Goal: Task Accomplishment & Management: Complete application form

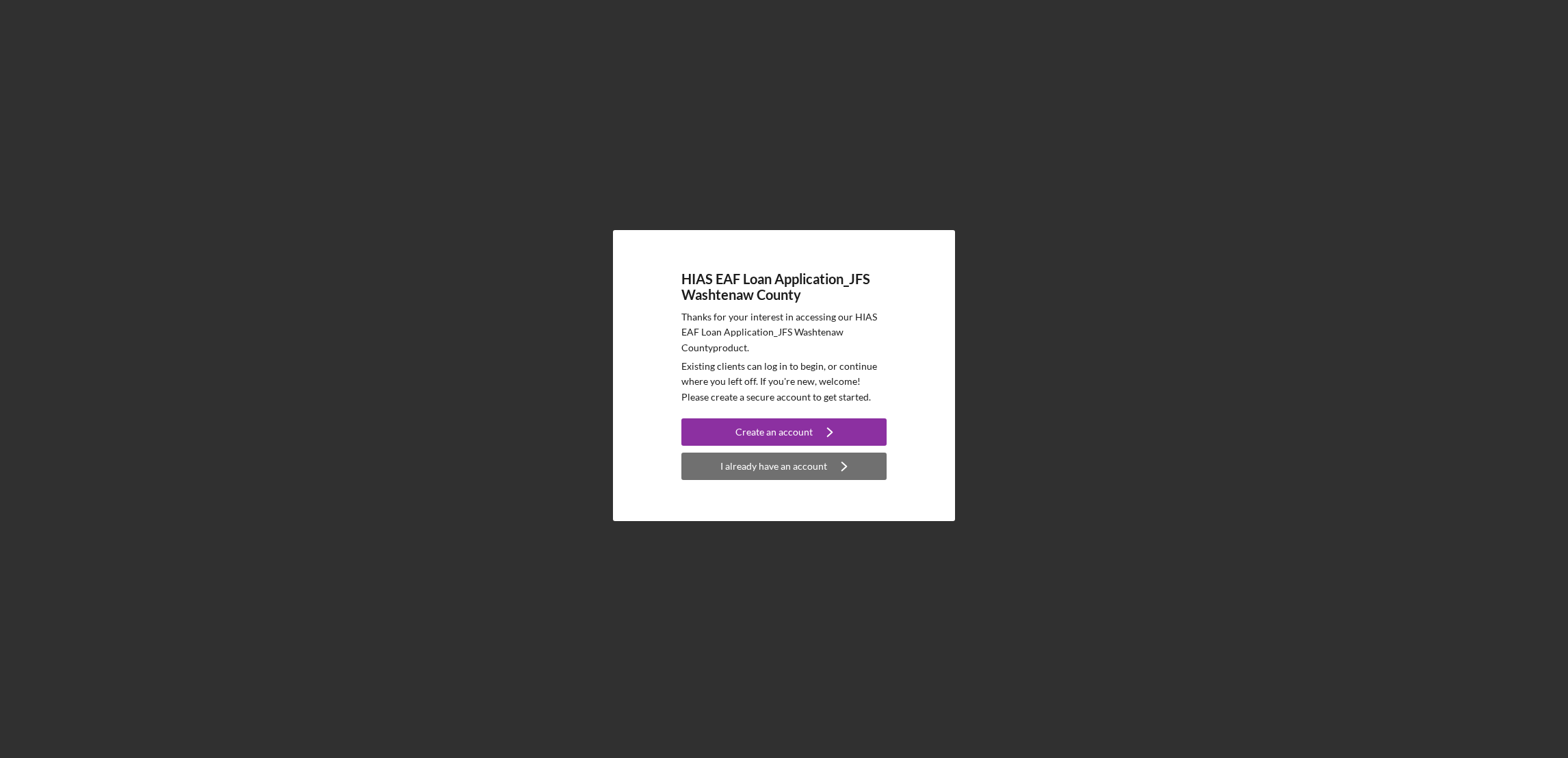
click at [766, 467] on div "I already have an account" at bounding box center [773, 465] width 107 height 27
click at [774, 436] on div "Create an account" at bounding box center [774, 431] width 78 height 27
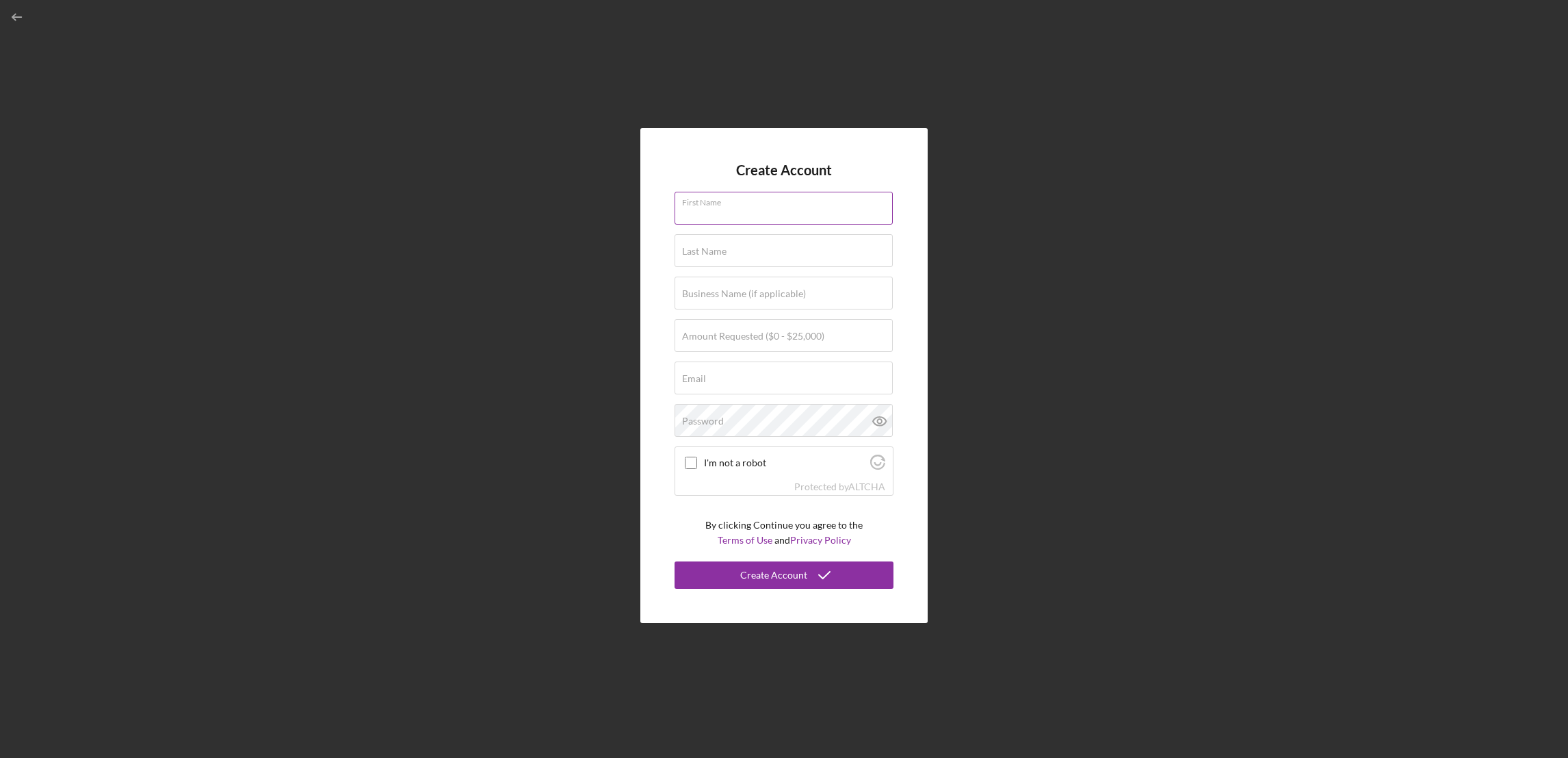
click at [731, 215] on input "First Name" at bounding box center [783, 208] width 218 height 33
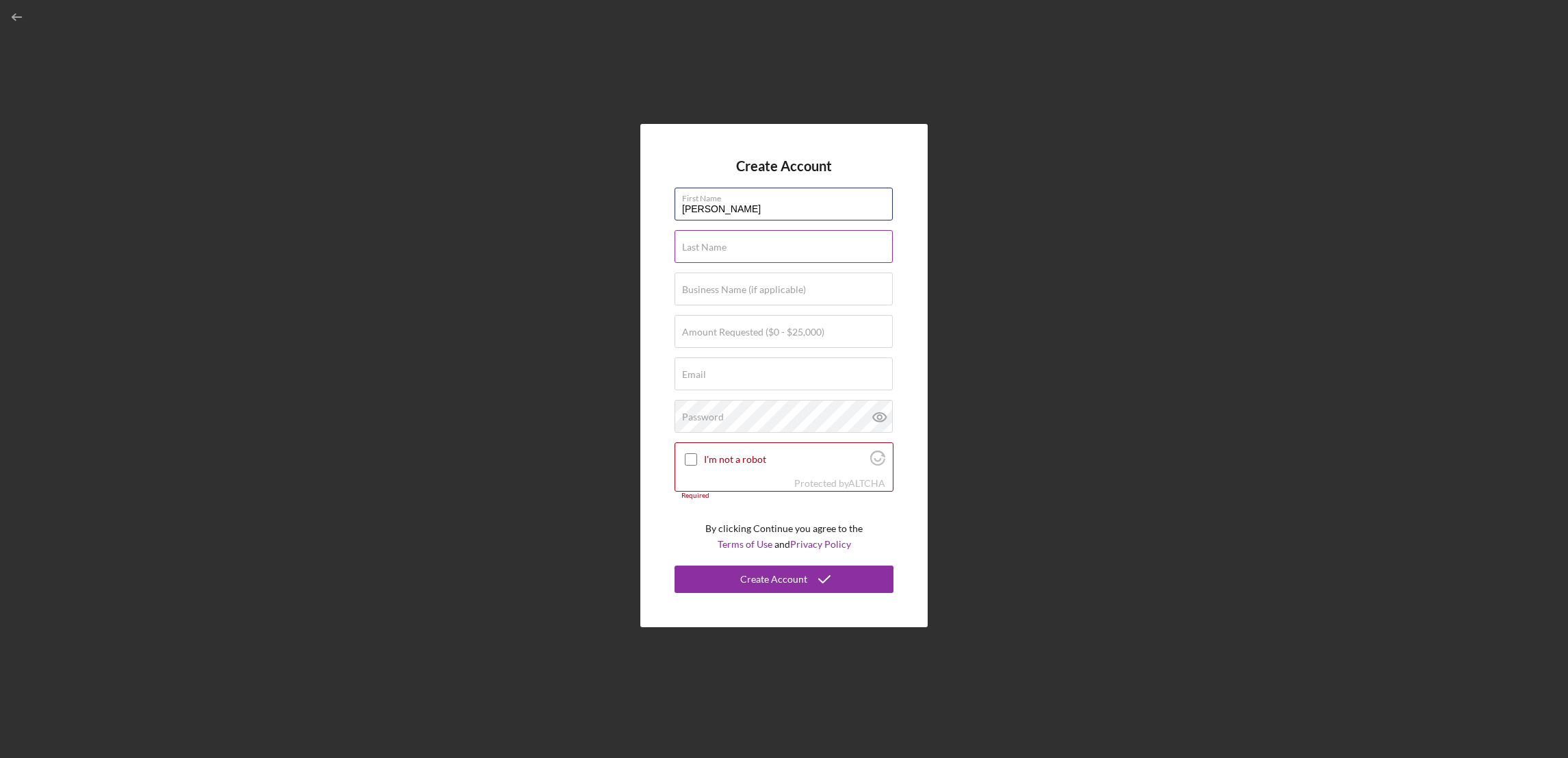
type input "[PERSON_NAME]"
click at [721, 247] on label "Last Name" at bounding box center [704, 246] width 45 height 11
click at [721, 247] on input "Last Name" at bounding box center [783, 246] width 218 height 33
type input "[PERSON_NAME]"
click at [713, 294] on label "Business Name (if applicable)" at bounding box center [744, 289] width 124 height 11
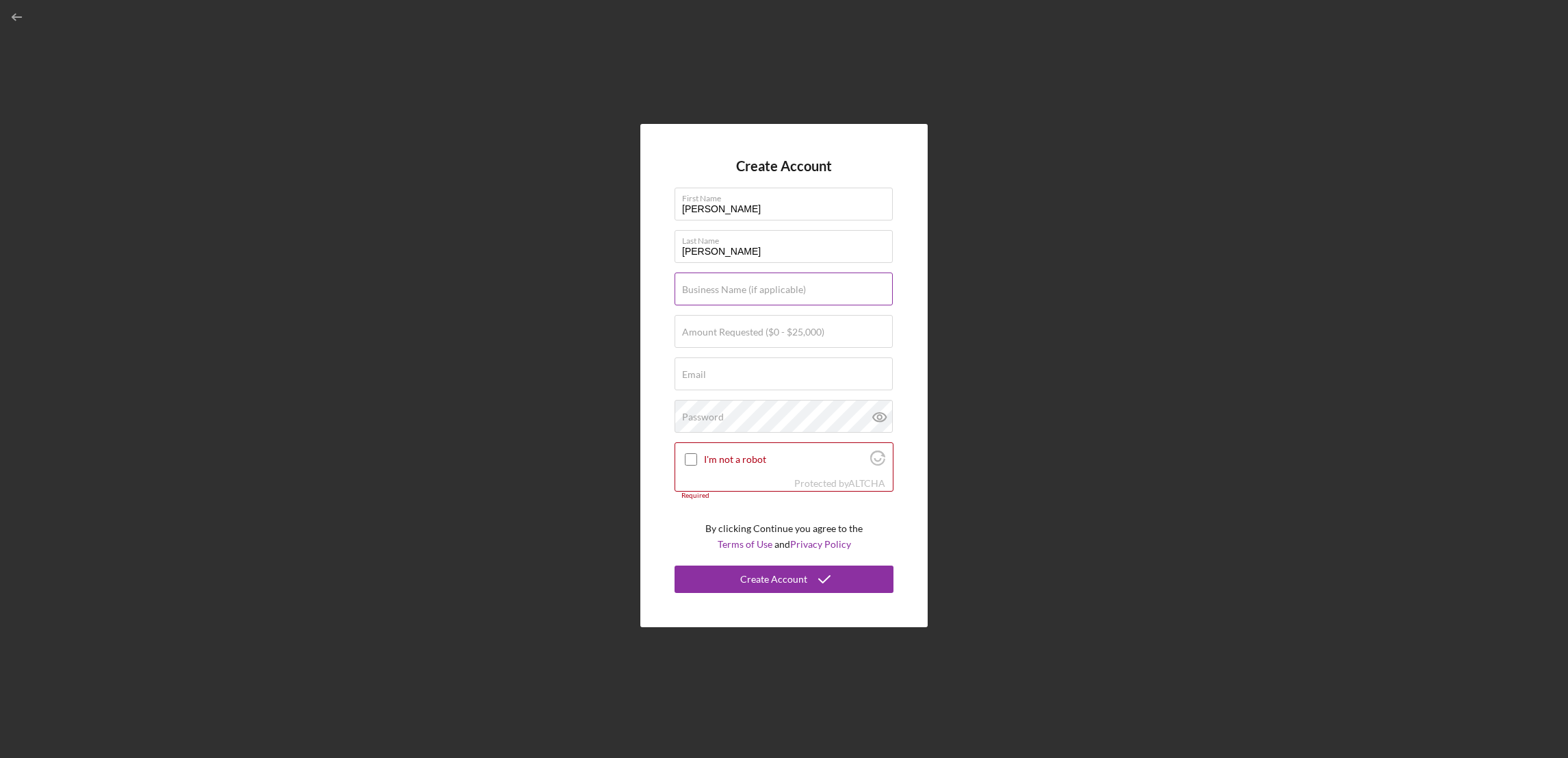
click at [713, 294] on input "Business Name (if applicable)" at bounding box center [783, 289] width 218 height 33
paste input "Garden of the Stars Pre-K School"
click at [680, 293] on input "Garden of the Stars Pre-K School" at bounding box center [783, 289] width 218 height 33
paste input "Jardín de estrellas."
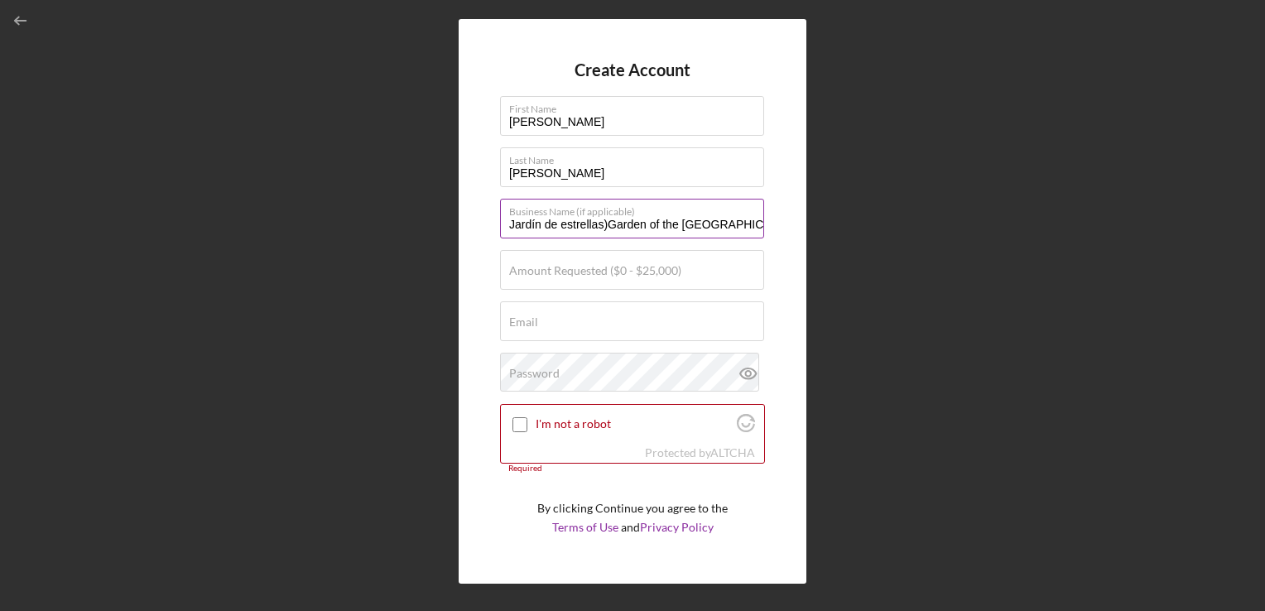
click at [510, 222] on input "Jardín de estrellas)Garden of the [GEOGRAPHIC_DATA]" at bounding box center [632, 219] width 264 height 40
type input "(Jardín de estrellas)Garden of the [GEOGRAPHIC_DATA]"
click at [558, 271] on label "Amount Requested ($0 - $25,000)" at bounding box center [595, 270] width 172 height 13
click at [558, 271] on input "Amount Requested ($0 - $25,000)" at bounding box center [632, 270] width 264 height 40
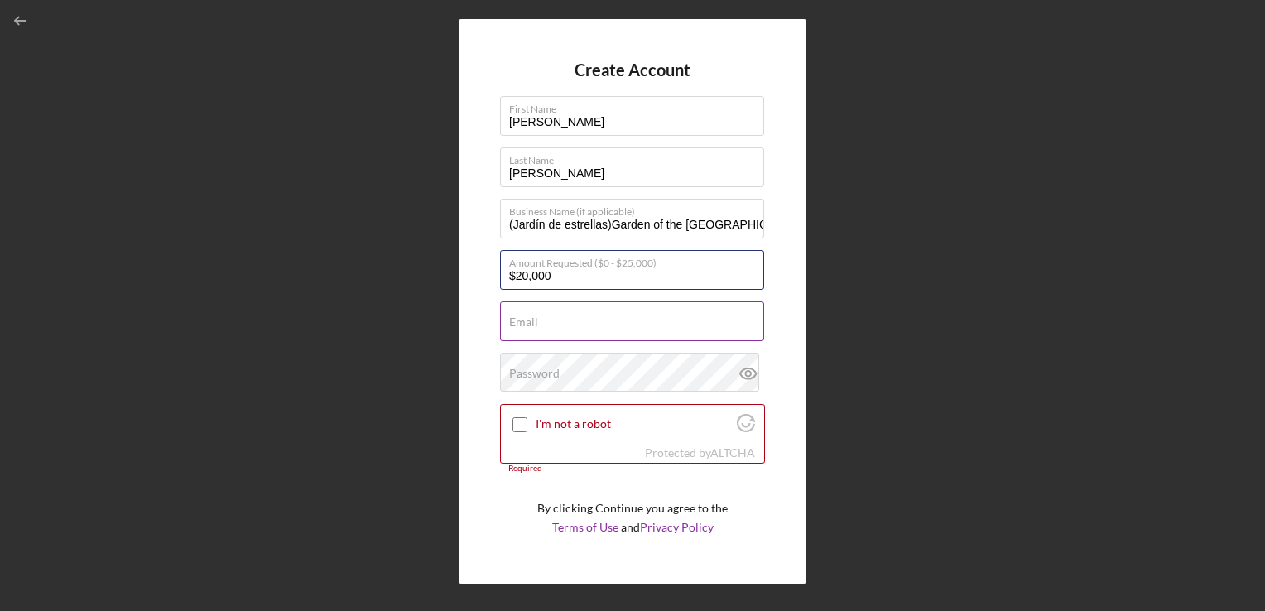
type input "$20,000"
click at [556, 318] on div "Email Required" at bounding box center [632, 321] width 265 height 41
paste input "[EMAIL_ADDRESS][DOMAIN_NAME]"
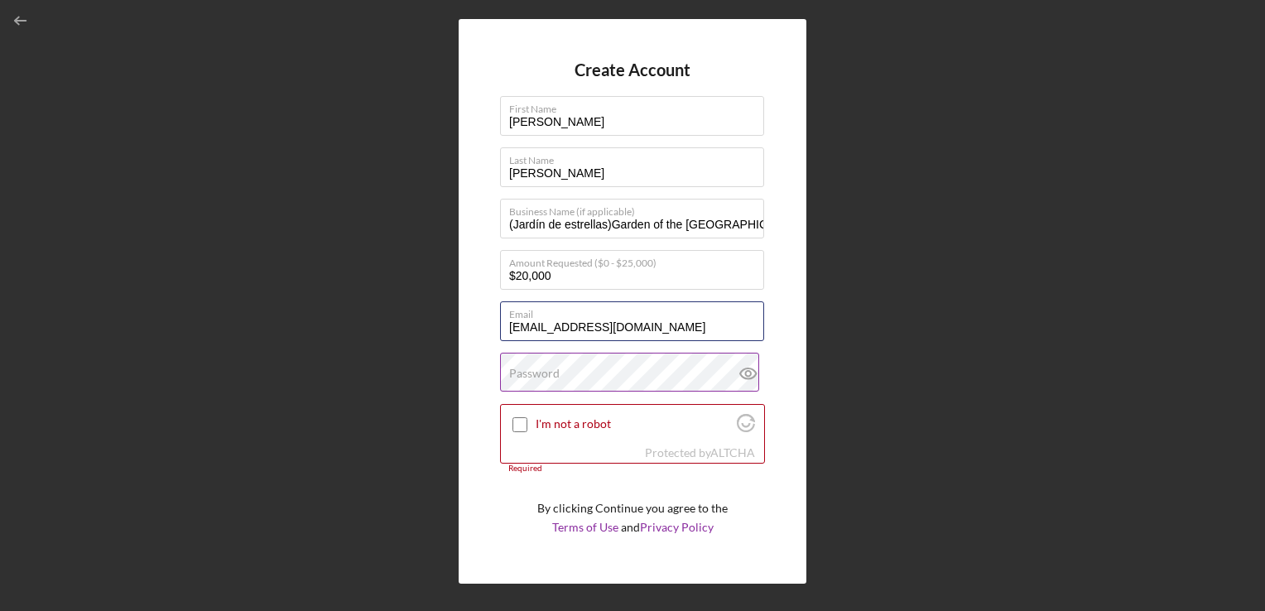
type input "[EMAIL_ADDRESS][DOMAIN_NAME]"
click at [546, 376] on label "Password" at bounding box center [534, 373] width 51 height 13
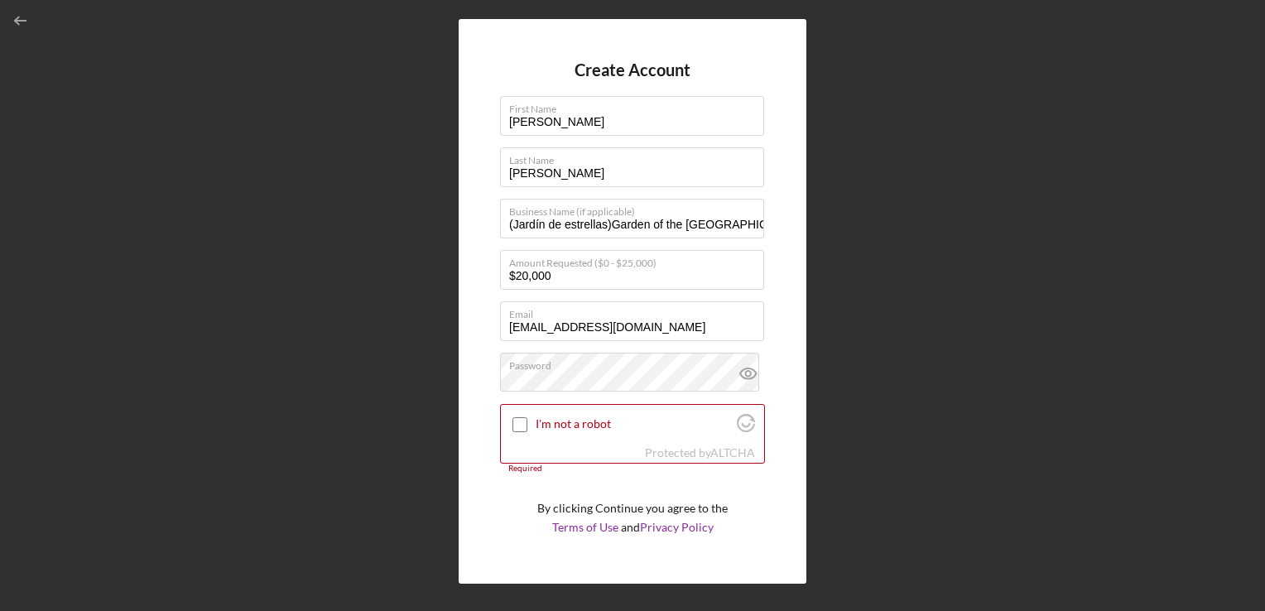
click at [779, 387] on div "Create Account First Name [PERSON_NAME] Last Name [PERSON_NAME] Business Name (…" at bounding box center [633, 301] width 348 height 565
click at [745, 374] on icon at bounding box center [747, 373] width 5 height 5
click at [518, 427] on input "I'm not a robot" at bounding box center [520, 424] width 15 height 15
checkbox input "true"
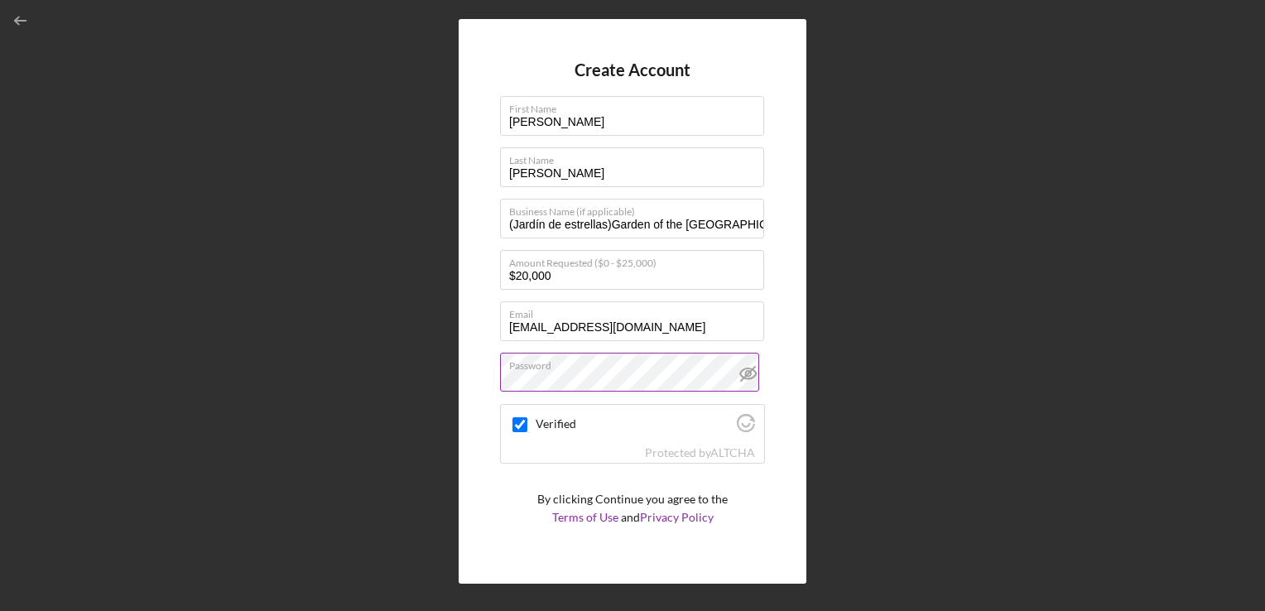
scroll to position [34, 0]
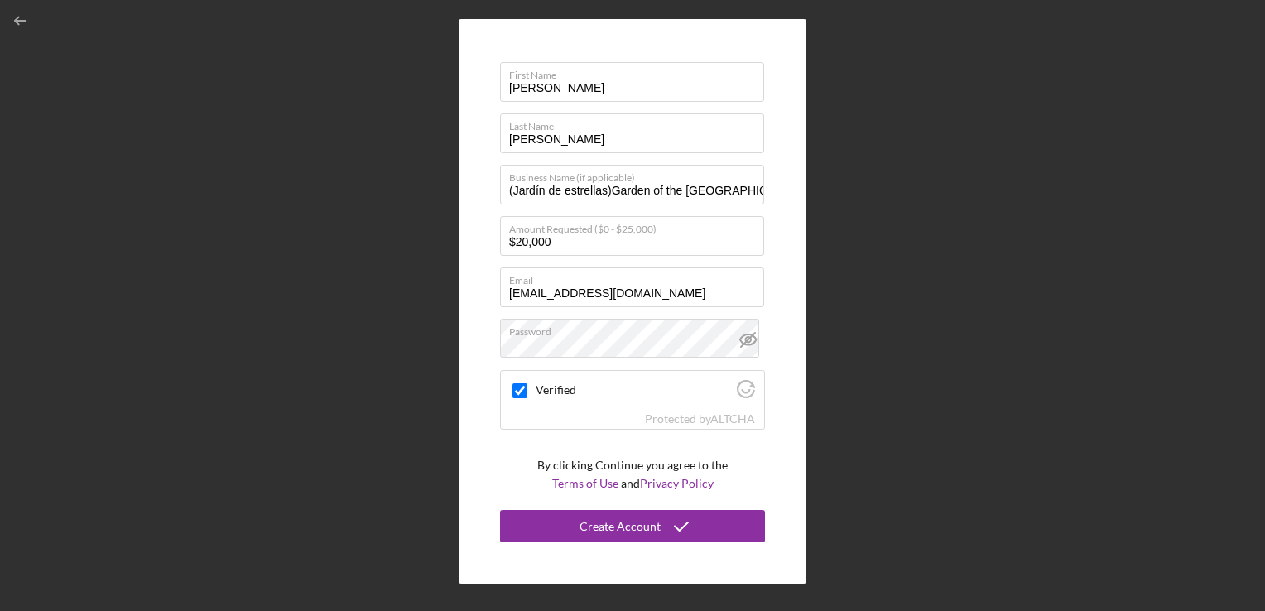
click at [830, 333] on div "Create Account First Name [PERSON_NAME] Last Name [PERSON_NAME] Business Name (…" at bounding box center [632, 301] width 1249 height 603
click at [604, 527] on div "Create Account" at bounding box center [620, 526] width 81 height 33
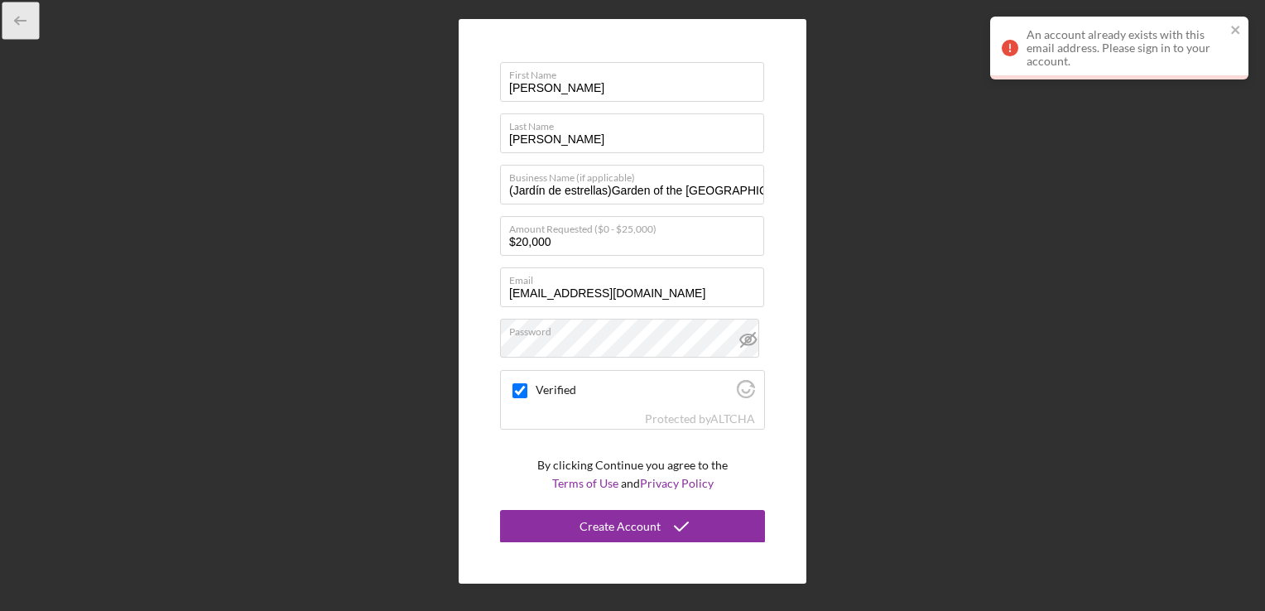
click at [21, 27] on icon "button" at bounding box center [20, 20] width 37 height 37
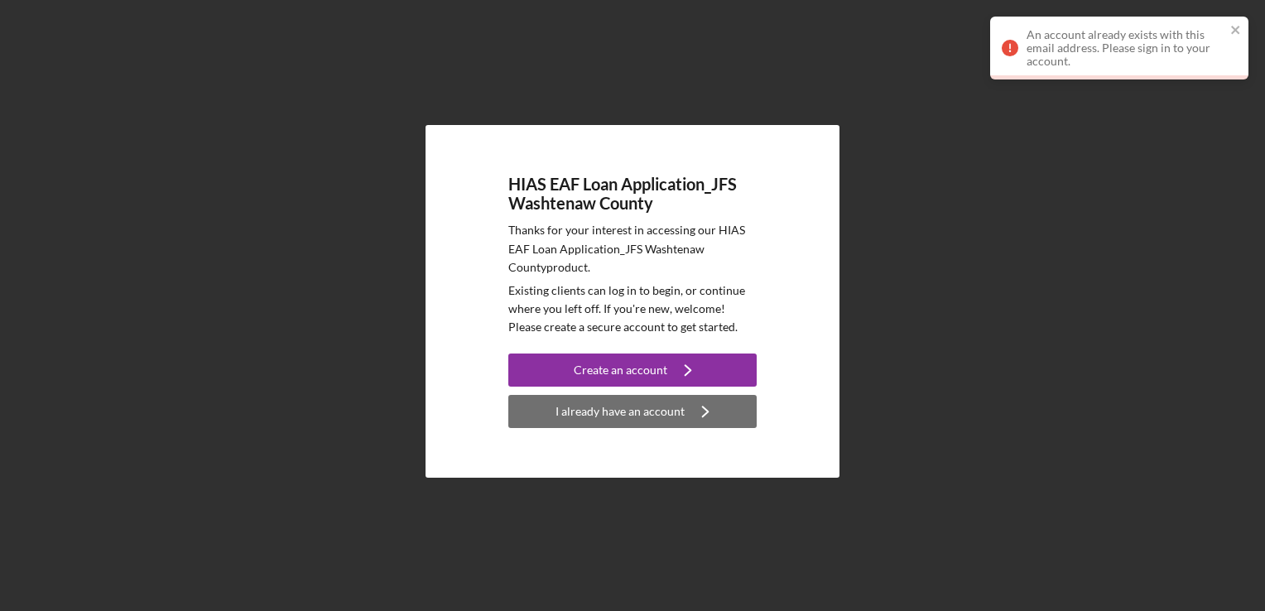
click at [622, 412] on div "I already have an account" at bounding box center [620, 411] width 129 height 33
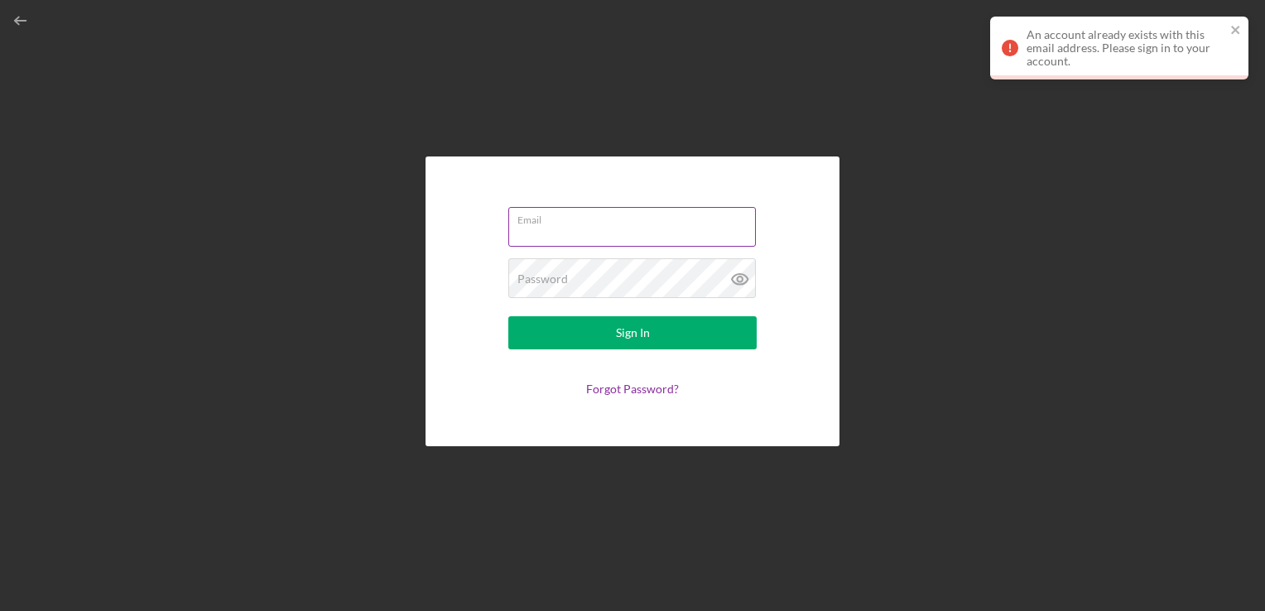
click at [543, 229] on input "Email" at bounding box center [632, 227] width 248 height 40
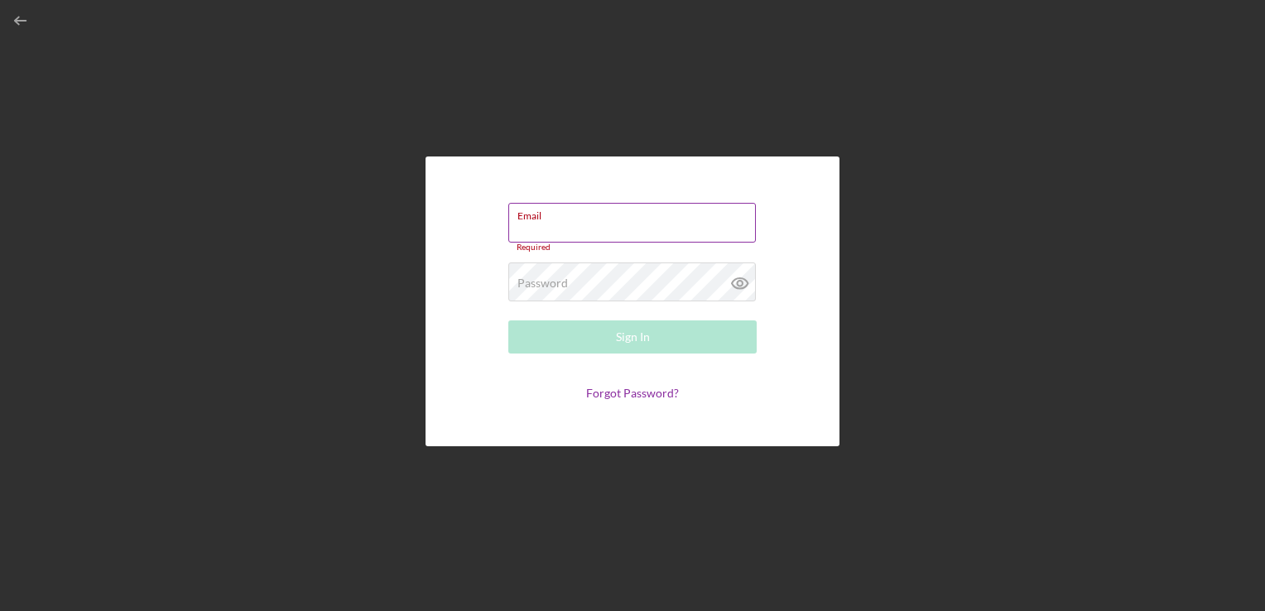
paste input "[EMAIL_ADDRESS][DOMAIN_NAME]"
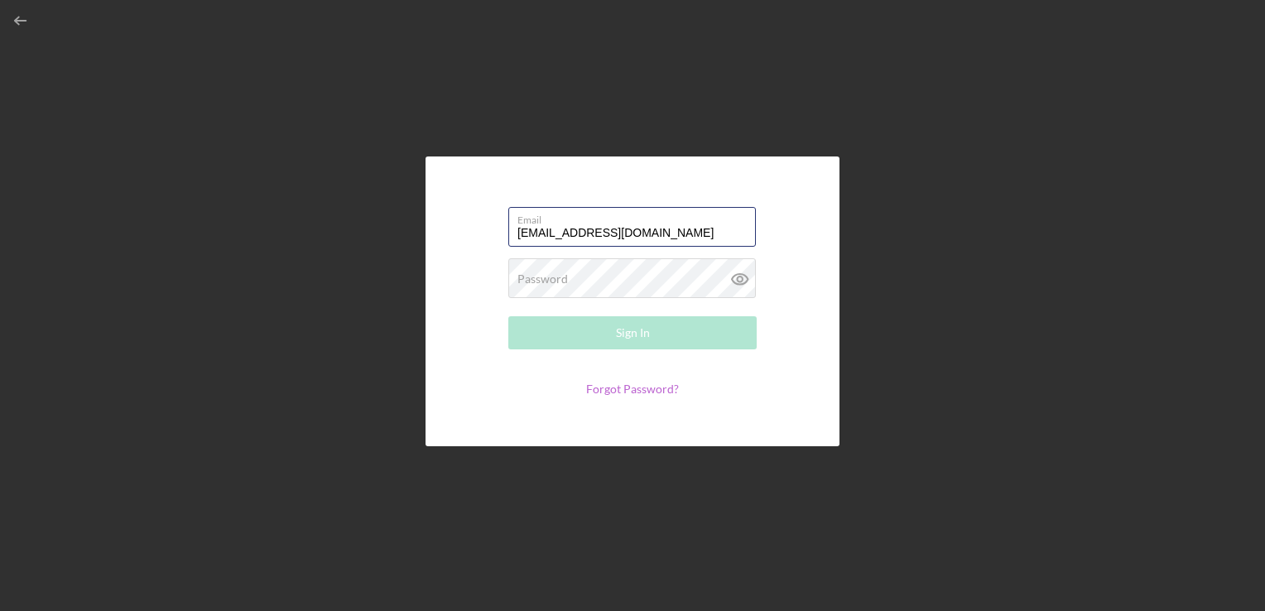
type input "[EMAIL_ADDRESS][DOMAIN_NAME]"
click at [626, 394] on link "Forgot Password?" at bounding box center [632, 389] width 93 height 14
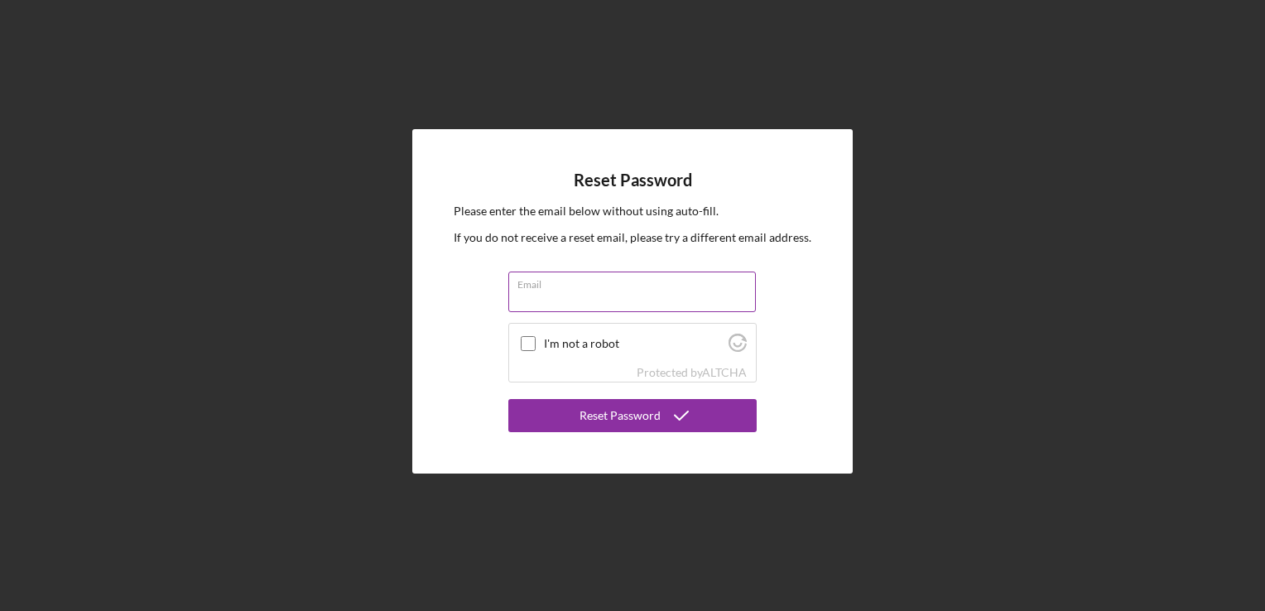
click at [546, 291] on input "Email" at bounding box center [632, 292] width 248 height 40
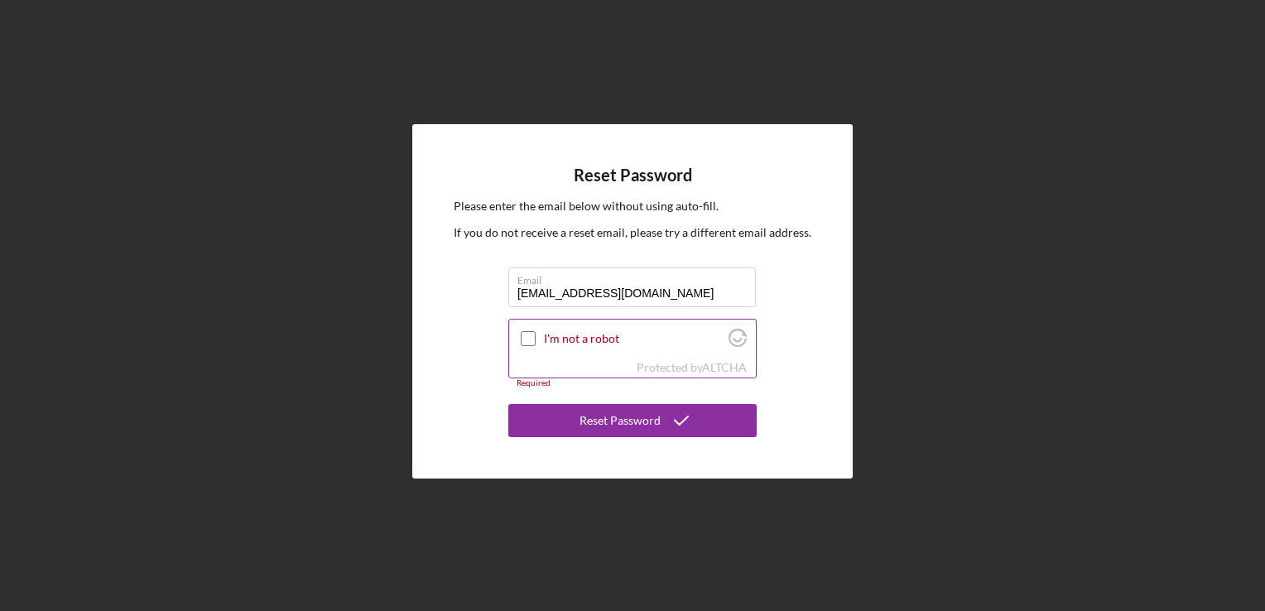
type input "[EMAIL_ADDRESS][DOMAIN_NAME]"
click at [524, 334] on input "I'm not a robot" at bounding box center [528, 338] width 15 height 15
checkbox input "true"
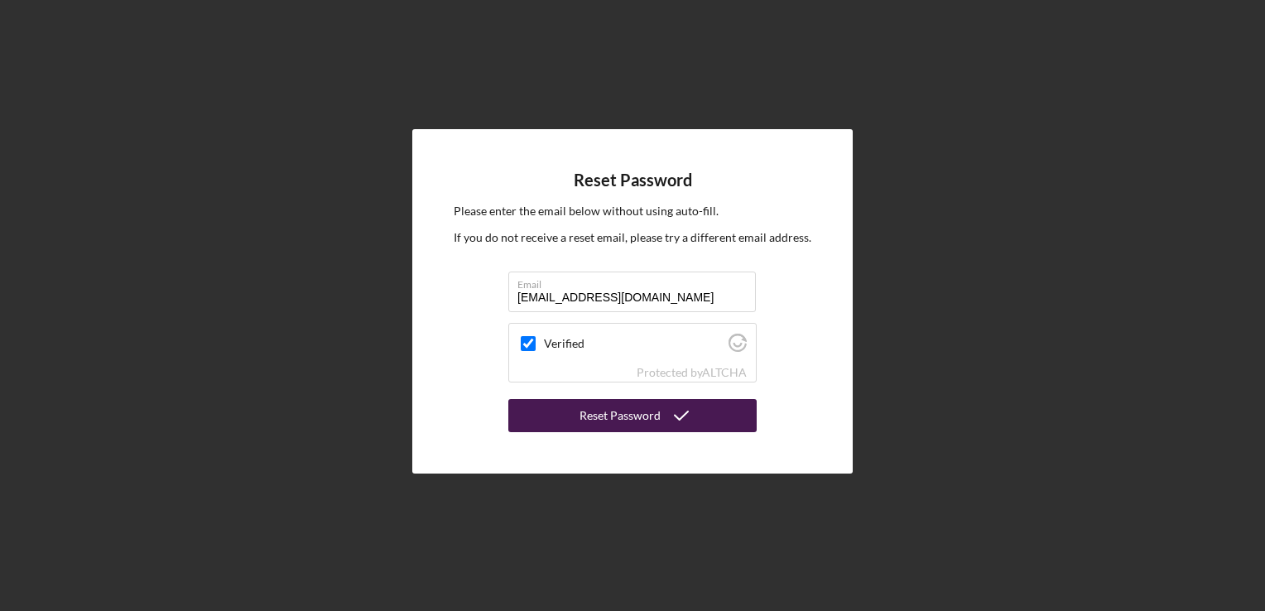
click at [633, 416] on div "Reset Password" at bounding box center [620, 415] width 81 height 33
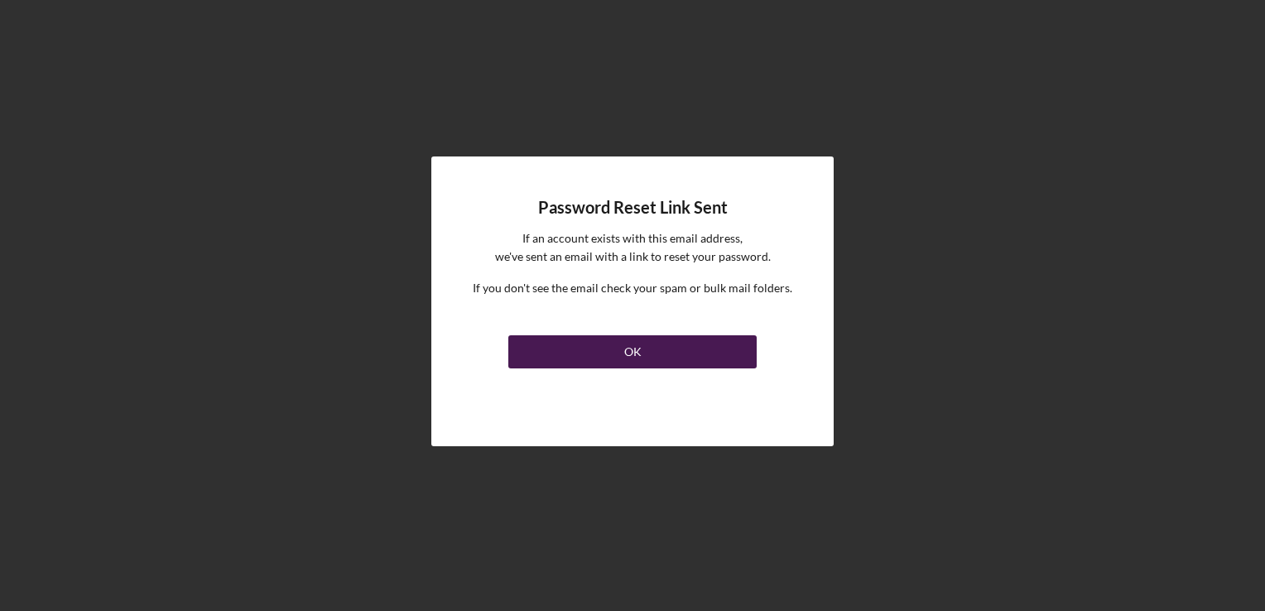
click at [617, 354] on button "OK" at bounding box center [632, 351] width 248 height 33
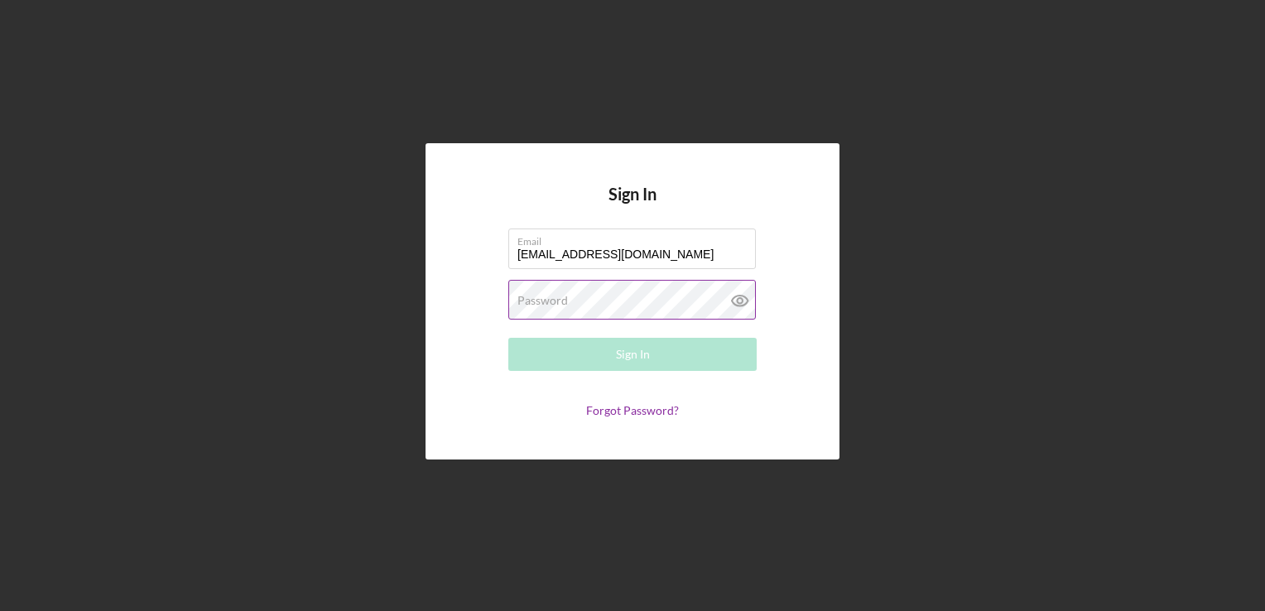
type input "[EMAIL_ADDRESS][DOMAIN_NAME]"
click at [572, 298] on div "Password Required" at bounding box center [632, 300] width 248 height 41
click at [914, 304] on div "Sign In Email [EMAIL_ADDRESS][DOMAIN_NAME] Password Required Sign In Forgot Pas…" at bounding box center [632, 301] width 1249 height 603
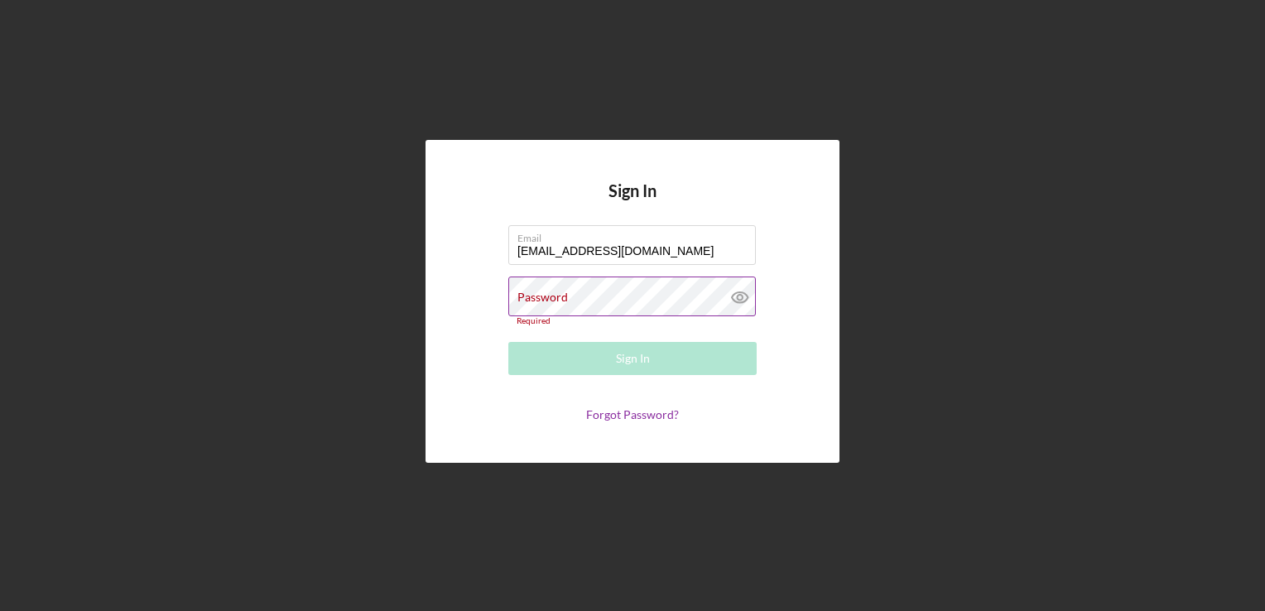
click at [563, 301] on label "Password" at bounding box center [542, 297] width 51 height 13
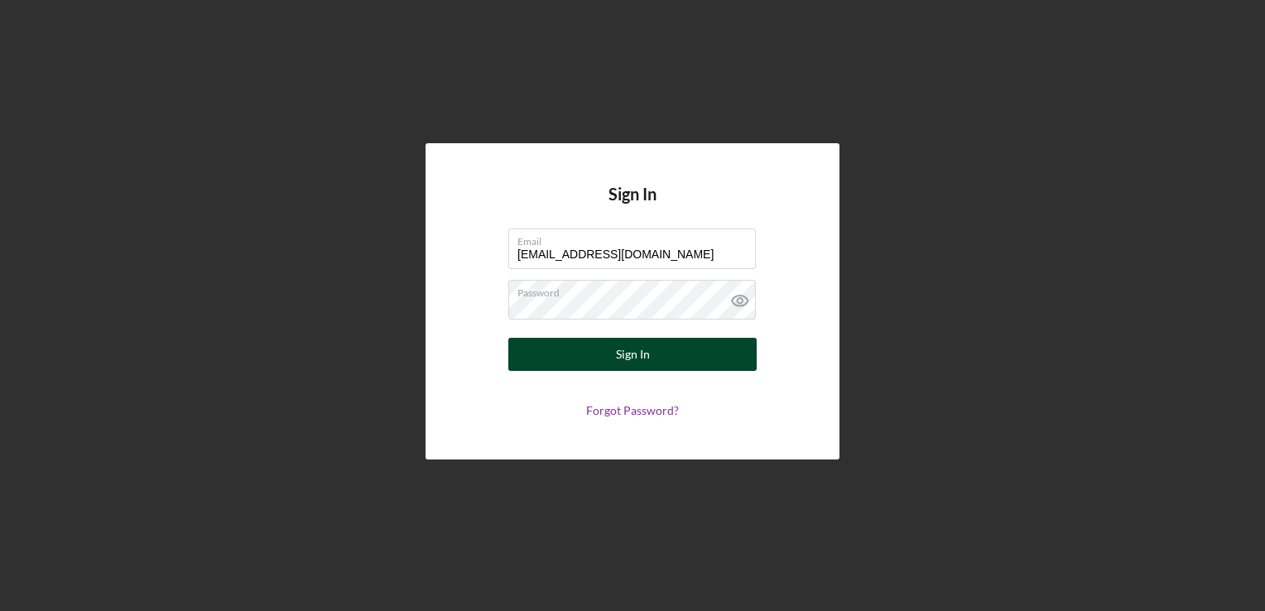
click at [532, 357] on button "Sign In" at bounding box center [632, 354] width 248 height 33
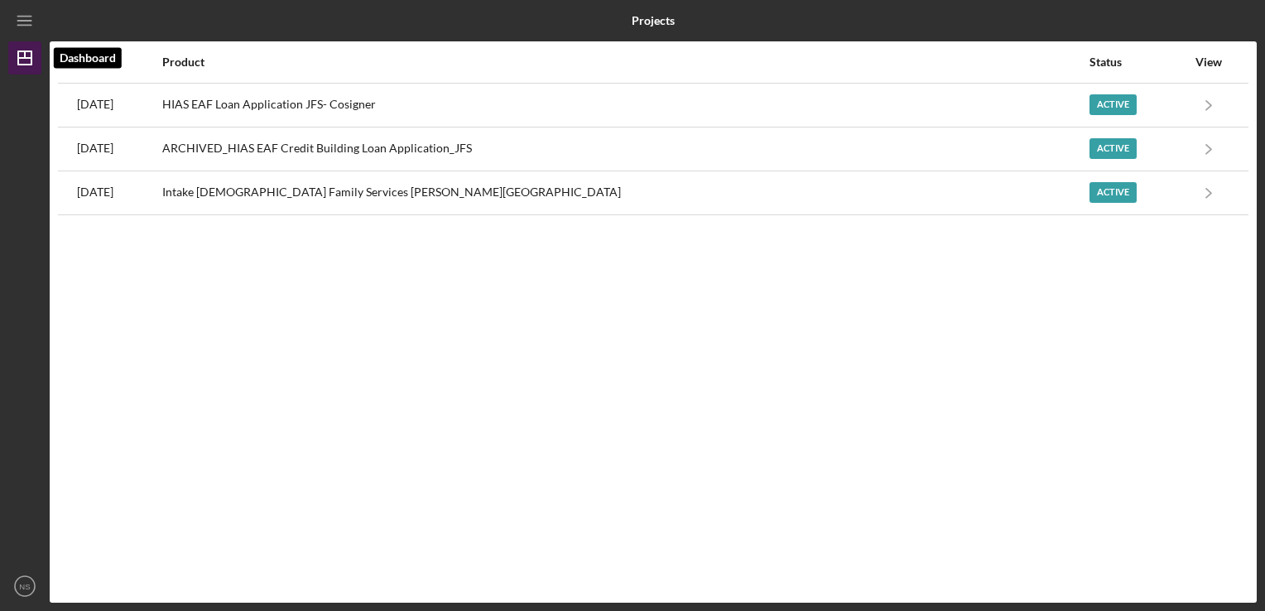
click at [31, 61] on polygon "button" at bounding box center [24, 57] width 13 height 13
click at [30, 17] on line "button" at bounding box center [23, 17] width 13 height 0
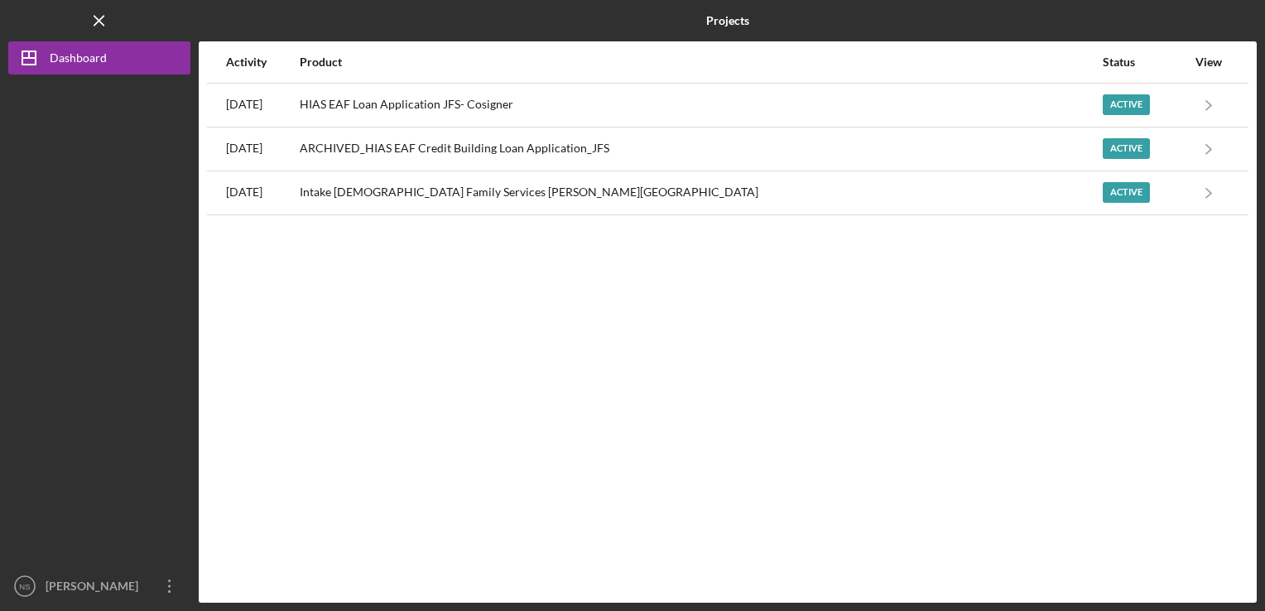
click at [115, 131] on div at bounding box center [99, 322] width 182 height 495
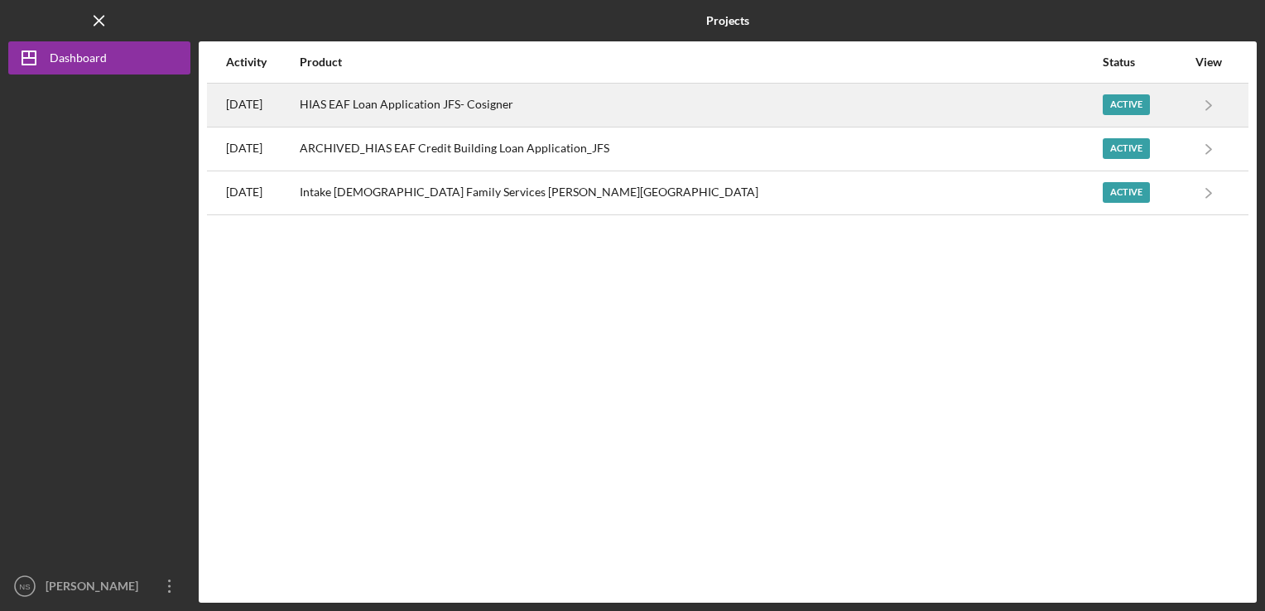
click at [473, 107] on div "HIAS EAF Loan Application JFS- Cosigner" at bounding box center [700, 104] width 801 height 41
click at [1207, 107] on icon "Icon/Navigate" at bounding box center [1209, 104] width 37 height 37
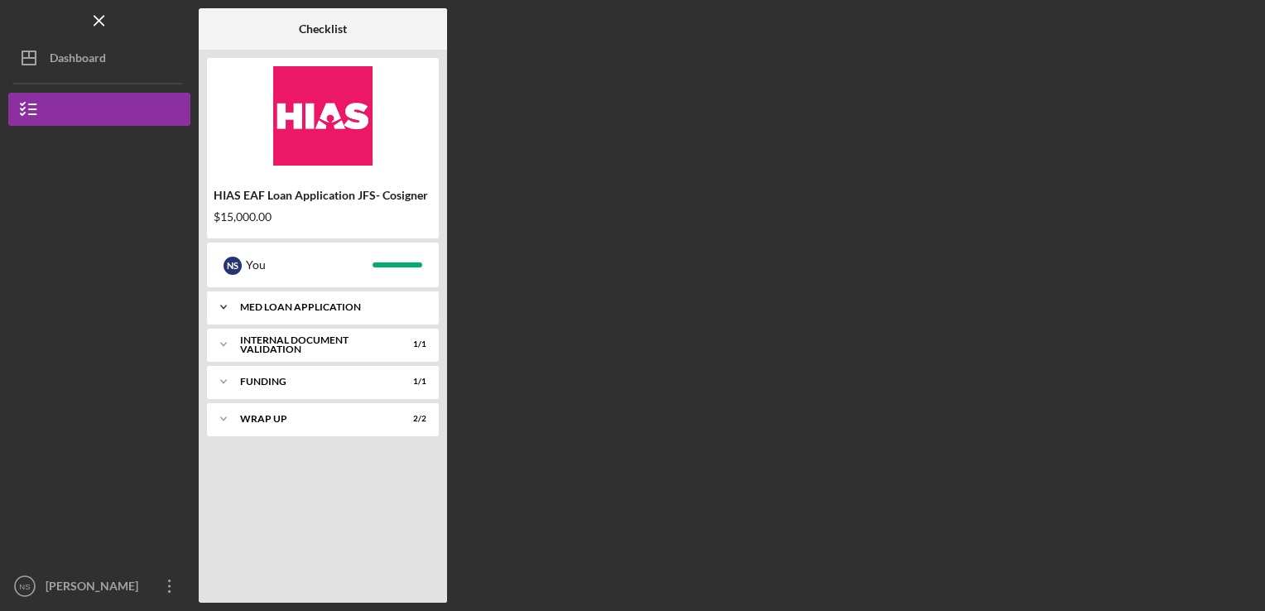
click at [332, 306] on div "MED Loan Application" at bounding box center [329, 307] width 178 height 10
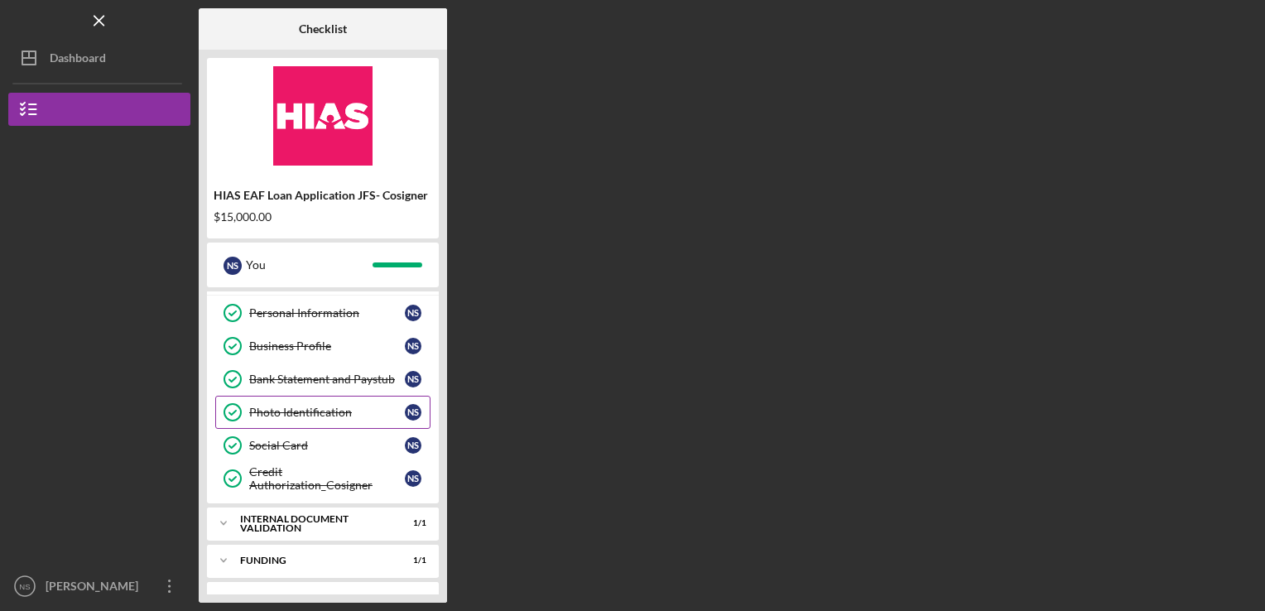
scroll to position [55, 0]
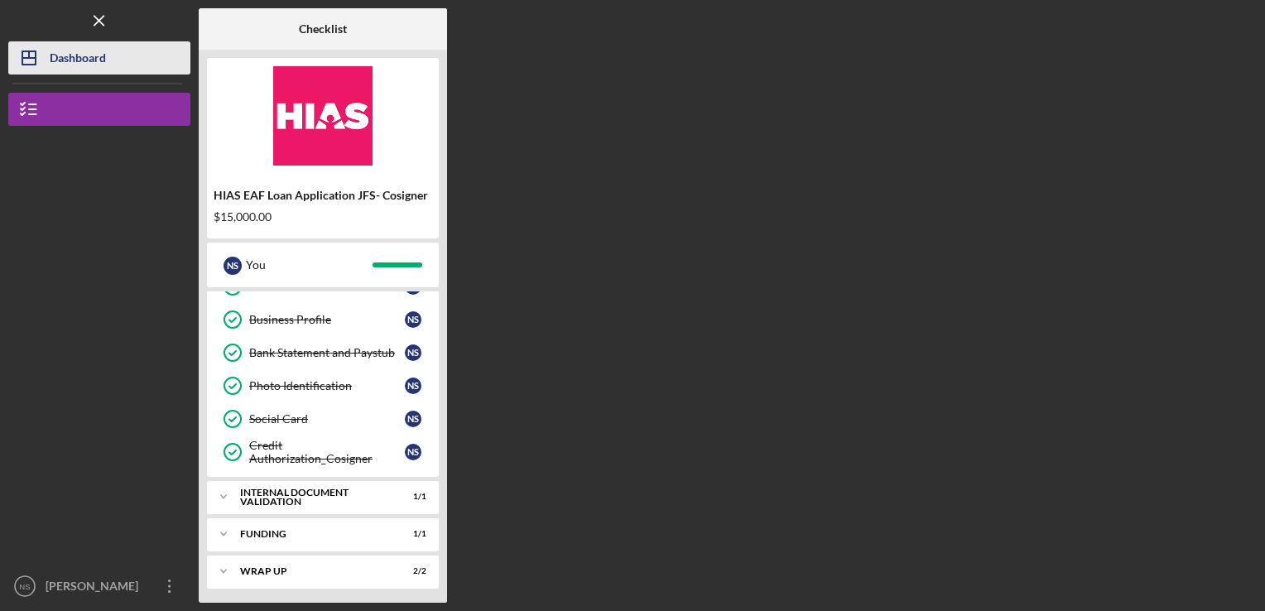
click at [63, 59] on div "Dashboard" at bounding box center [78, 59] width 56 height 37
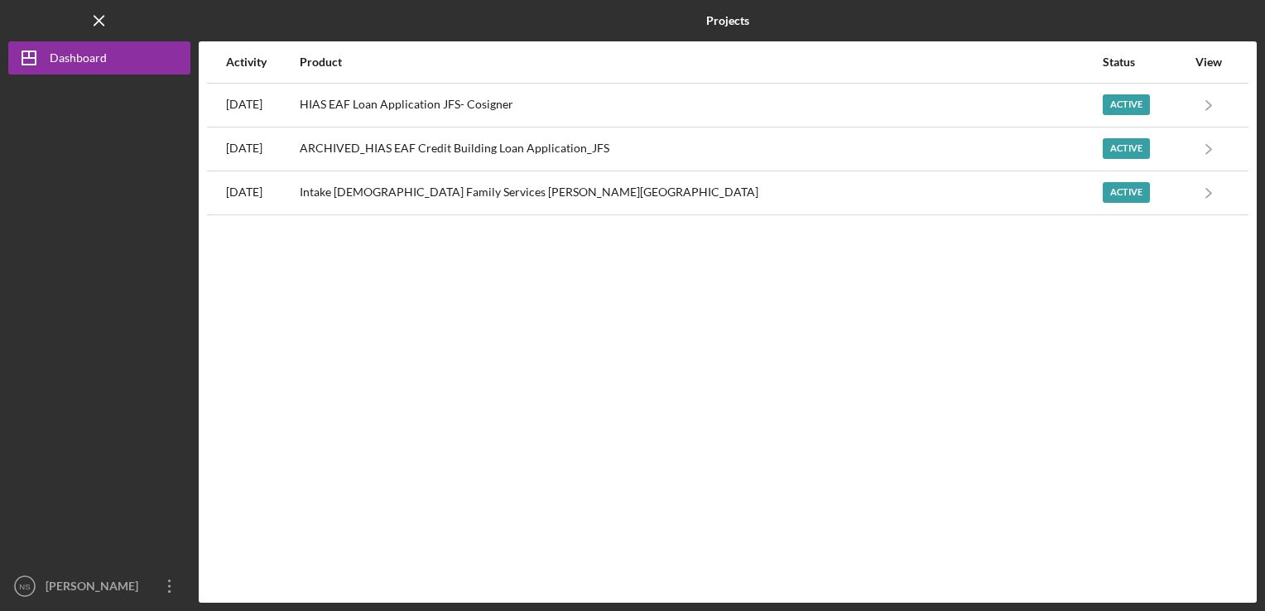
click at [893, 26] on div "Projects" at bounding box center [727, 20] width 353 height 41
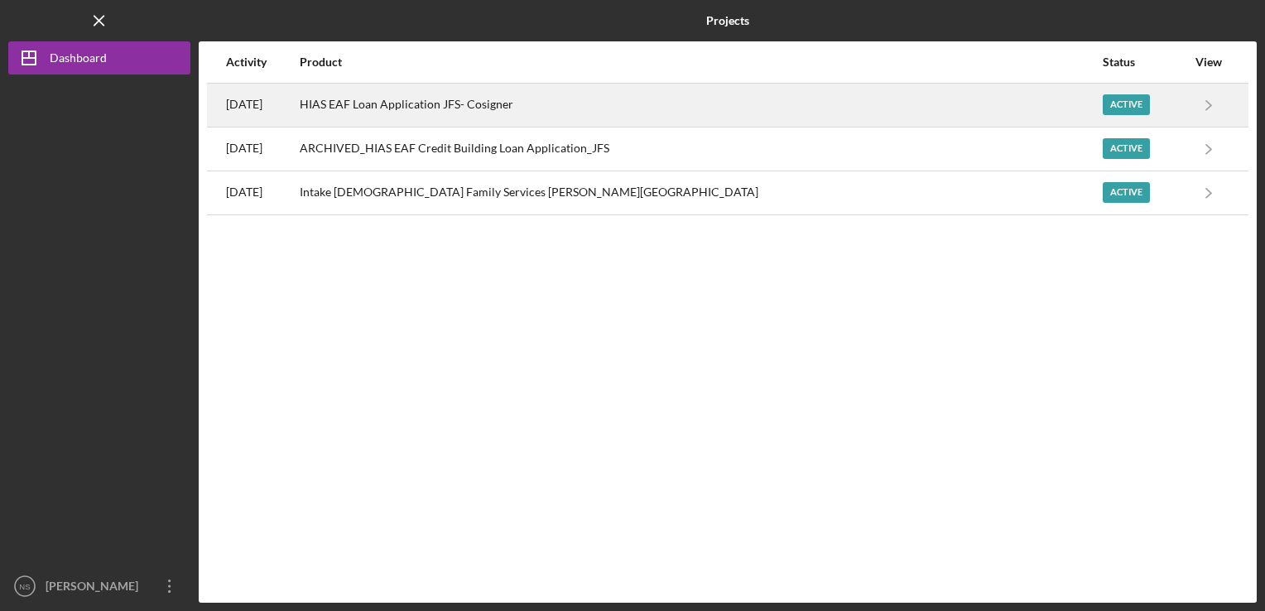
click at [467, 103] on div "HIAS EAF Loan Application JFS- Cosigner" at bounding box center [700, 104] width 801 height 41
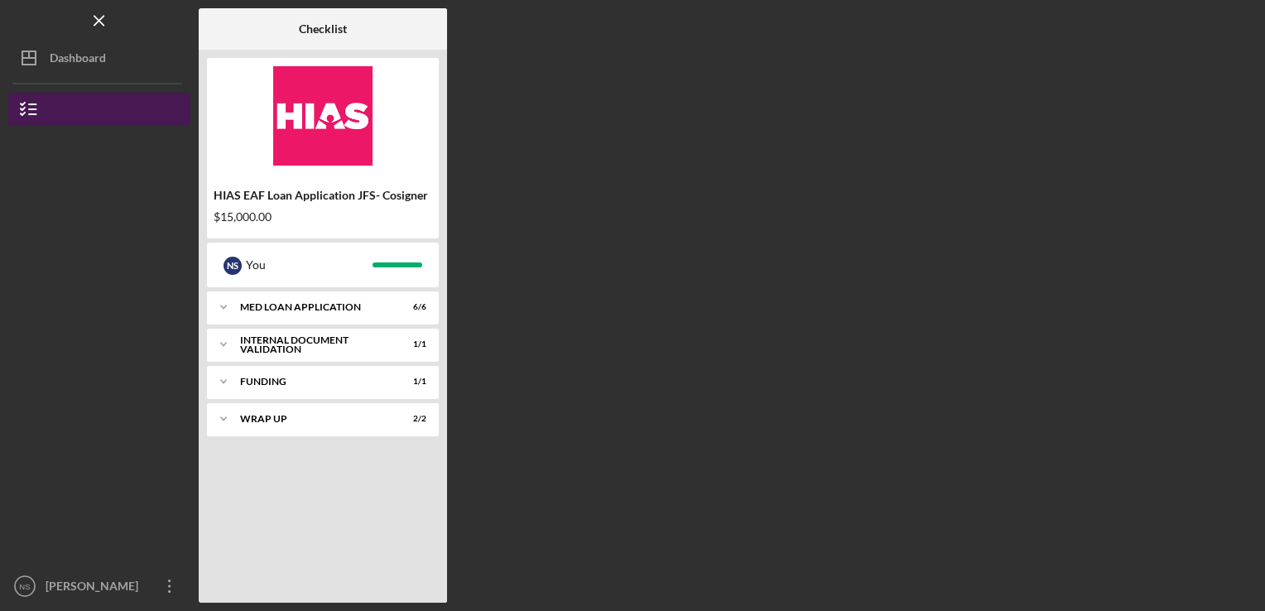
click at [26, 112] on icon "button" at bounding box center [28, 109] width 41 height 41
click at [31, 112] on icon "button" at bounding box center [28, 109] width 41 height 41
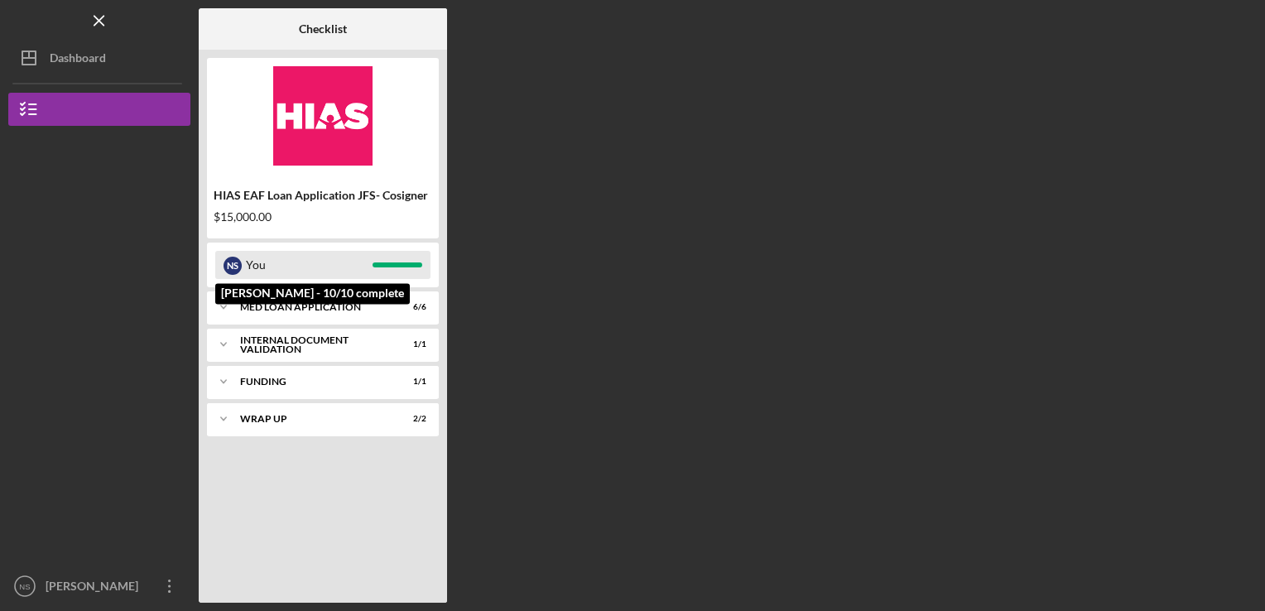
click at [257, 263] on div "You" at bounding box center [309, 265] width 127 height 28
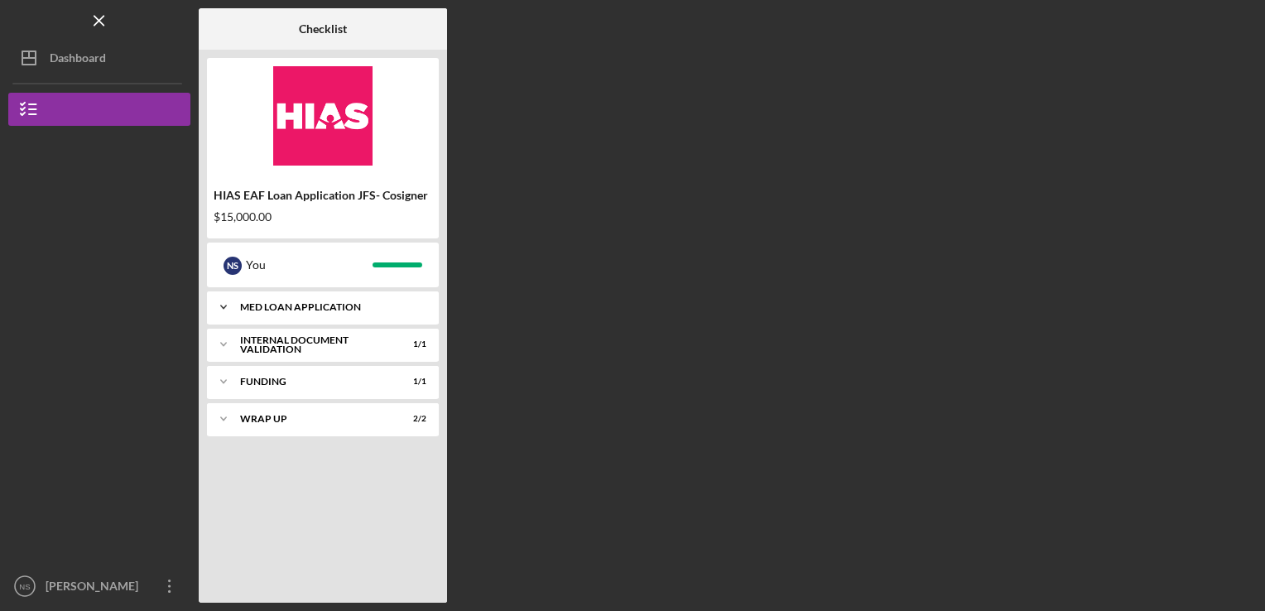
click at [320, 304] on div "MED Loan Application" at bounding box center [329, 307] width 178 height 10
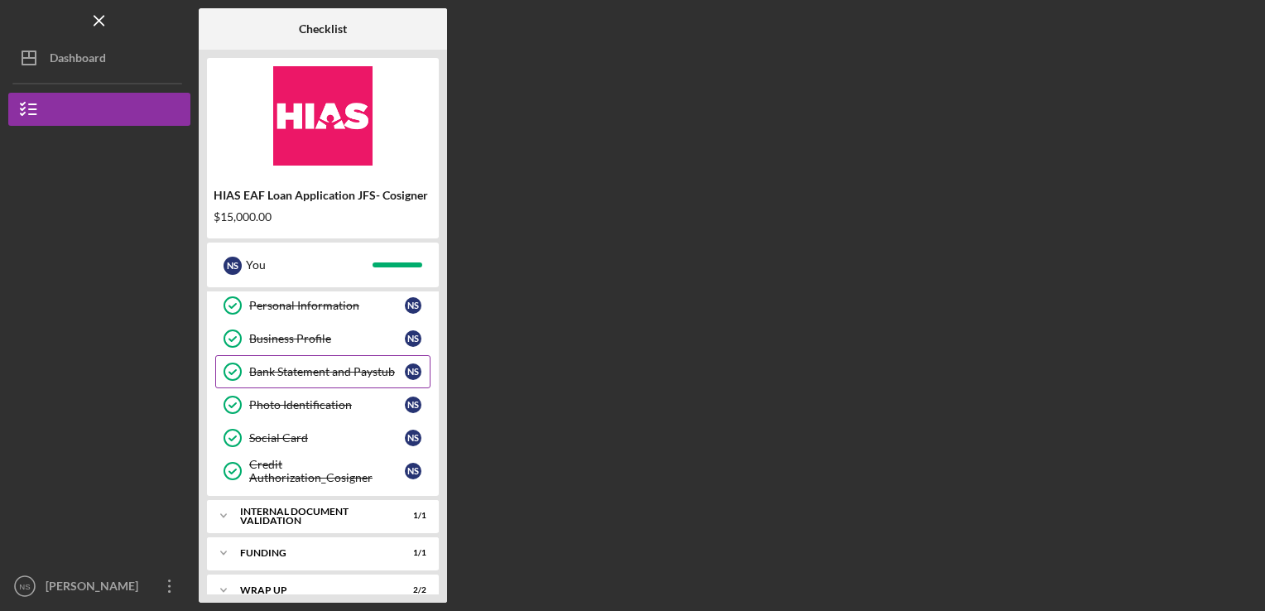
scroll to position [55, 0]
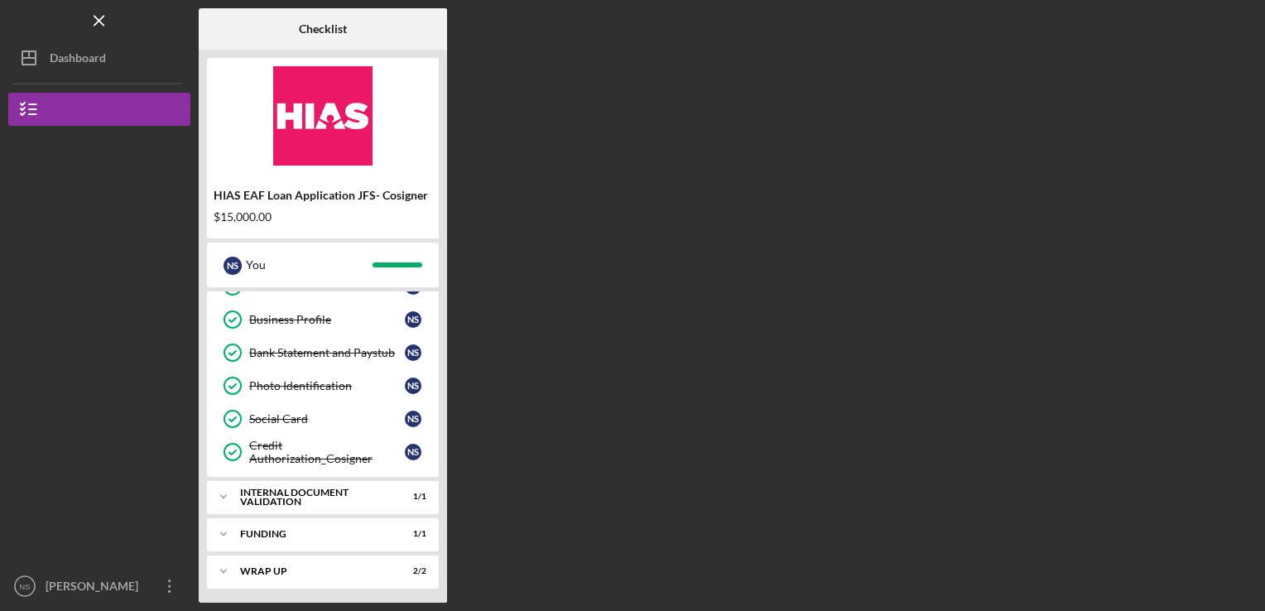
click at [347, 126] on img at bounding box center [323, 115] width 232 height 99
click at [320, 200] on div "HIAS EAF Loan Application JFS- Cosigner" at bounding box center [323, 195] width 219 height 13
click at [326, 30] on b "Checklist" at bounding box center [323, 28] width 48 height 13
click at [94, 23] on icon "Icon/Menu Close" at bounding box center [99, 20] width 37 height 37
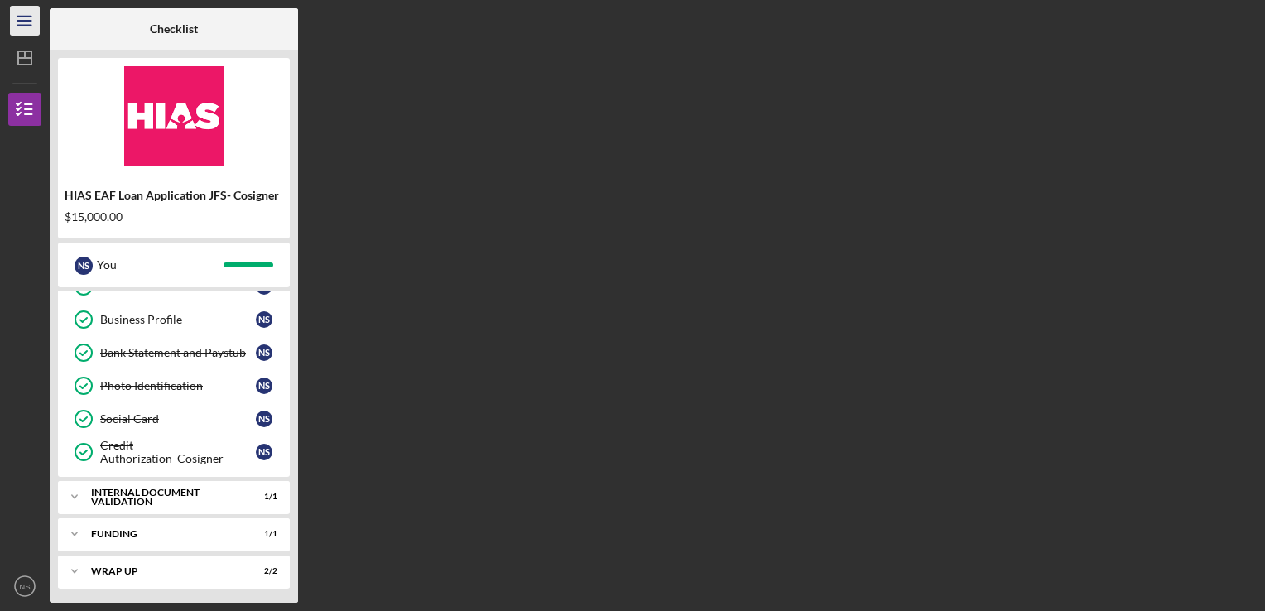
click at [23, 19] on icon "Icon/Menu" at bounding box center [25, 20] width 37 height 37
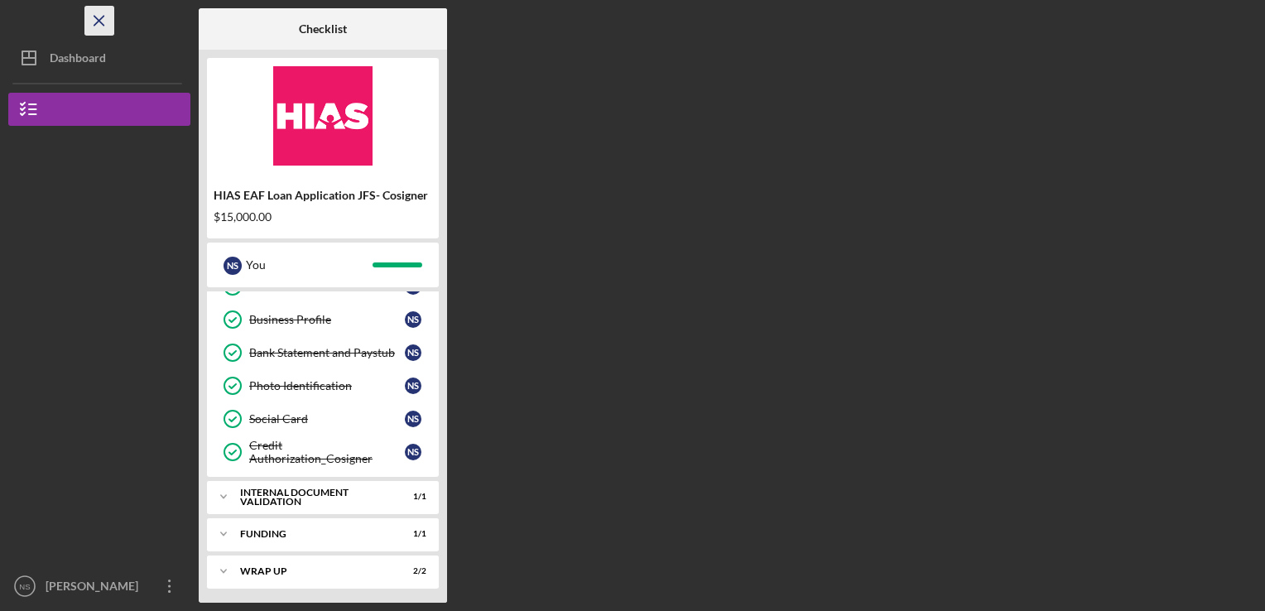
click at [103, 19] on icon "Icon/Menu Close" at bounding box center [99, 20] width 37 height 37
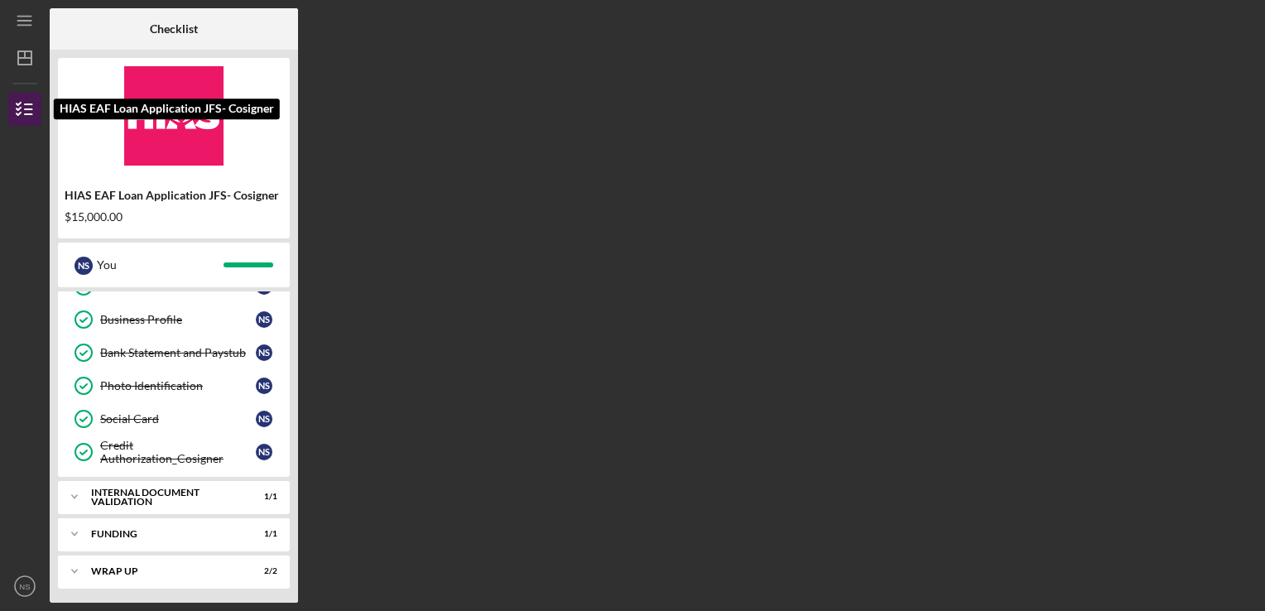
click at [33, 109] on icon "button" at bounding box center [24, 109] width 41 height 41
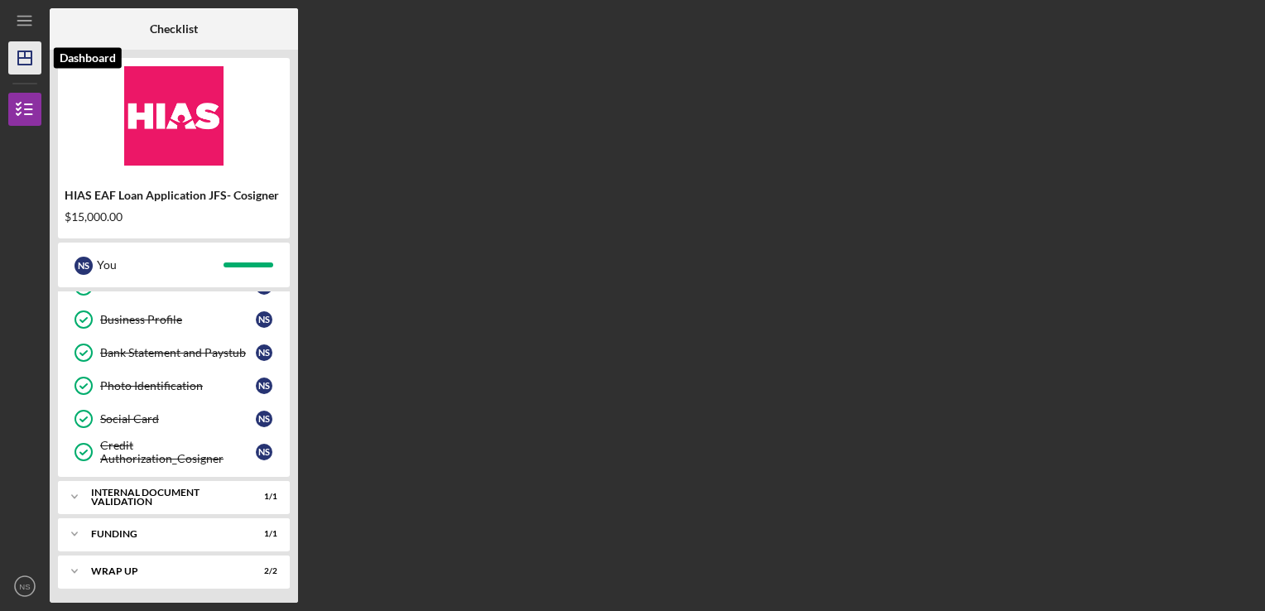
click at [27, 60] on icon "Icon/Dashboard" at bounding box center [24, 57] width 41 height 41
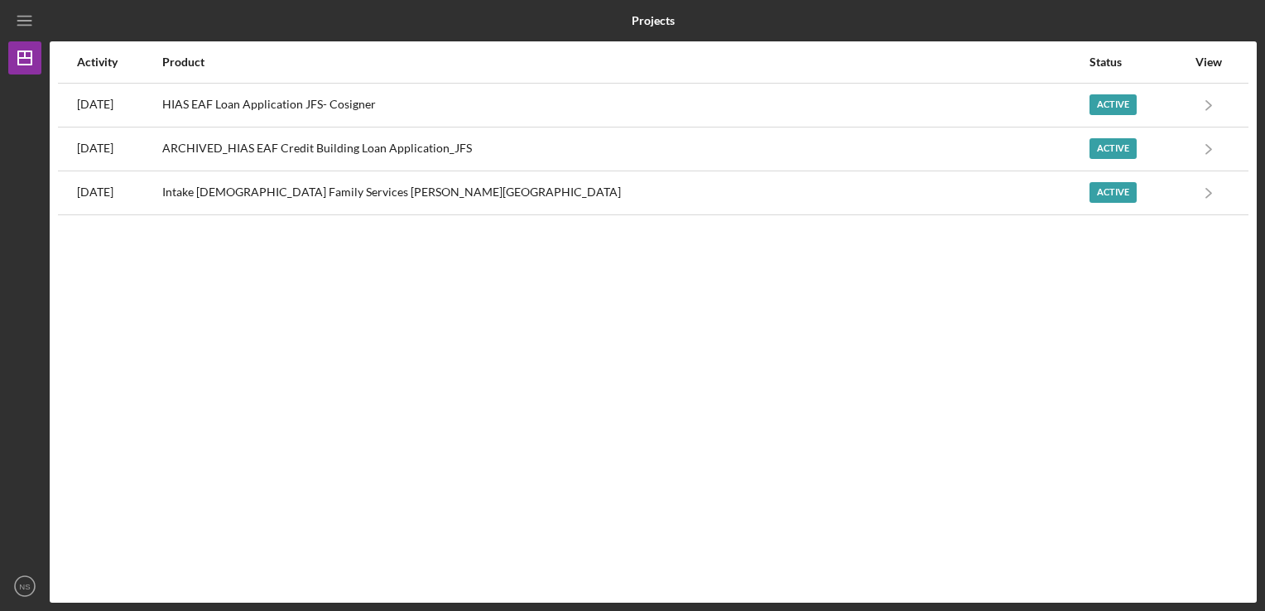
click at [108, 60] on div "Activity" at bounding box center [119, 61] width 84 height 13
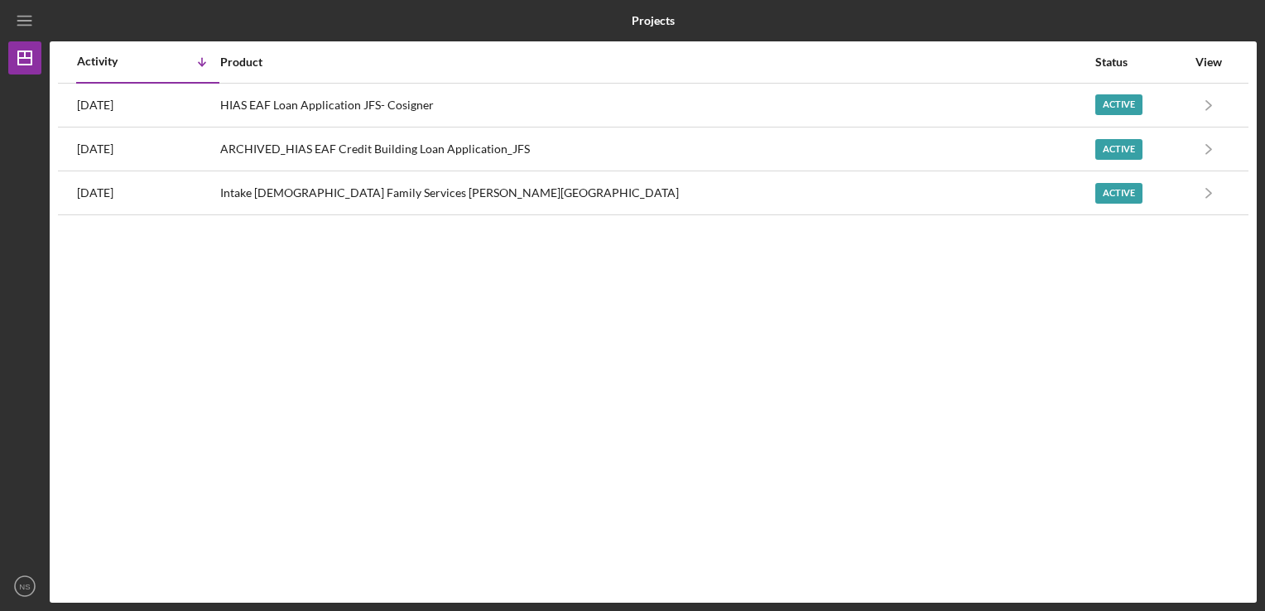
click at [292, 62] on div "Product" at bounding box center [657, 61] width 874 height 13
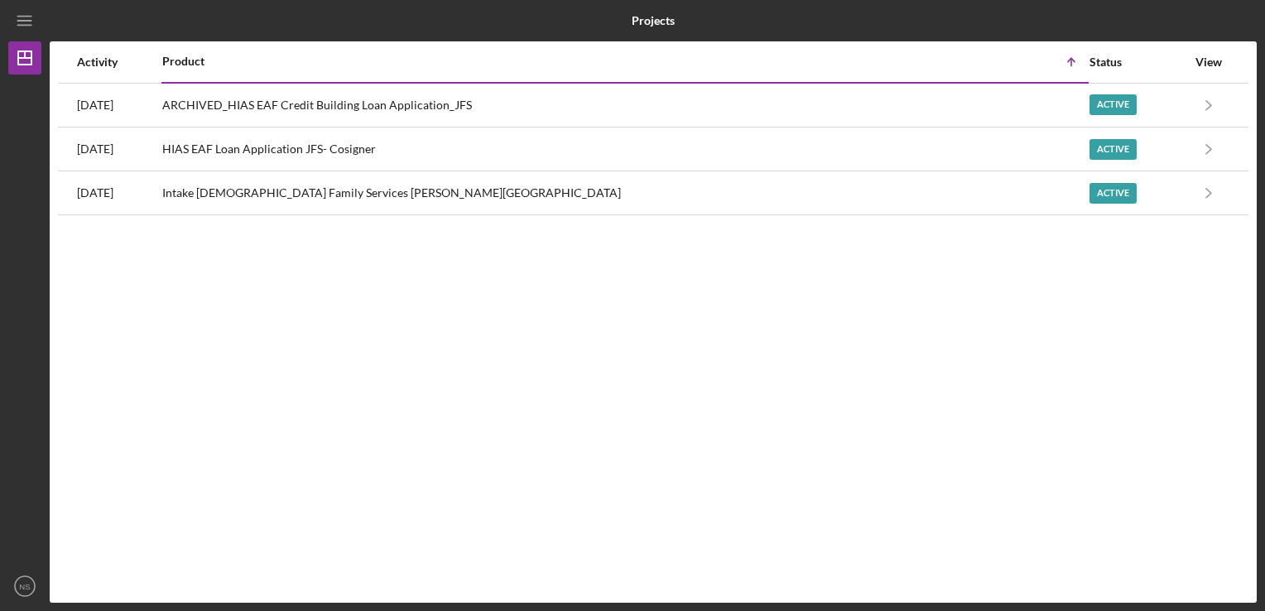
click at [1090, 67] on div "Status" at bounding box center [1138, 61] width 97 height 13
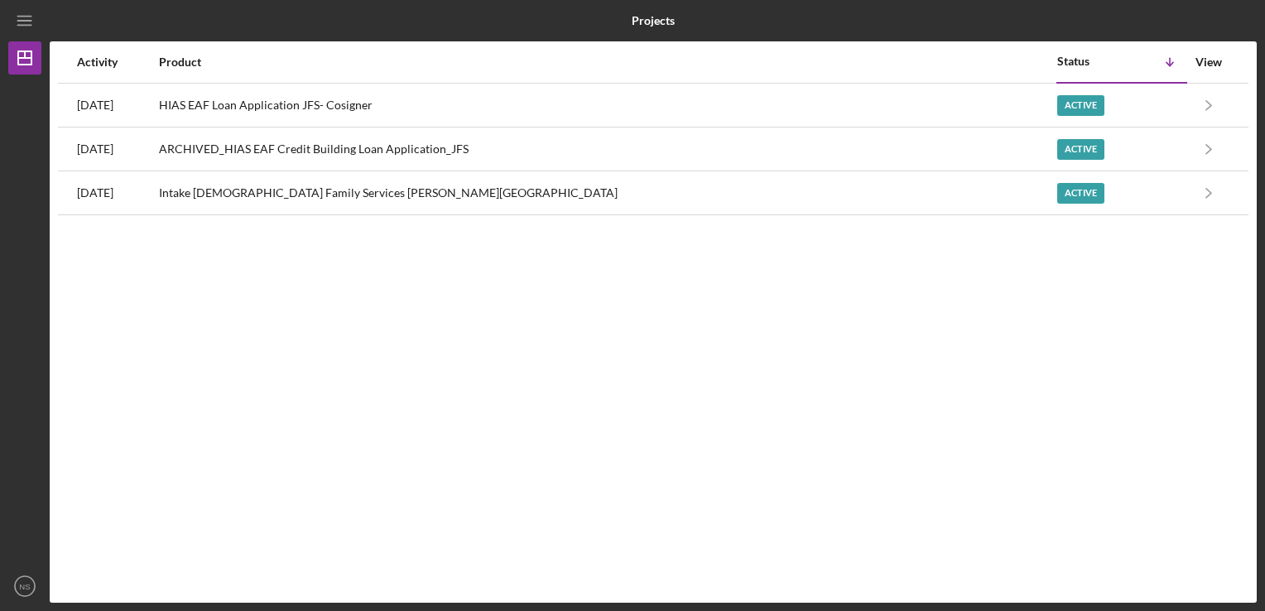
click at [1208, 61] on div "View" at bounding box center [1208, 61] width 41 height 13
click at [243, 61] on div "Product" at bounding box center [607, 61] width 897 height 13
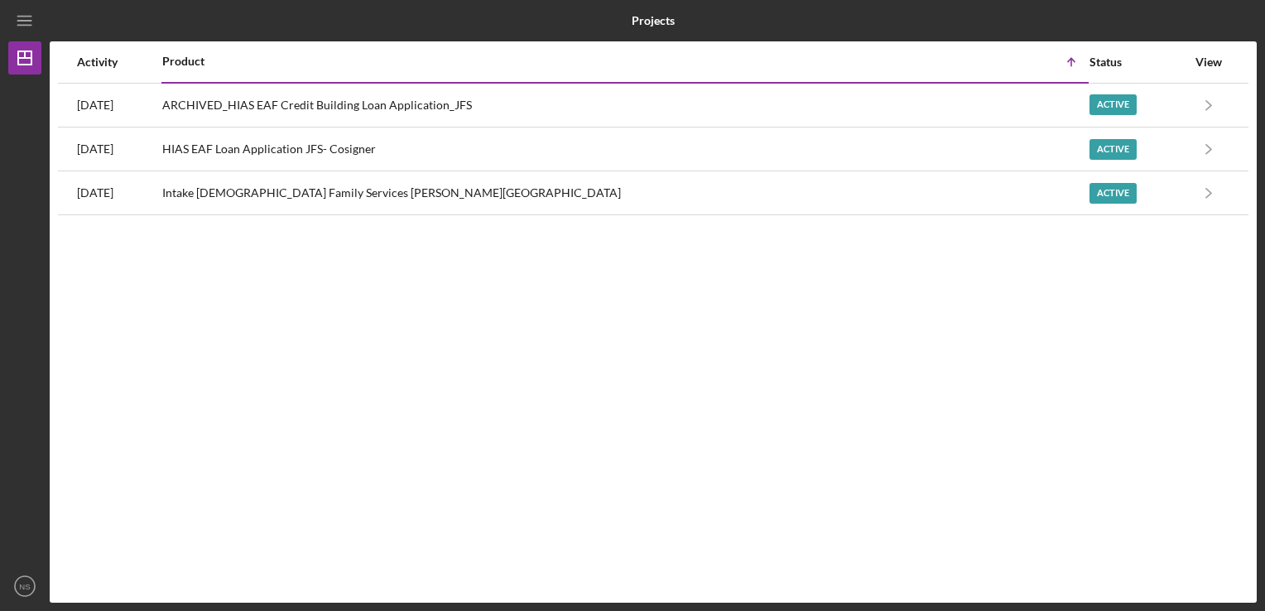
click at [105, 68] on div "Activity" at bounding box center [119, 61] width 84 height 13
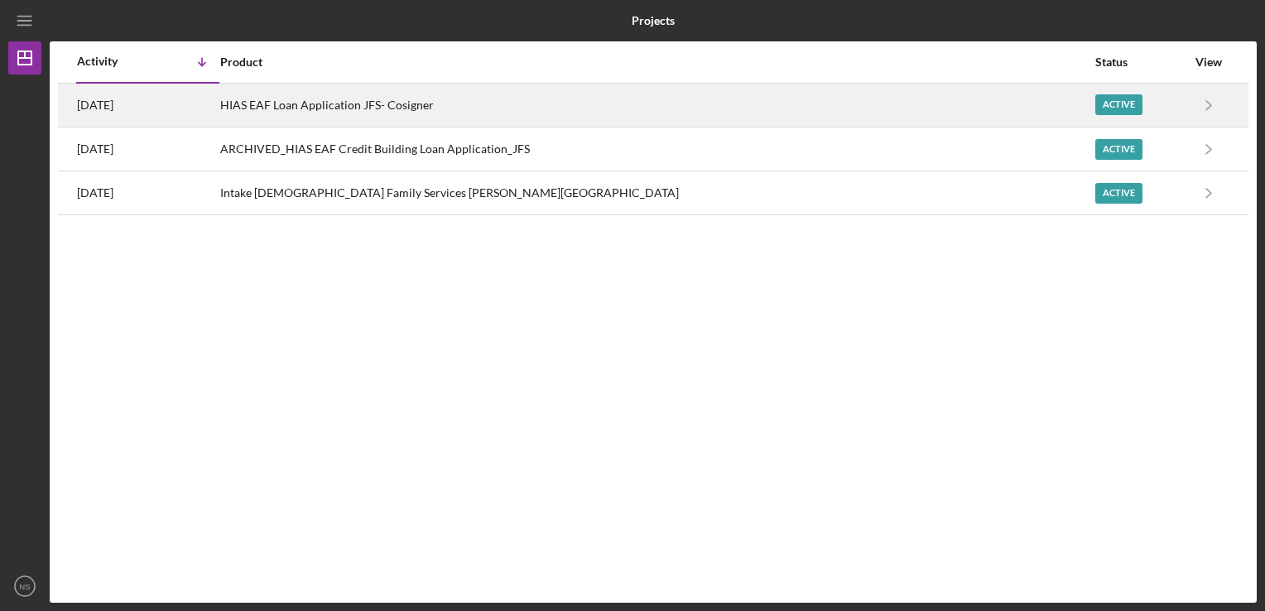
click at [113, 106] on time "[DATE]" at bounding box center [95, 105] width 36 height 13
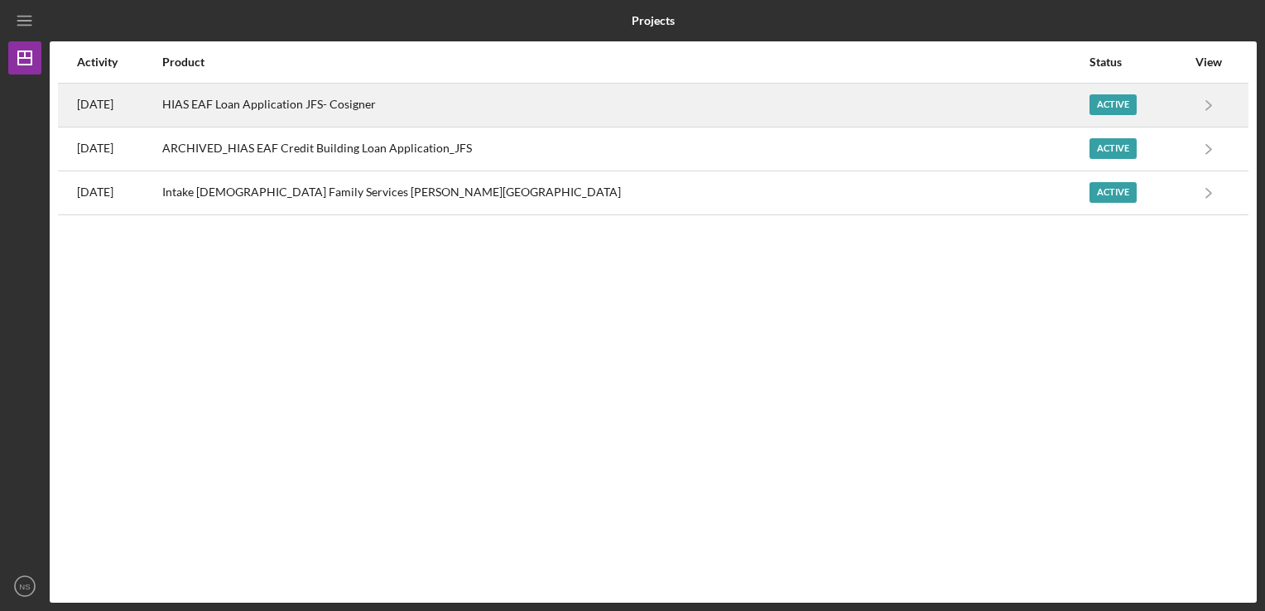
click at [320, 111] on div "HIAS EAF Loan Application JFS- Cosigner" at bounding box center [625, 104] width 926 height 41
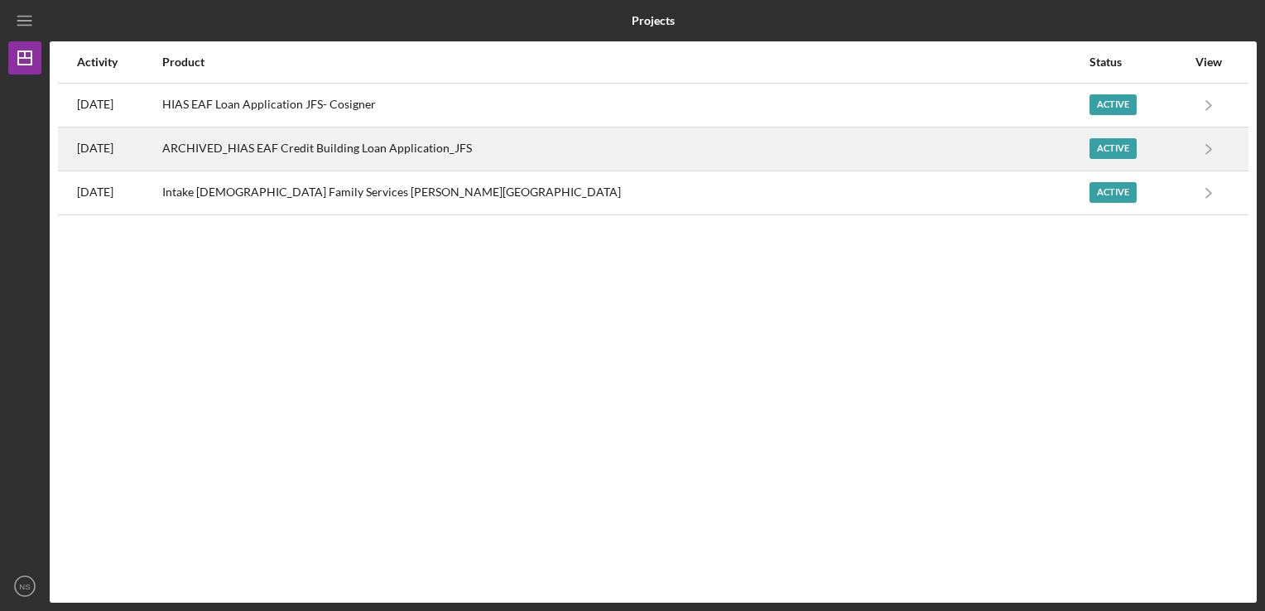
click at [330, 155] on div "ARCHIVED_HIAS EAF Credit Building Loan Application_JFS" at bounding box center [625, 148] width 926 height 41
click at [337, 147] on div "ARCHIVED_HIAS EAF Credit Building Loan Application_JFS" at bounding box center [625, 148] width 926 height 41
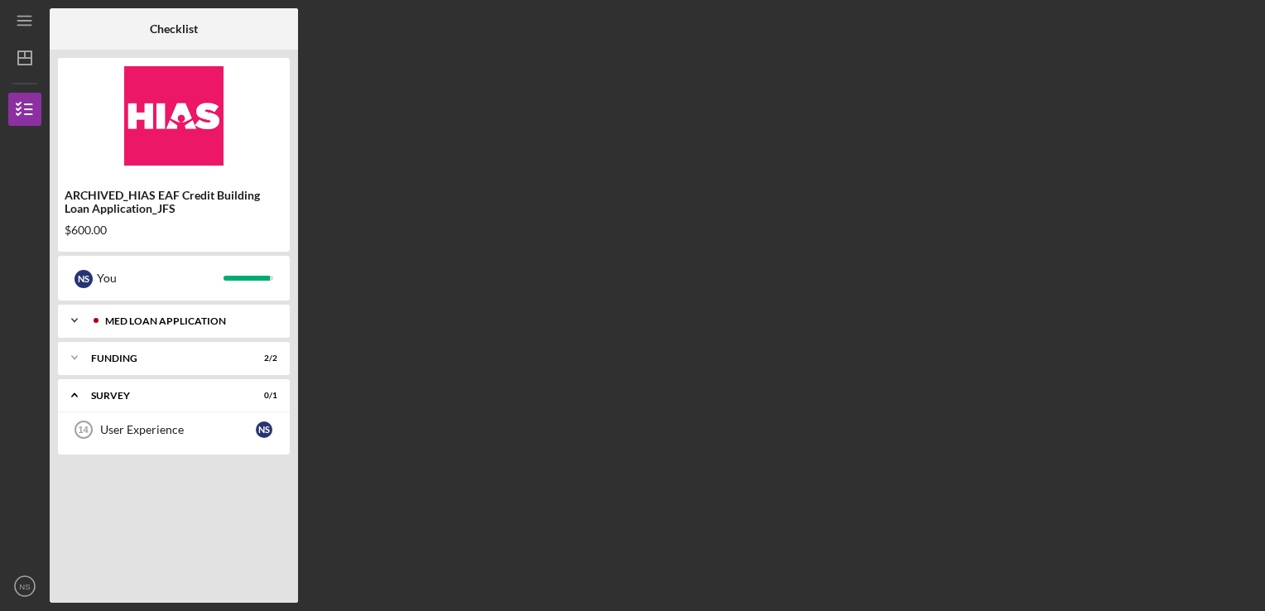
click at [163, 320] on div "MED Loan Application" at bounding box center [187, 321] width 164 height 10
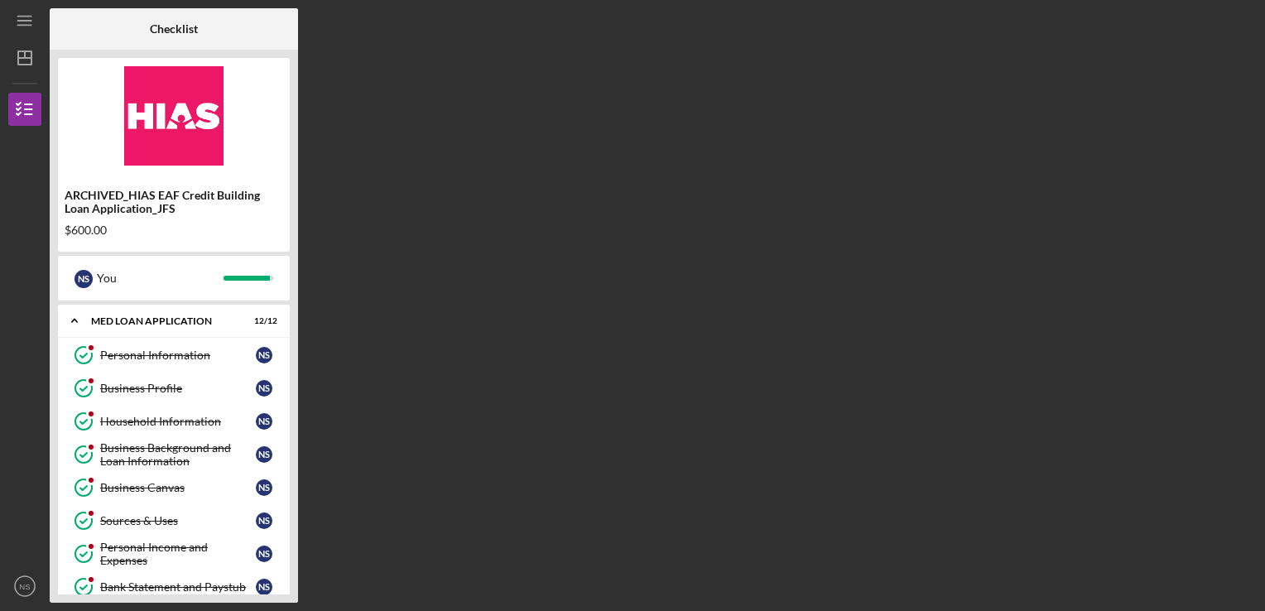
click at [123, 207] on div "ARCHIVED_HIAS EAF Credit Building Loan Application_JFS" at bounding box center [174, 202] width 219 height 26
click at [139, 94] on img at bounding box center [174, 115] width 232 height 99
click at [26, 25] on line "button" at bounding box center [23, 25] width 13 height 0
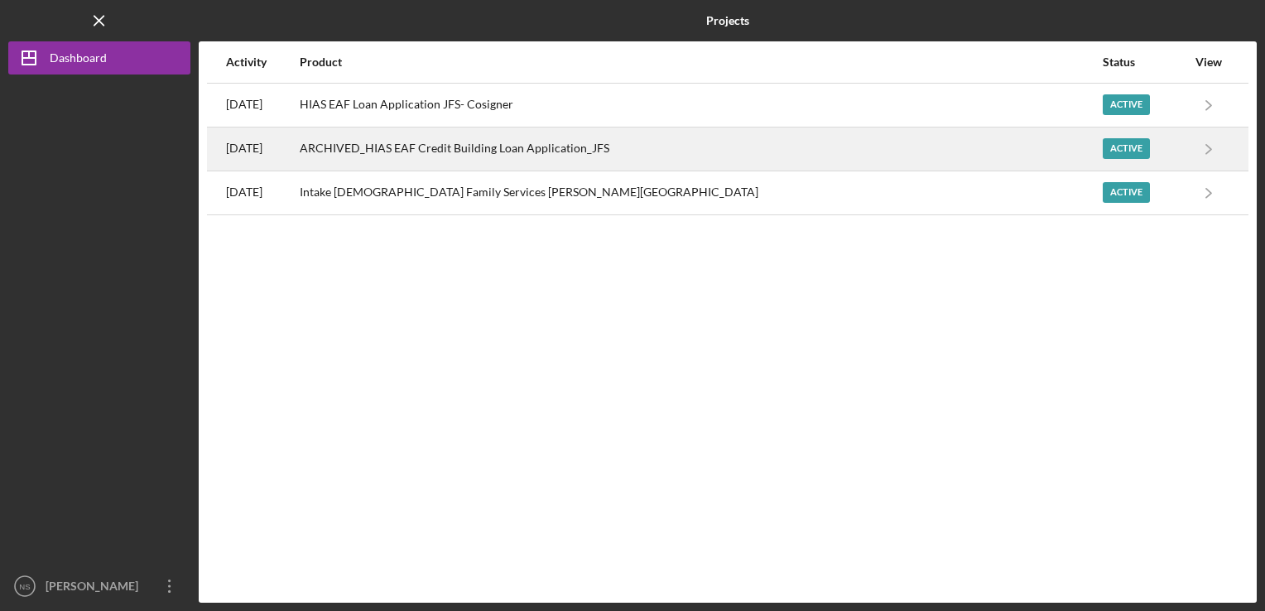
click at [404, 144] on div "ARCHIVED_HIAS EAF Credit Building Loan Application_JFS" at bounding box center [700, 148] width 801 height 41
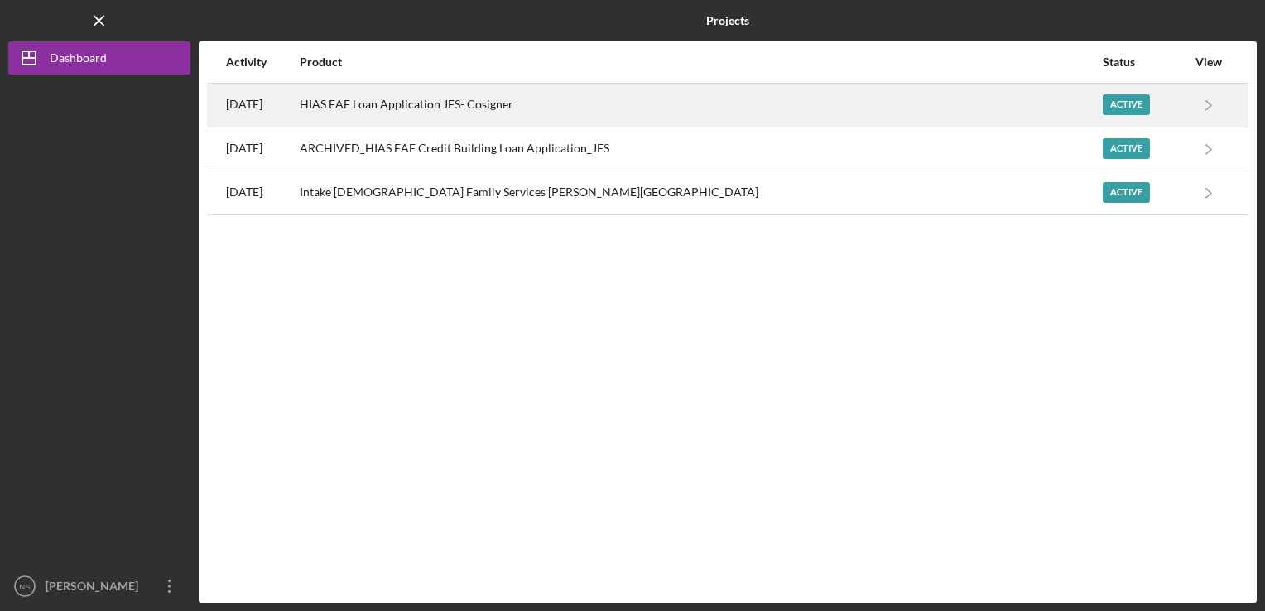
click at [423, 104] on div "HIAS EAF Loan Application JFS- Cosigner" at bounding box center [700, 104] width 801 height 41
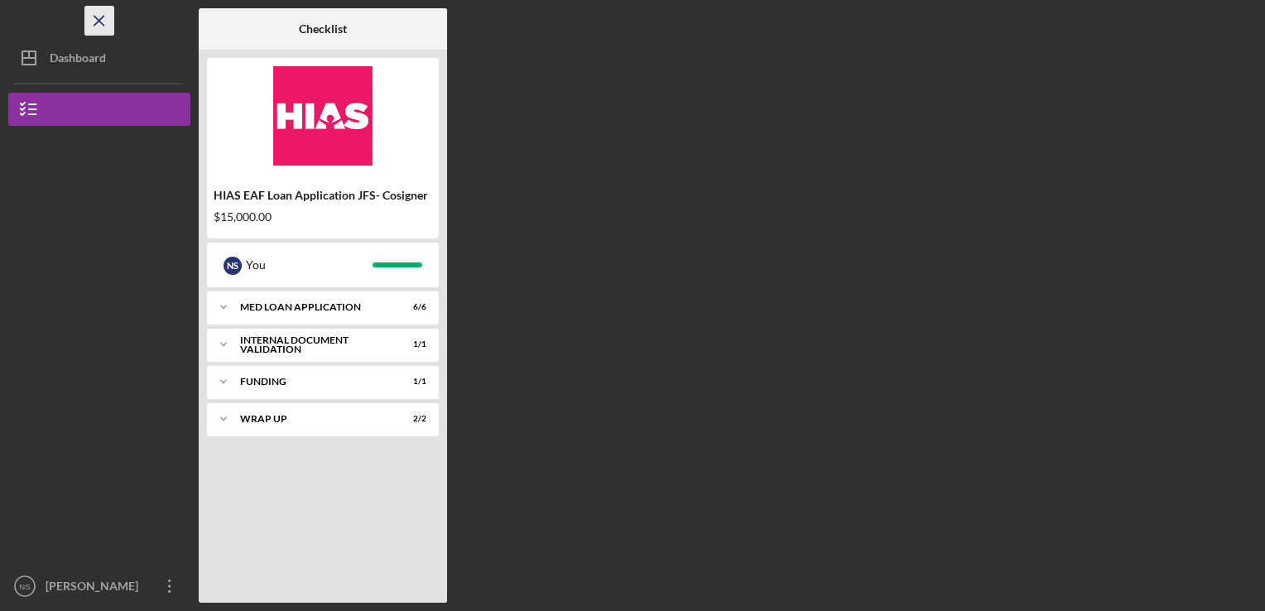
click at [106, 23] on icon "Icon/Menu Close" at bounding box center [99, 20] width 37 height 37
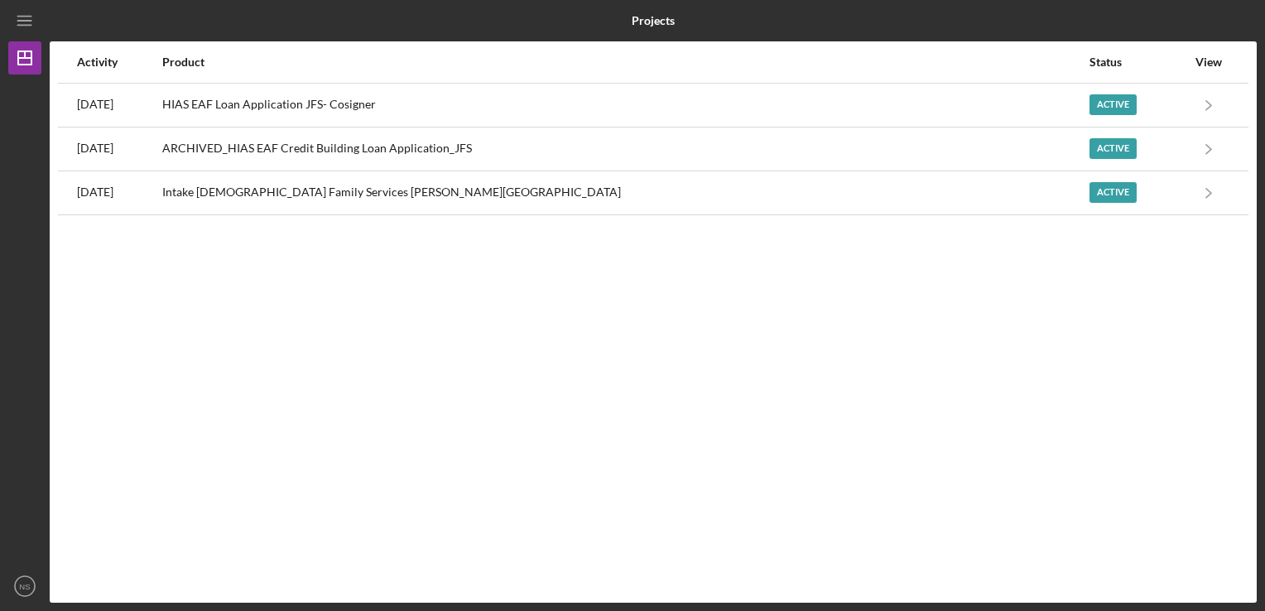
click at [663, 20] on b "Projects" at bounding box center [653, 20] width 43 height 13
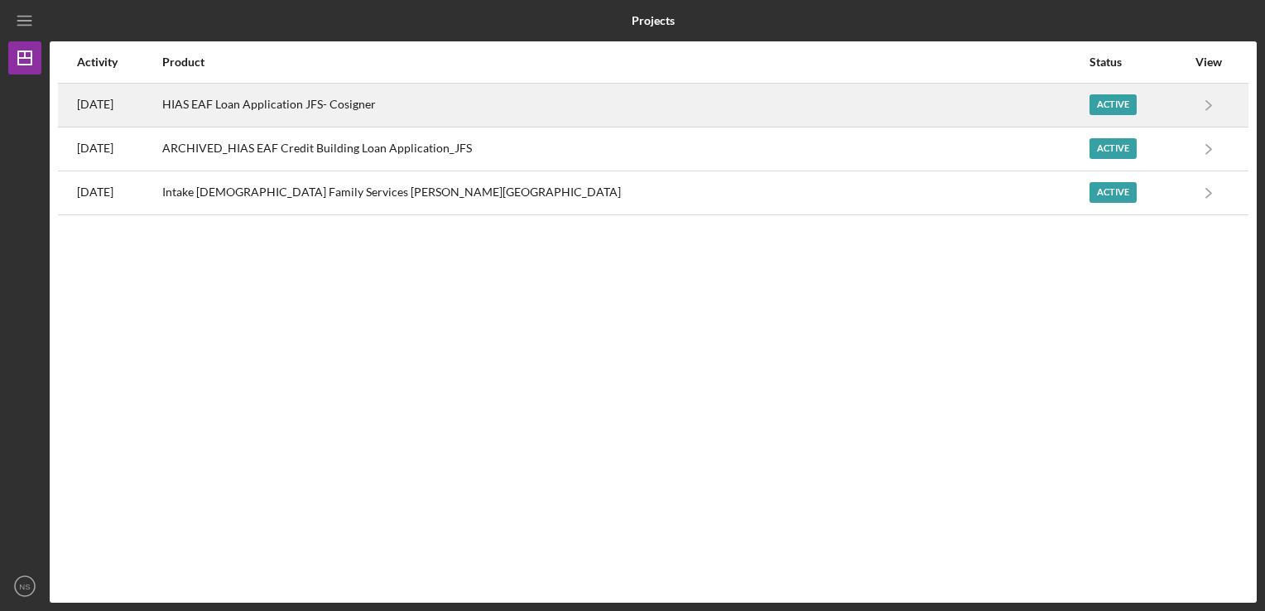
click at [1095, 99] on div "Active" at bounding box center [1113, 104] width 47 height 21
click at [1206, 101] on polyline "button" at bounding box center [1208, 104] width 5 height 9
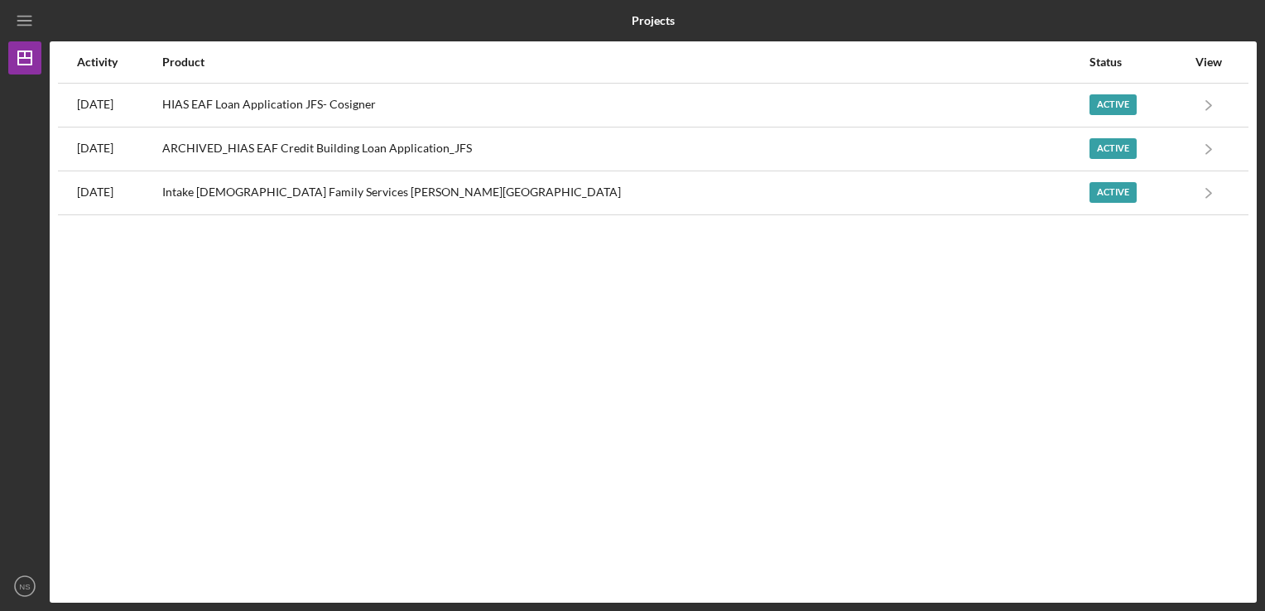
click at [1216, 64] on div "View" at bounding box center [1208, 61] width 41 height 13
click at [1190, 55] on div "View" at bounding box center [1208, 61] width 41 height 13
click at [1090, 61] on div "Status" at bounding box center [1138, 61] width 97 height 13
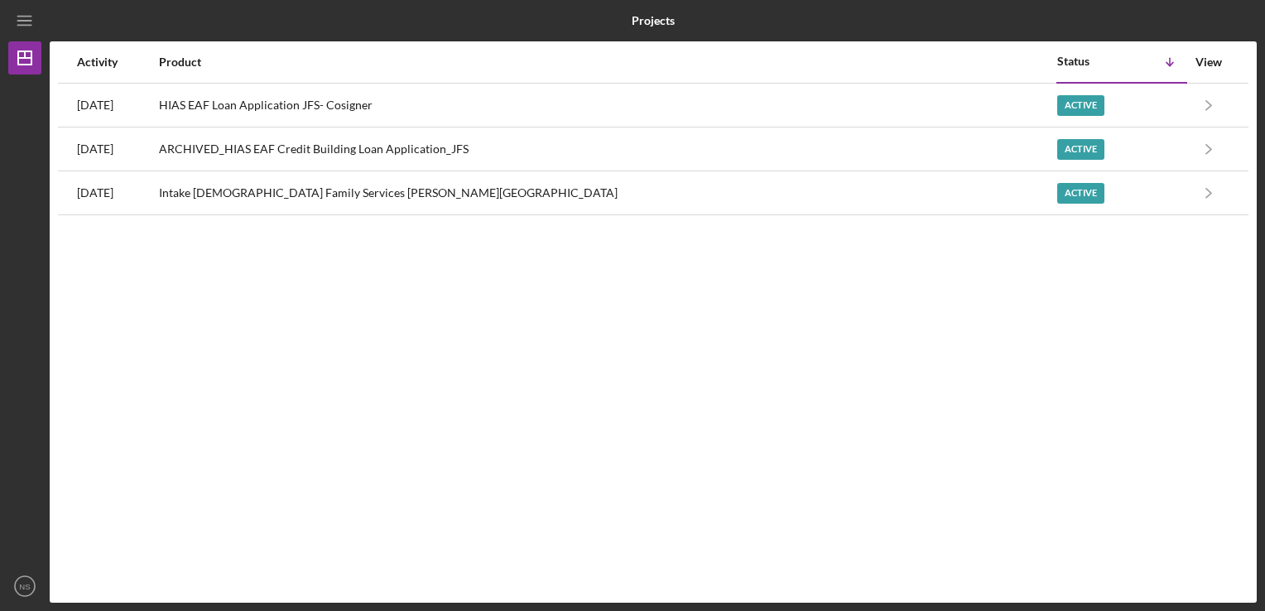
click at [1202, 61] on div "View" at bounding box center [1208, 61] width 41 height 13
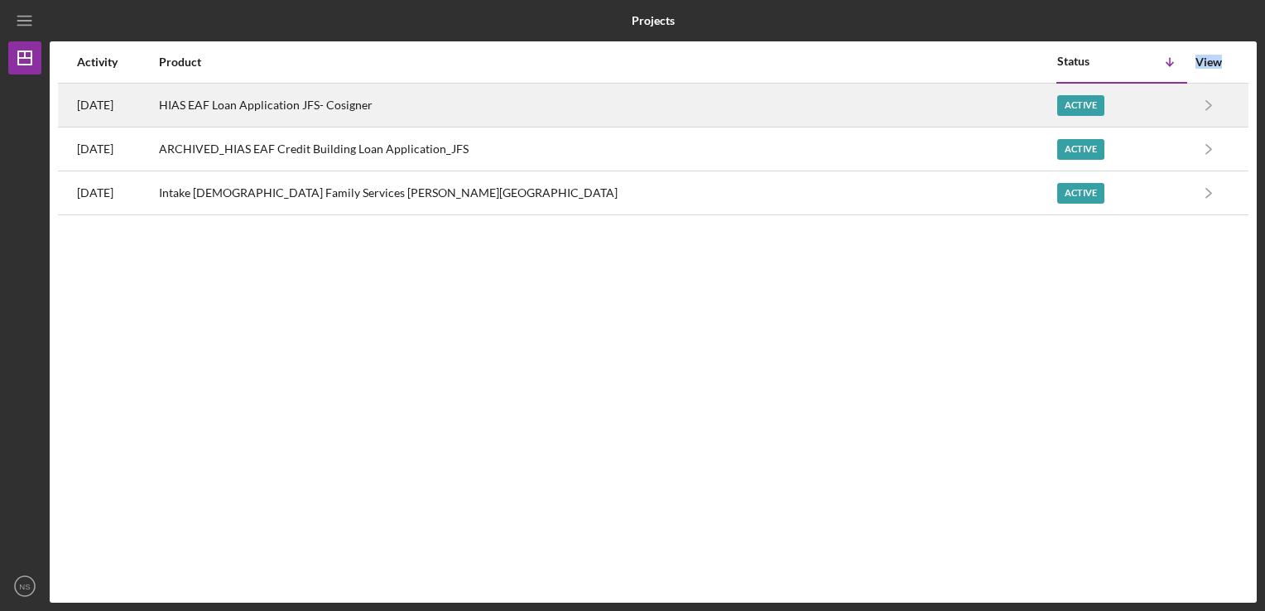
drag, startPoint x: 1202, startPoint y: 61, endPoint x: 1153, endPoint y: 112, distance: 70.3
click at [1153, 112] on div "Active" at bounding box center [1121, 104] width 129 height 41
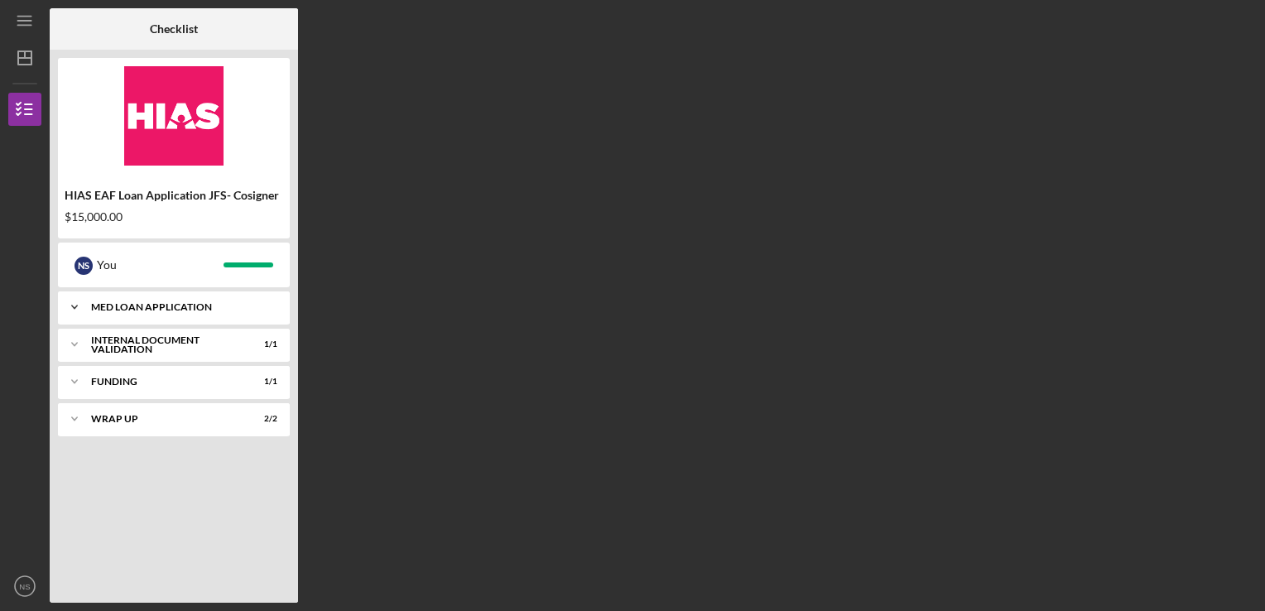
click at [157, 310] on div "MED Loan Application" at bounding box center [180, 307] width 178 height 10
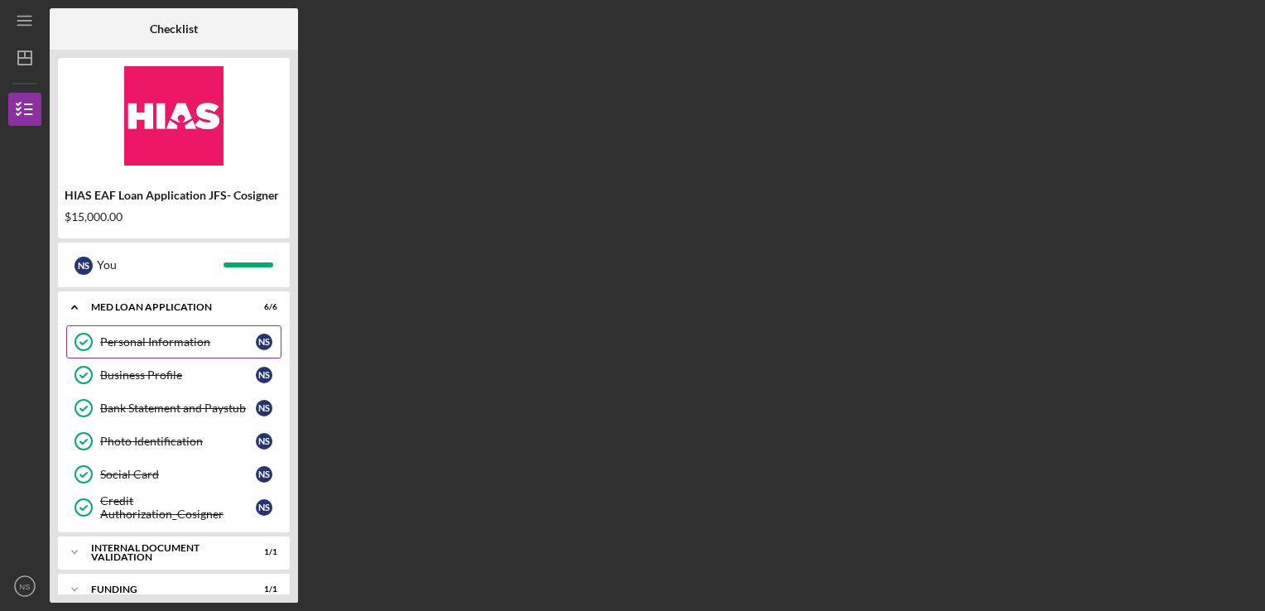
click at [152, 335] on div "Personal Information" at bounding box center [178, 341] width 156 height 13
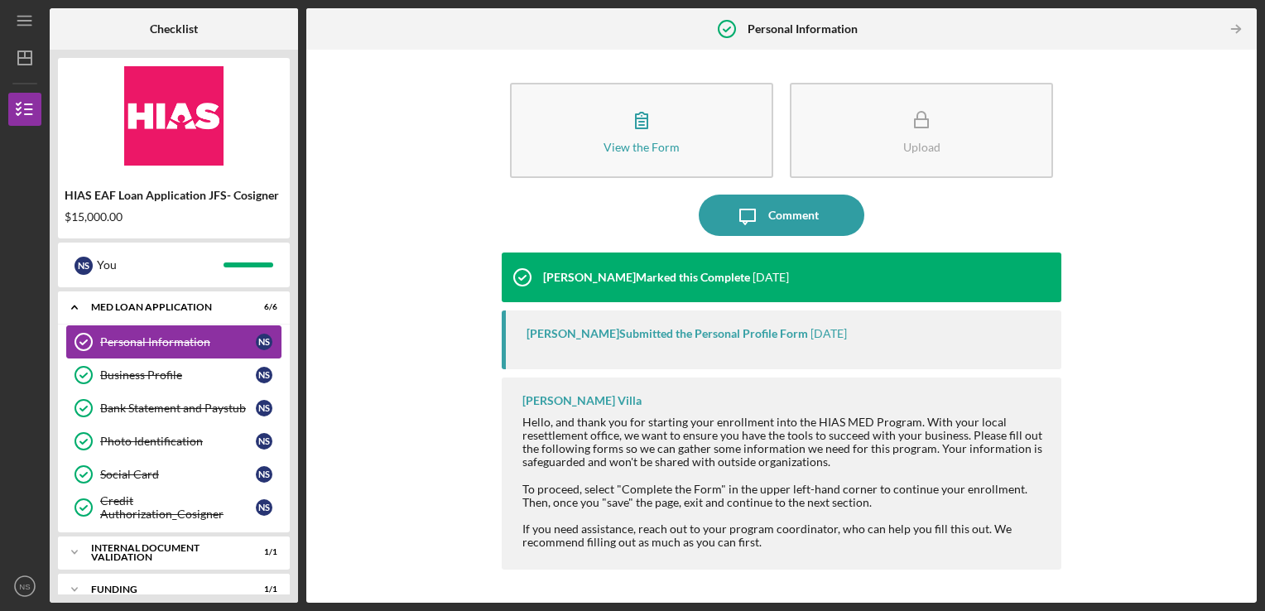
scroll to position [55, 0]
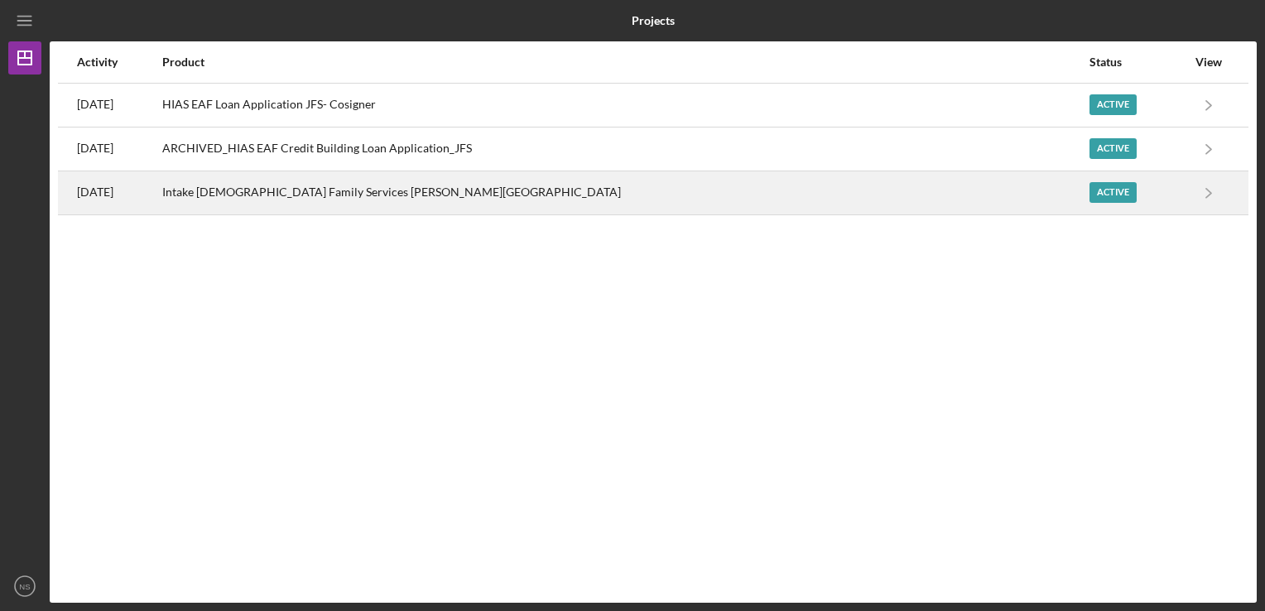
click at [298, 183] on div "Intake [DEMOGRAPHIC_DATA] Family Services [PERSON_NAME][GEOGRAPHIC_DATA]" at bounding box center [625, 192] width 926 height 41
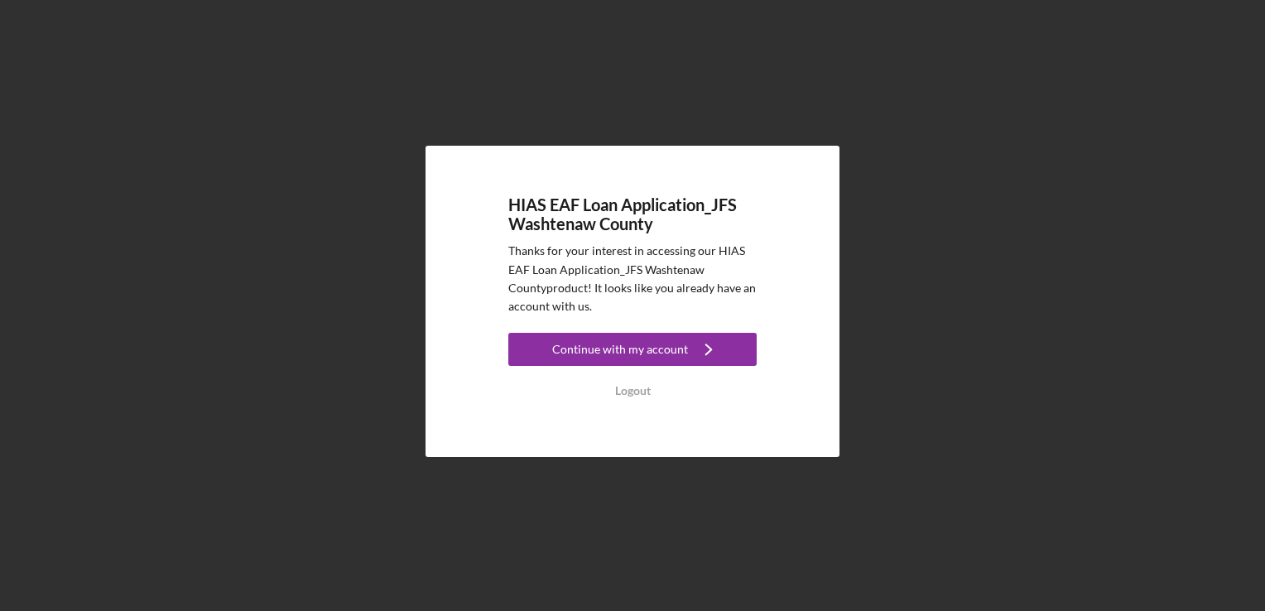
click at [608, 353] on div "Continue with my account" at bounding box center [620, 349] width 136 height 33
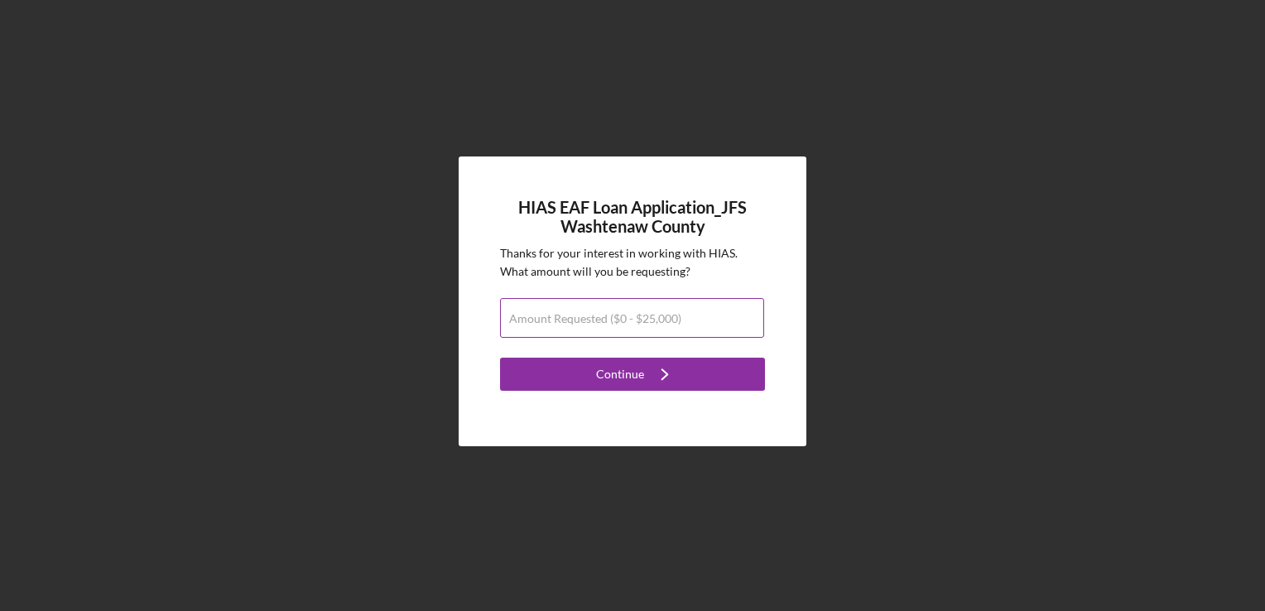
click at [569, 318] on label "Amount Requested ($0 - $25,000)" at bounding box center [595, 318] width 172 height 13
click at [569, 318] on input "Amount Requested ($0 - $25,000)" at bounding box center [632, 318] width 264 height 40
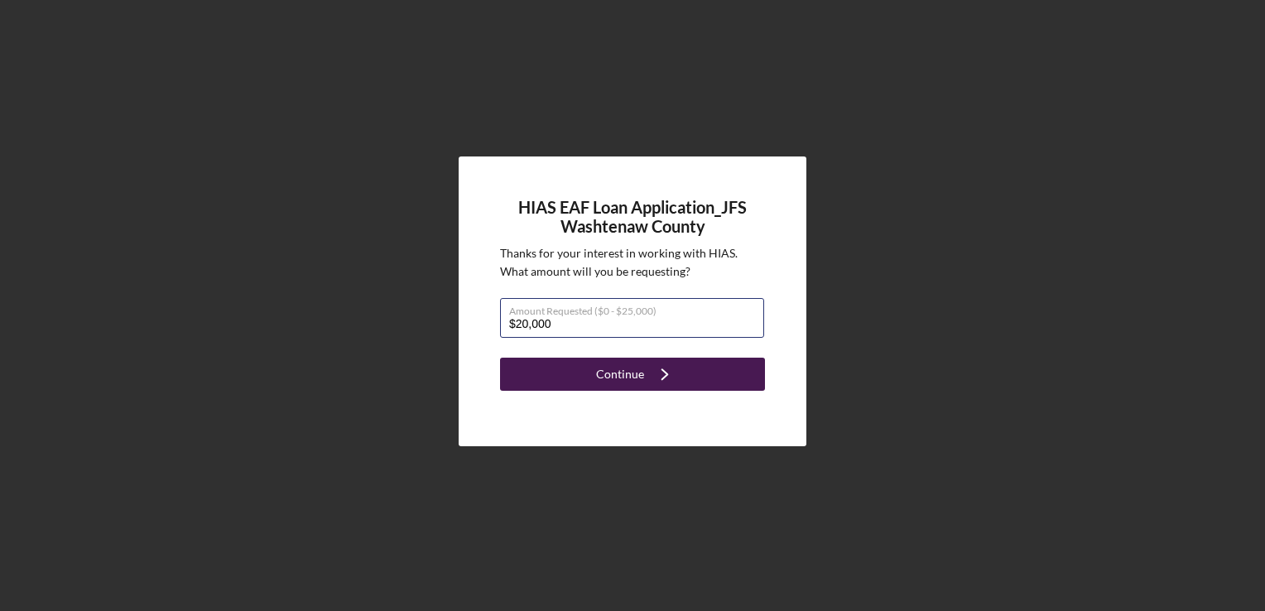
type input "$20,000"
click at [642, 375] on div "Continue" at bounding box center [620, 374] width 48 height 33
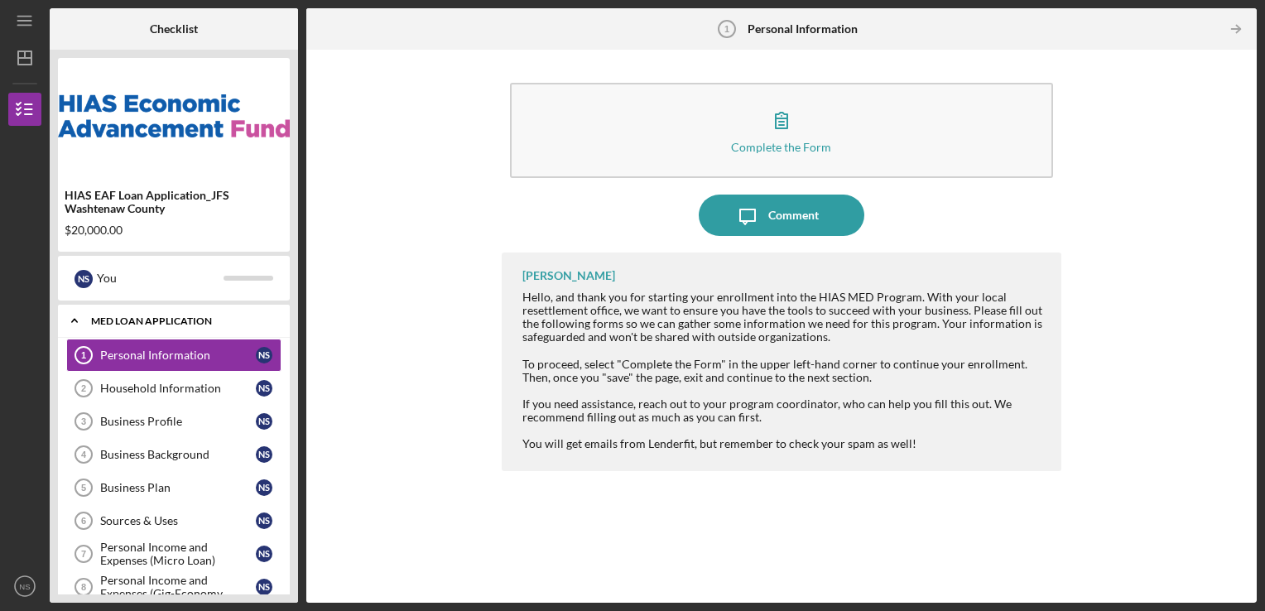
click at [162, 319] on div "MED Loan Application" at bounding box center [180, 321] width 178 height 10
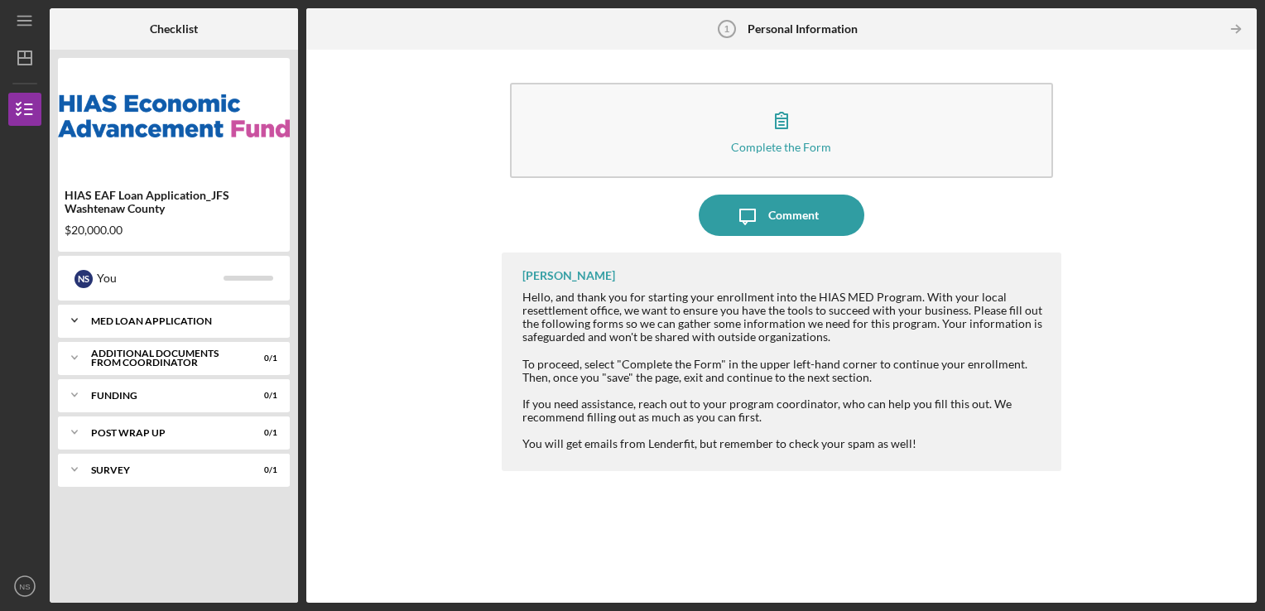
click at [162, 319] on div "MED Loan Application" at bounding box center [180, 321] width 178 height 10
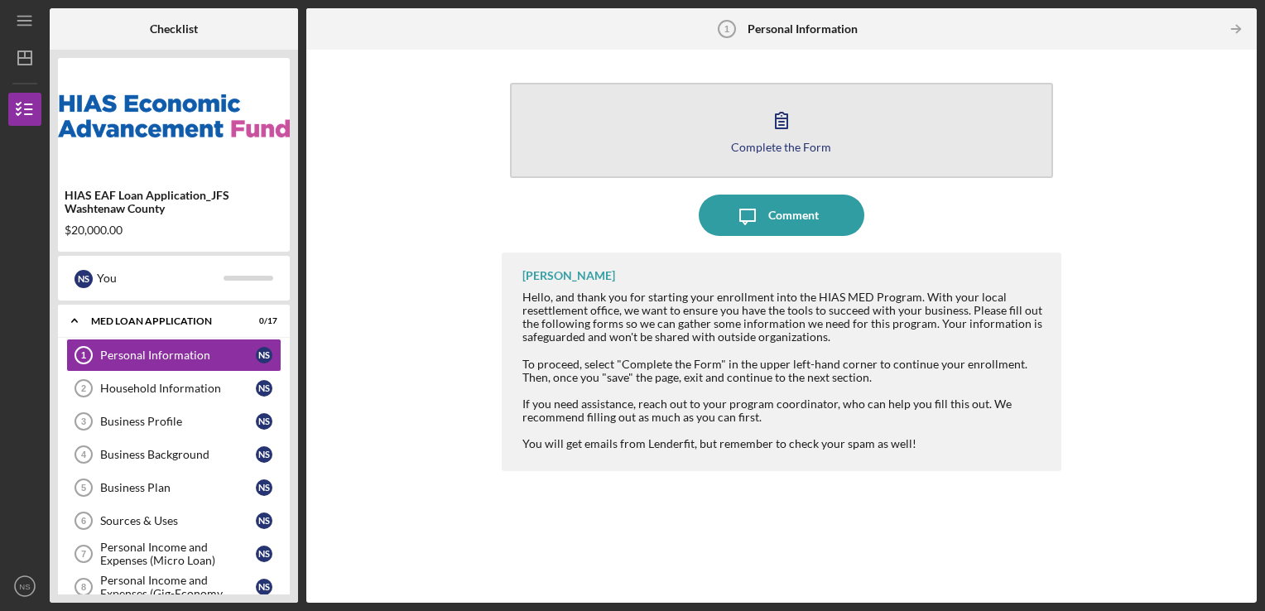
click at [777, 144] on div "Complete the Form" at bounding box center [781, 147] width 100 height 12
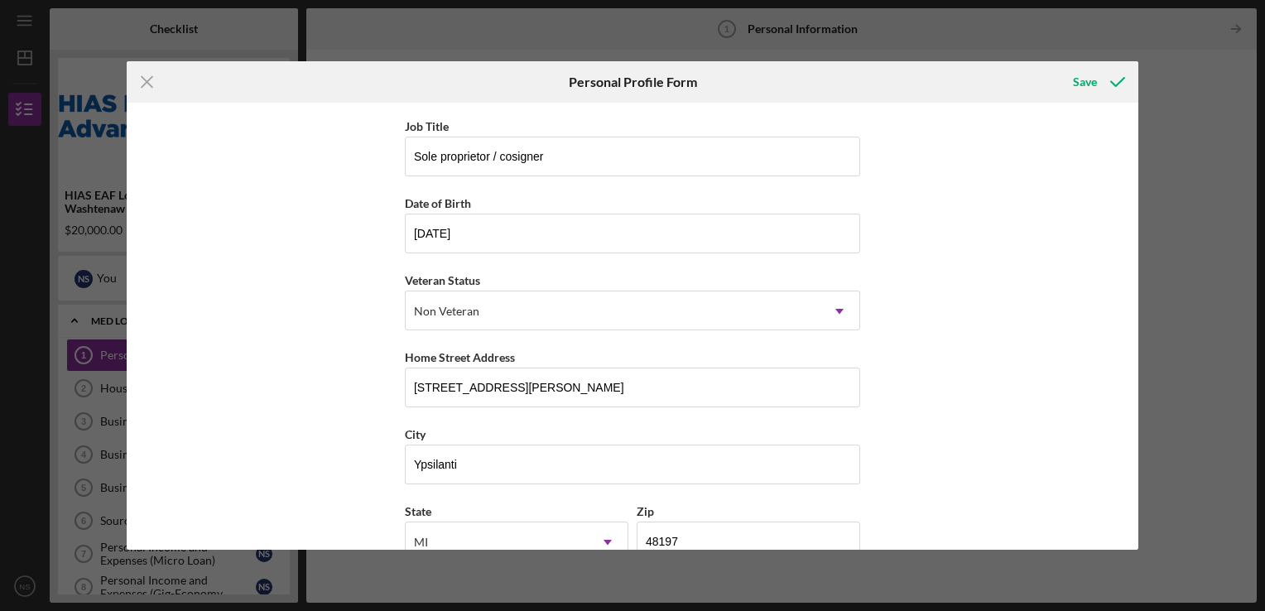
scroll to position [182, 0]
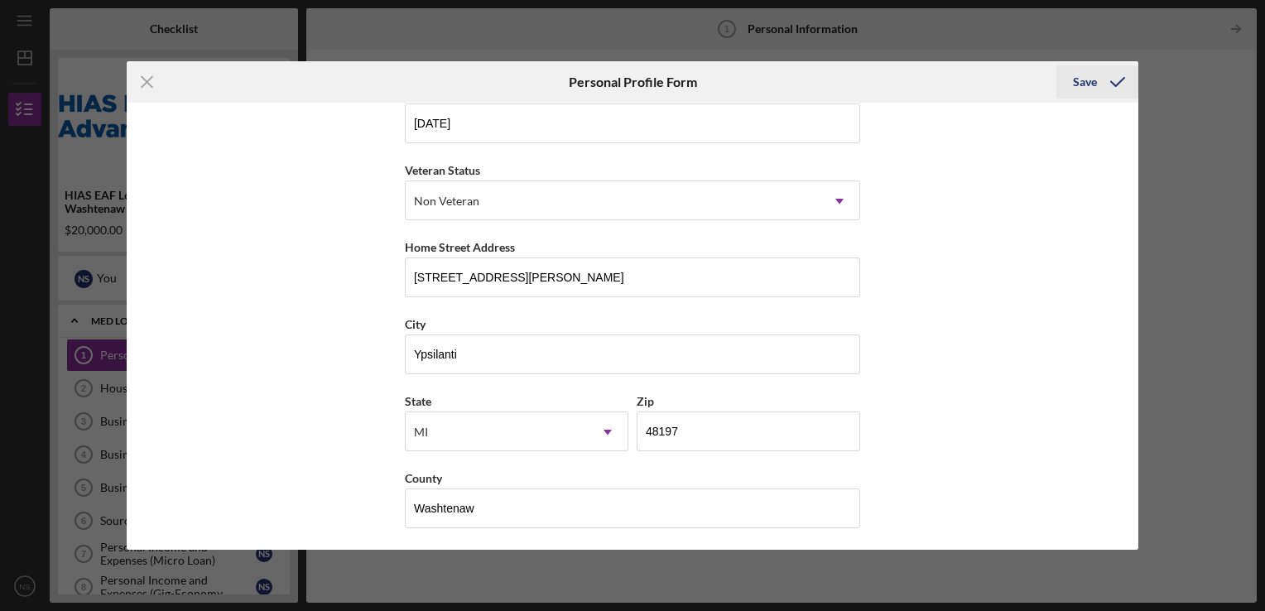
click at [1084, 80] on div "Save" at bounding box center [1085, 81] width 24 height 33
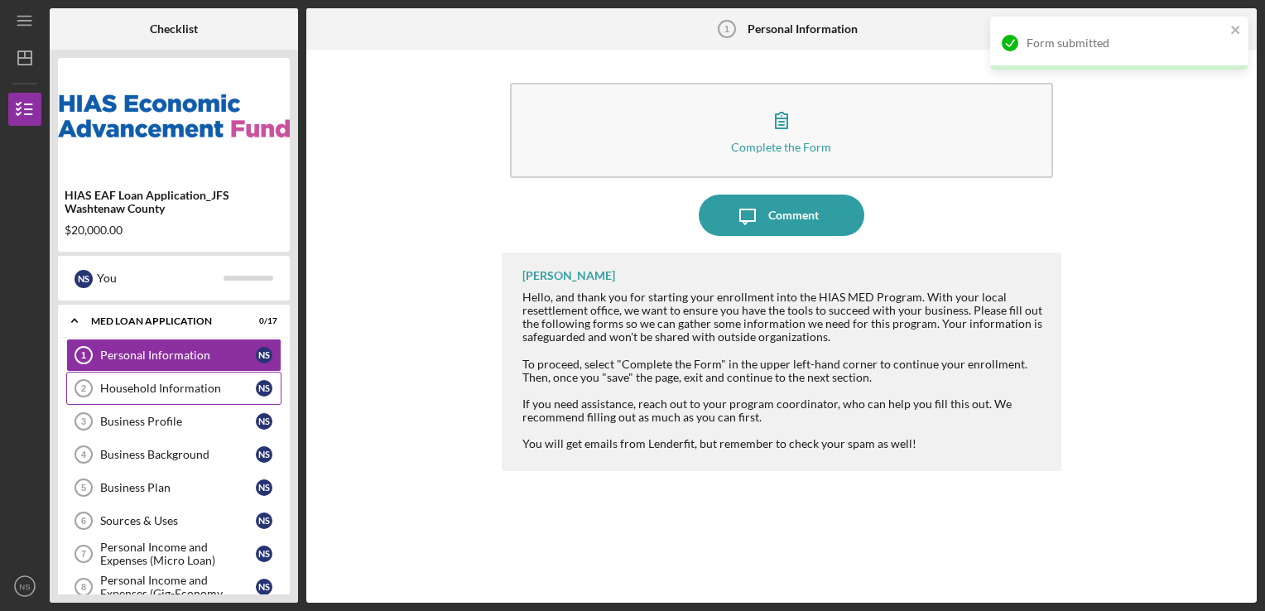
click at [159, 386] on div "Household Information" at bounding box center [178, 388] width 156 height 13
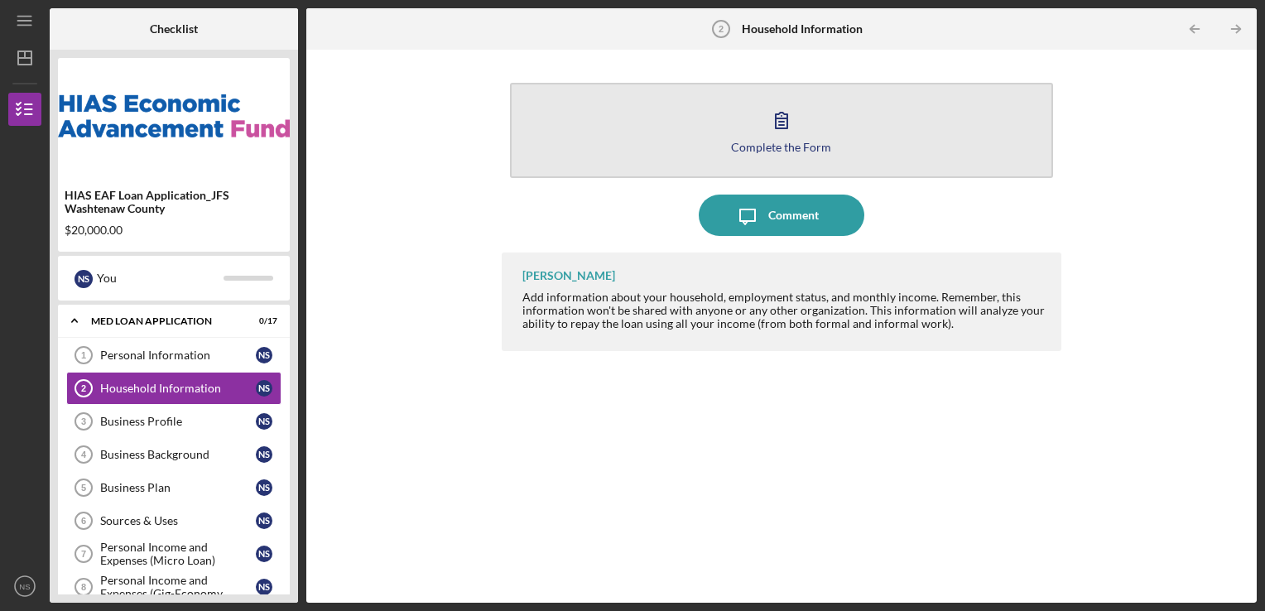
click at [795, 147] on div "Complete the Form" at bounding box center [781, 147] width 100 height 12
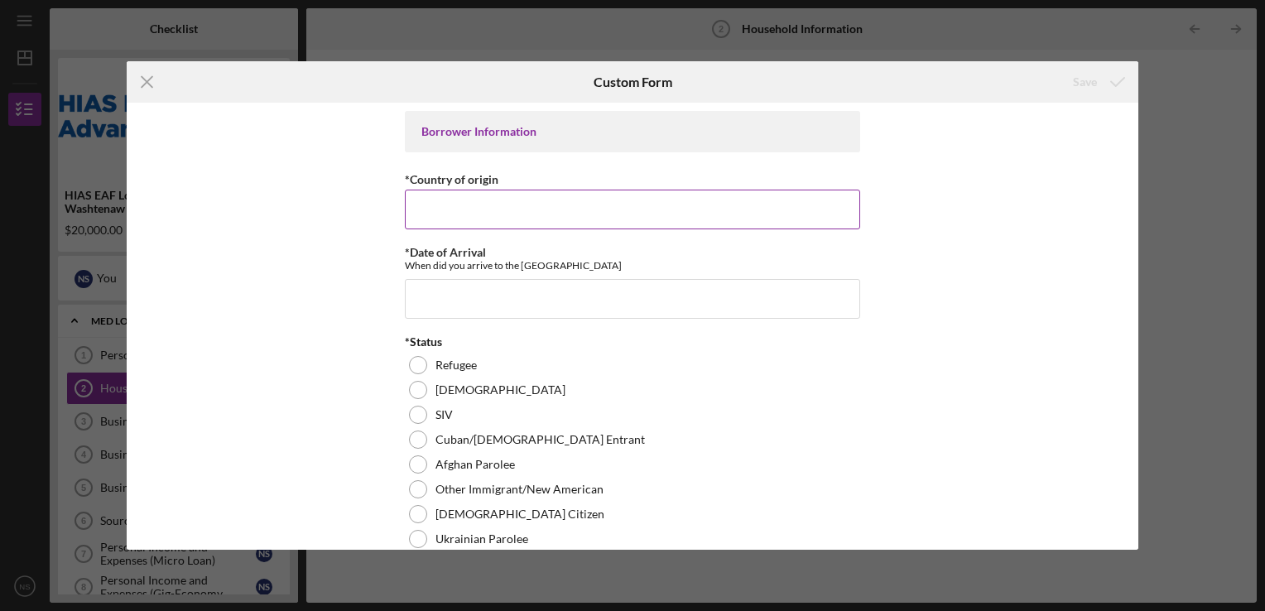
click at [464, 206] on input "*Country of origin" at bounding box center [632, 210] width 455 height 40
type input "Venezuela"
click at [455, 291] on input "*Date of Arrival" at bounding box center [632, 299] width 455 height 40
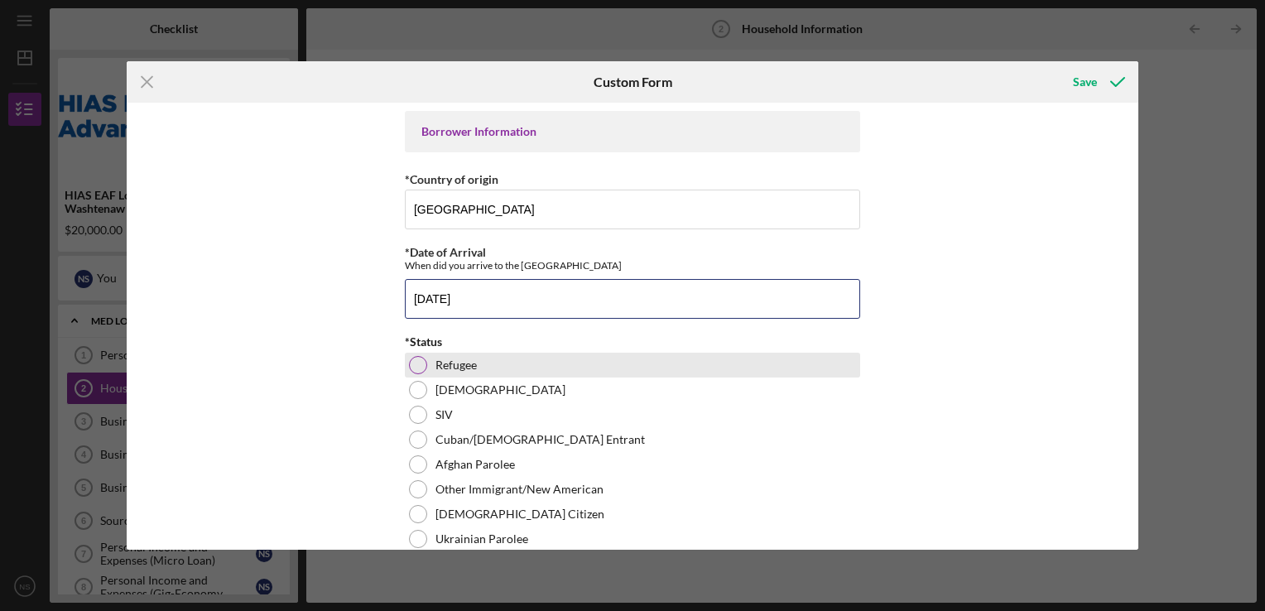
type input "08/25/2022"
click at [413, 363] on div at bounding box center [418, 365] width 18 height 18
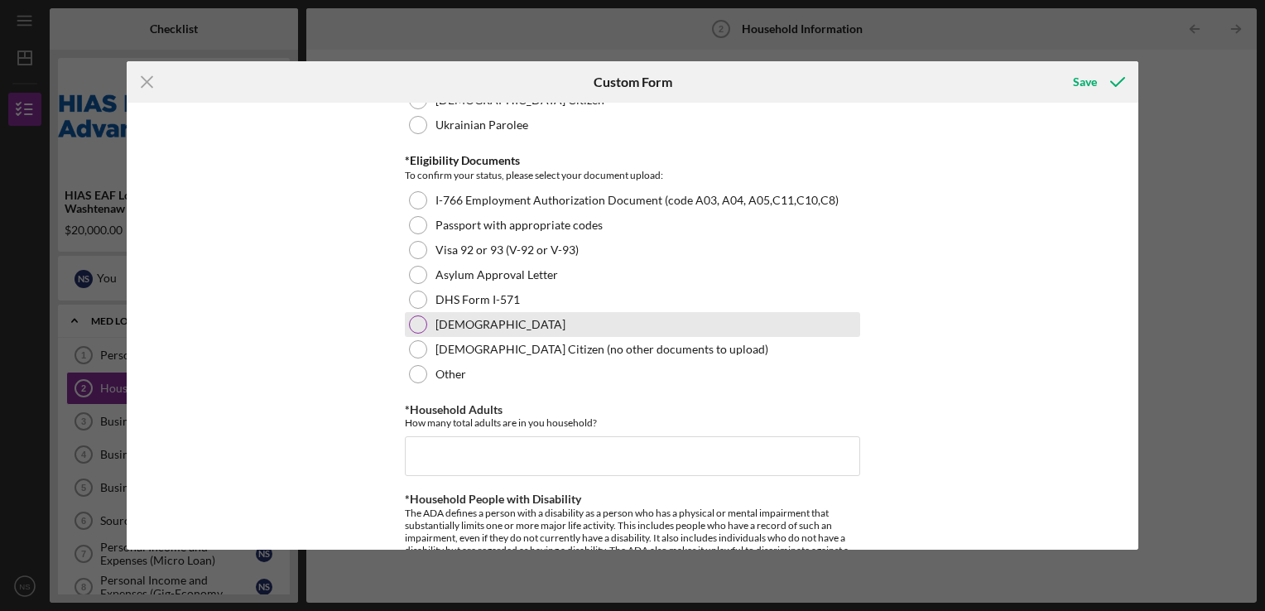
scroll to position [331, 0]
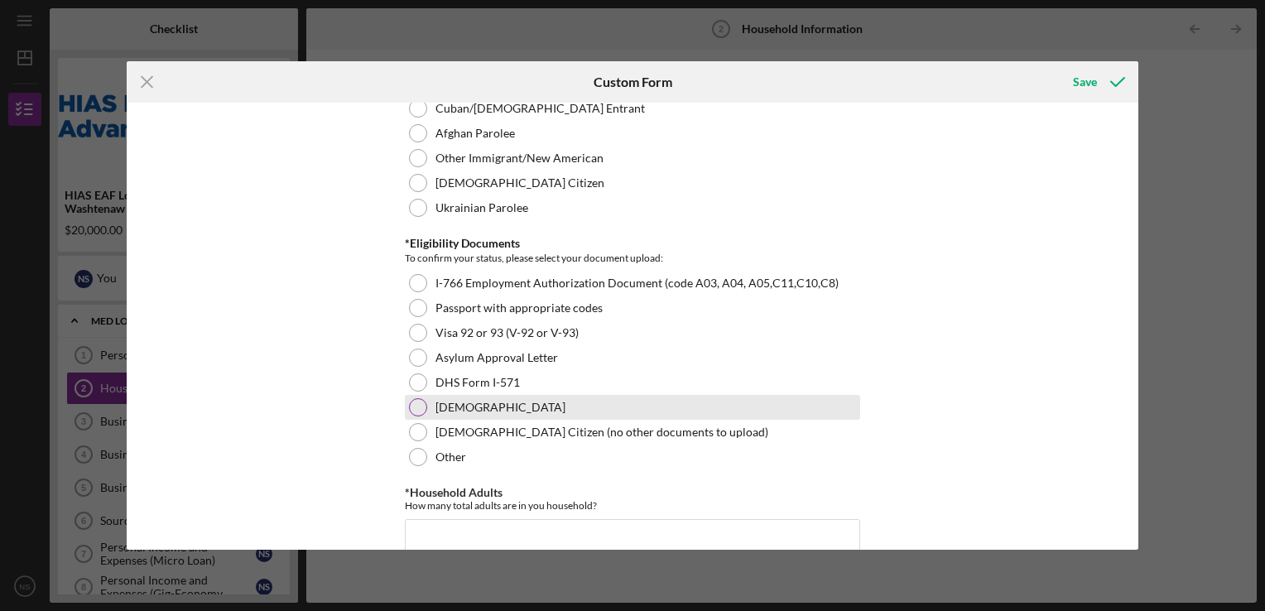
click at [415, 408] on div at bounding box center [418, 407] width 18 height 18
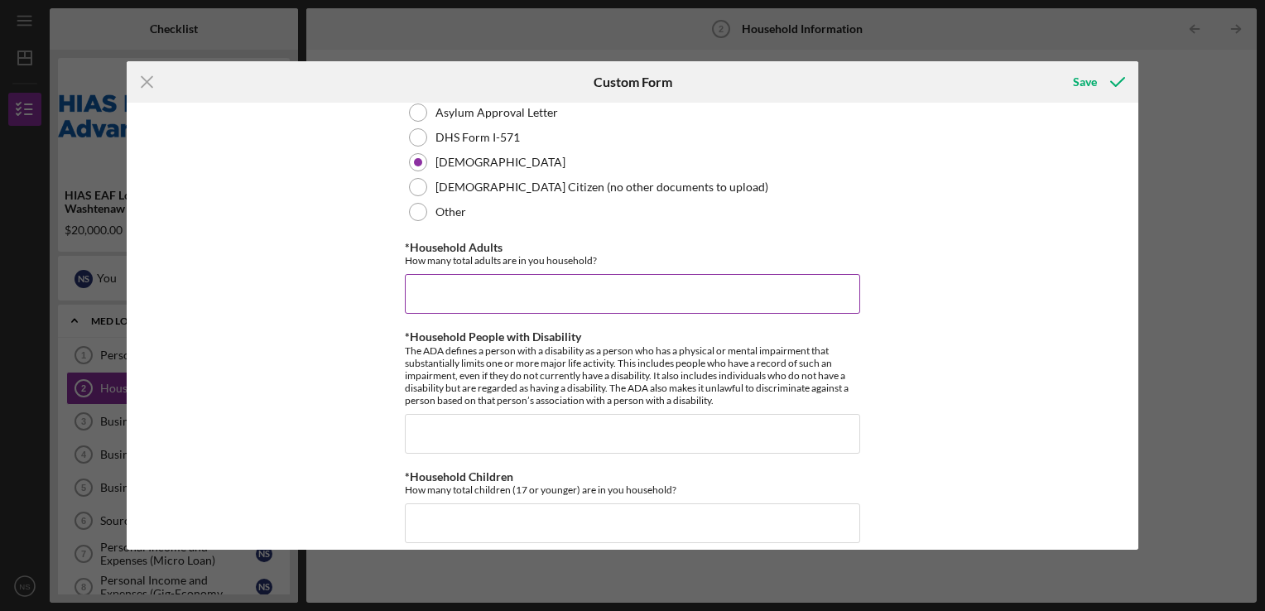
scroll to position [580, 0]
click at [435, 286] on input "*Household Adults" at bounding box center [632, 291] width 455 height 40
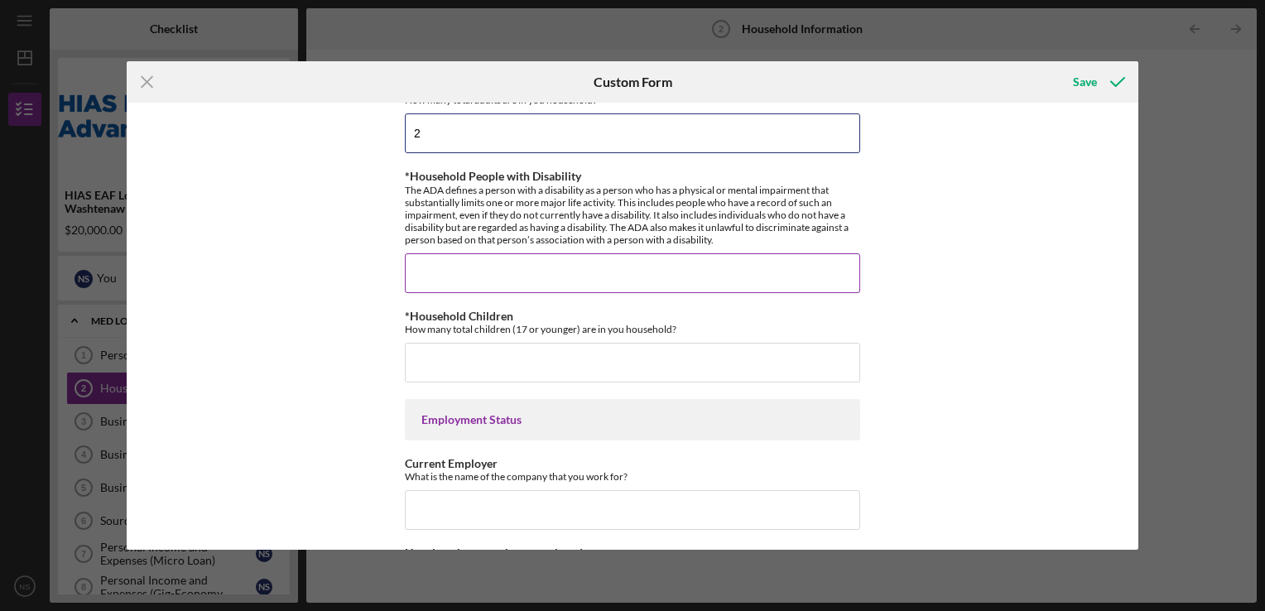
scroll to position [745, 0]
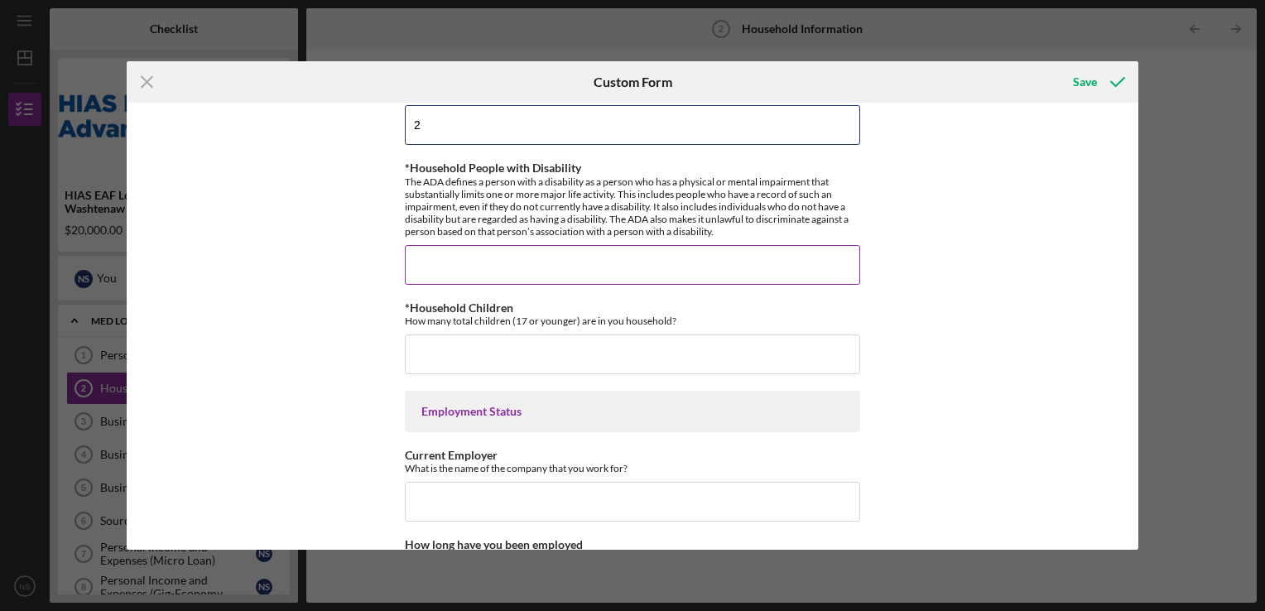
type input "2"
click at [493, 262] on input "*Household People with Disability" at bounding box center [632, 265] width 455 height 40
type input "0"
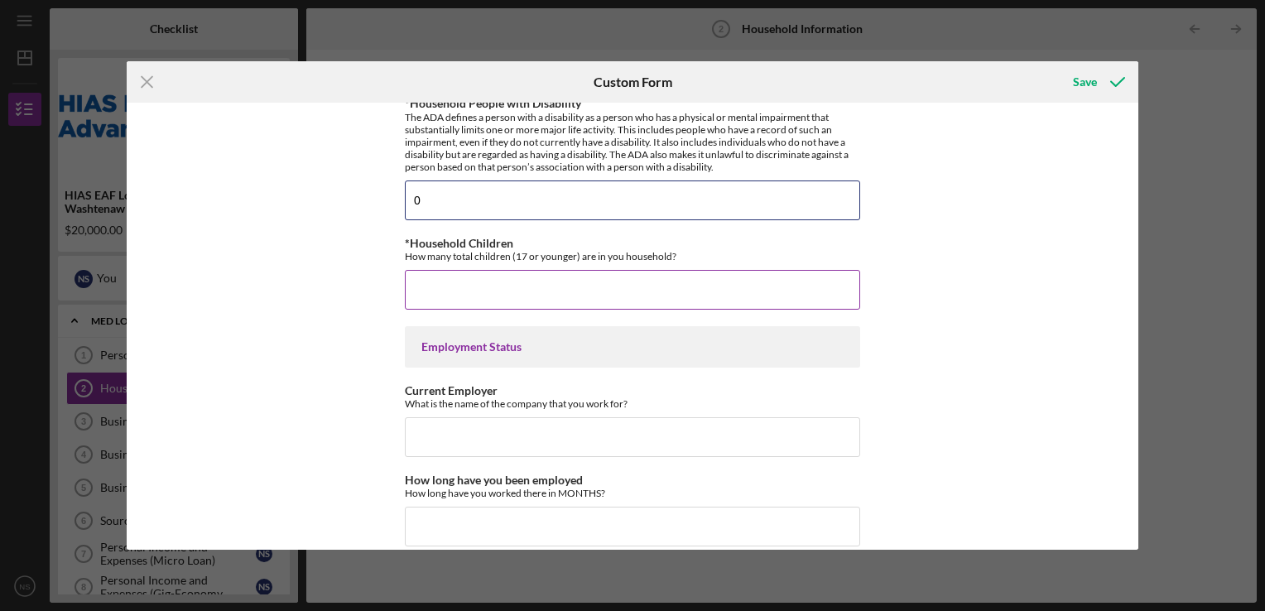
scroll to position [911, 0]
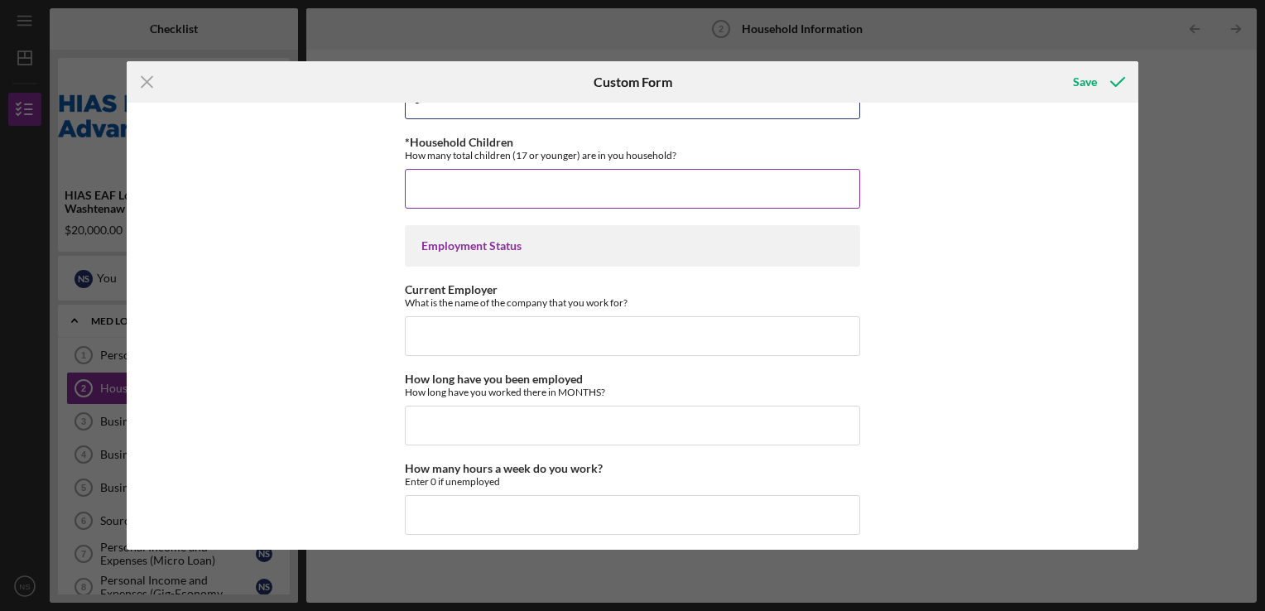
type input "0"
click at [439, 187] on input "*Household Children" at bounding box center [632, 189] width 455 height 40
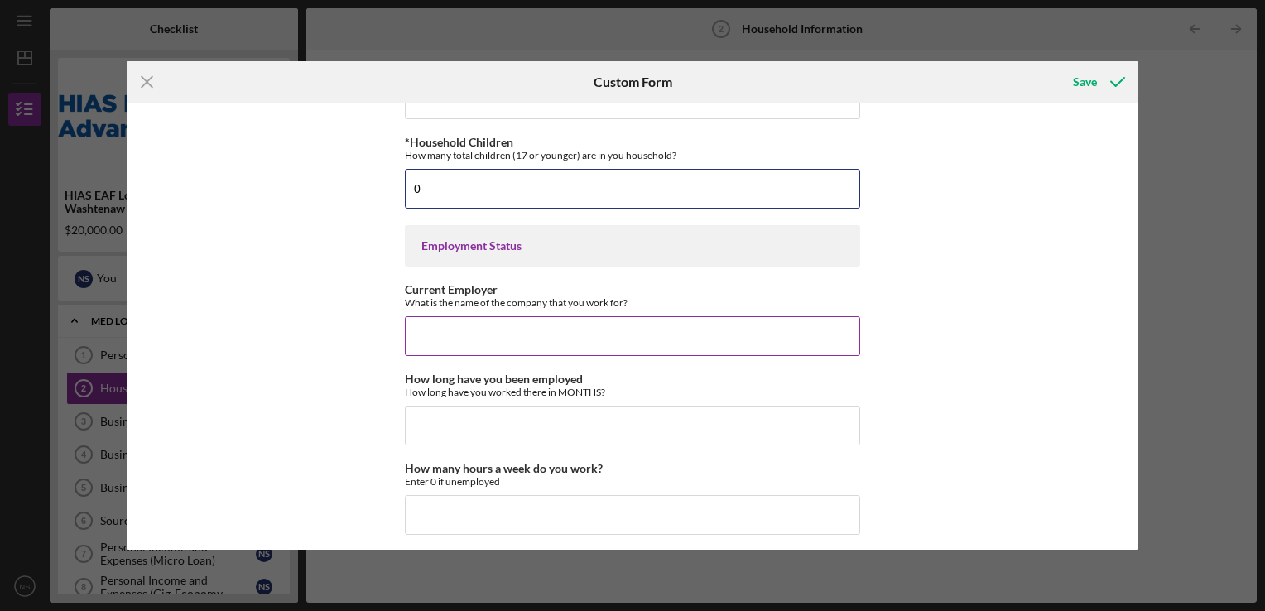
type input "0"
click at [444, 333] on input "Current Employer" at bounding box center [632, 336] width 455 height 40
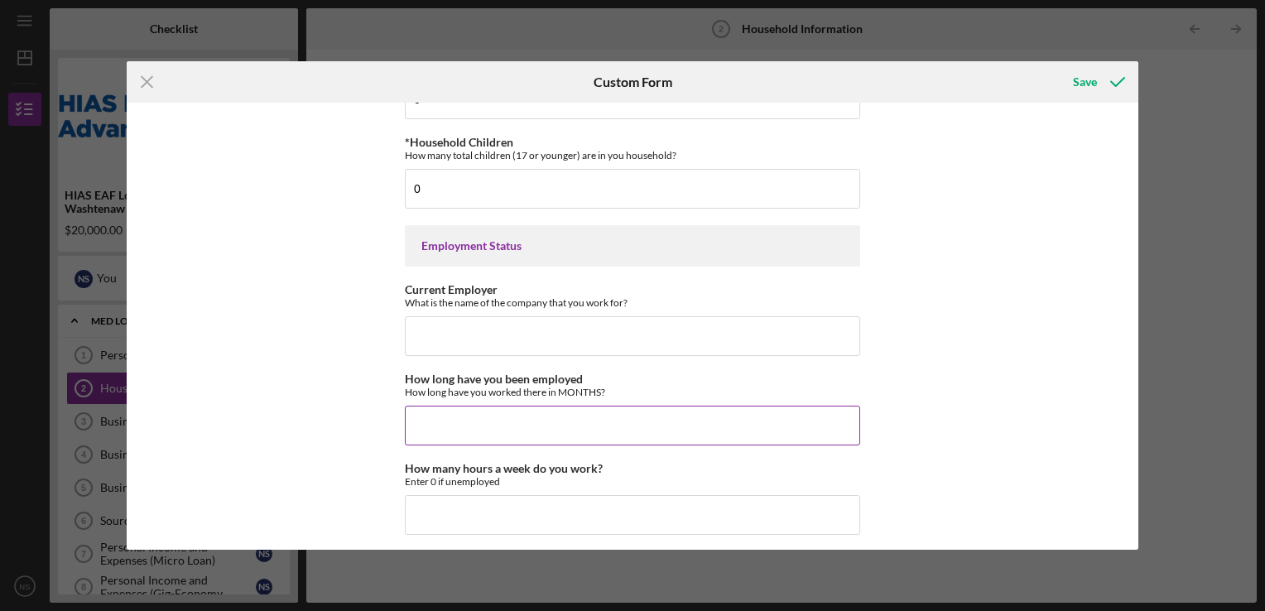
click at [504, 418] on input "How long have you been employed" at bounding box center [632, 426] width 455 height 40
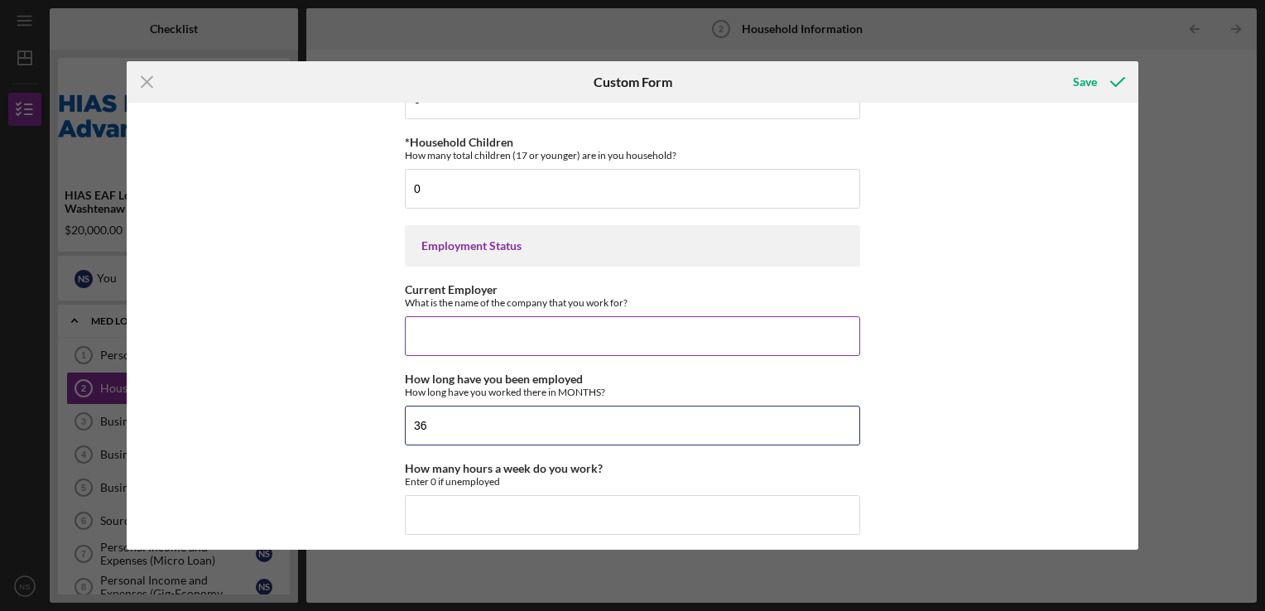
type input "36"
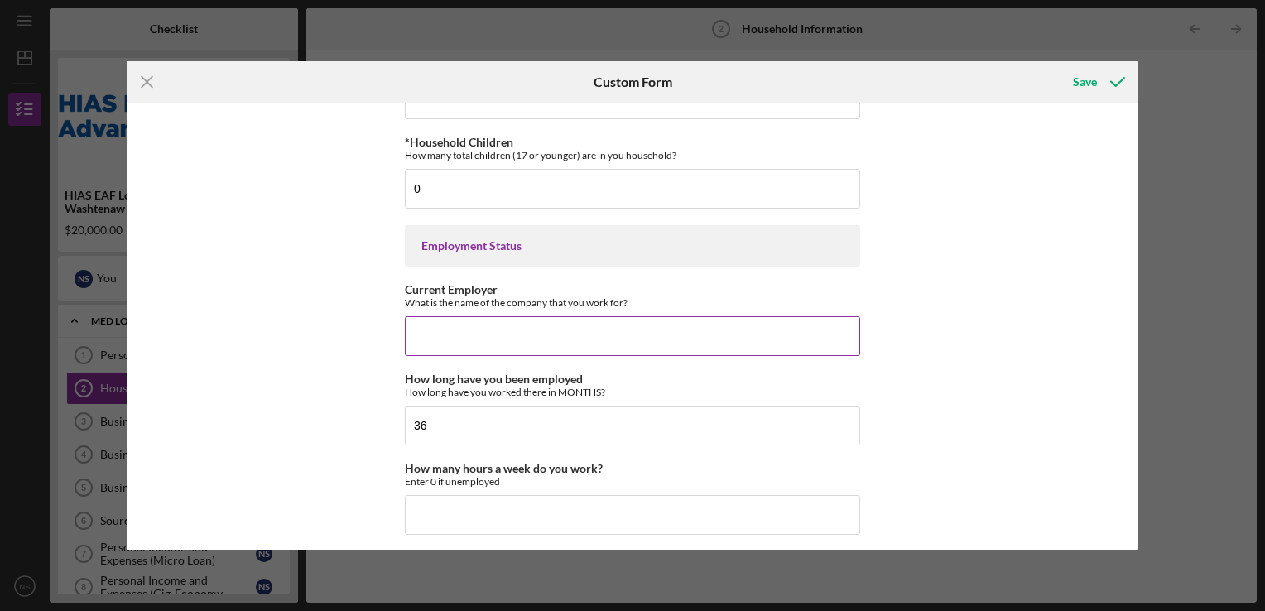
click at [492, 339] on input "Current Employer" at bounding box center [632, 336] width 455 height 40
paste input "Apple Playschool"
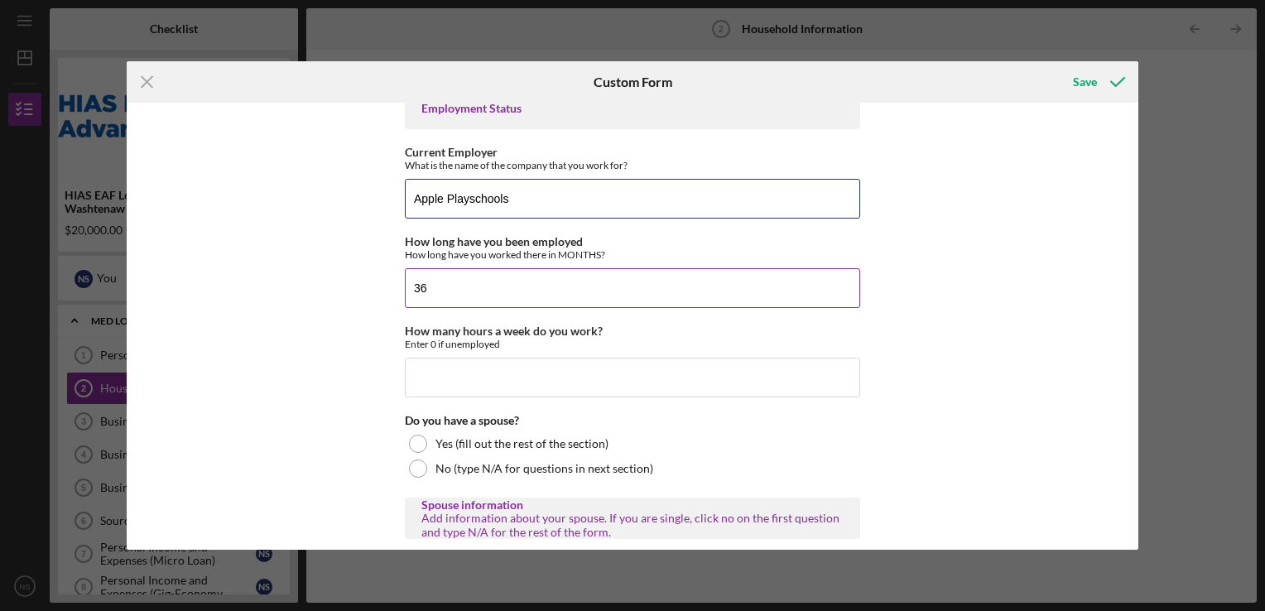
scroll to position [1076, 0]
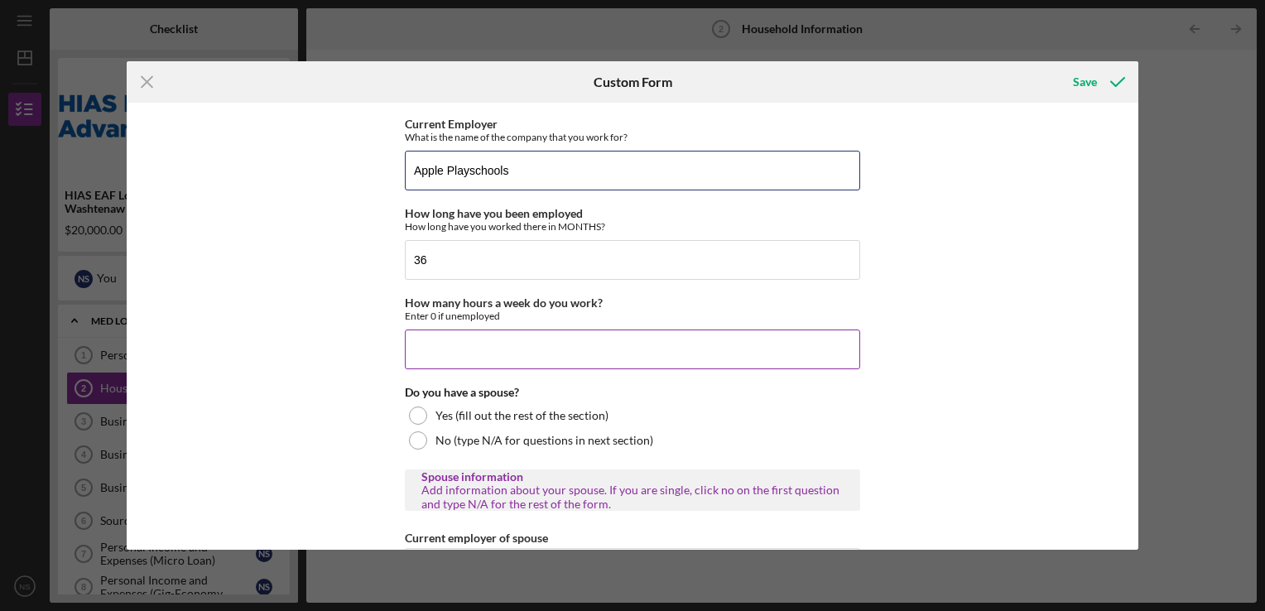
type input "Apple Playschools"
click at [438, 346] on input "How many hours a week do you work?" at bounding box center [632, 350] width 455 height 40
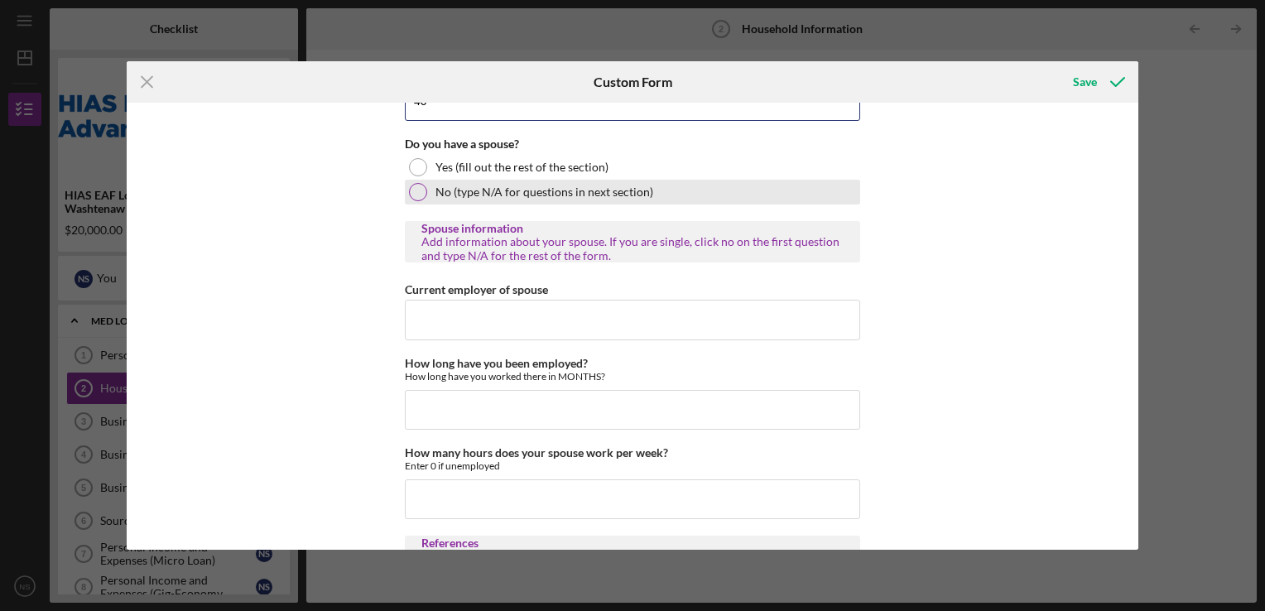
type input "40"
click at [413, 189] on div at bounding box center [418, 192] width 18 height 18
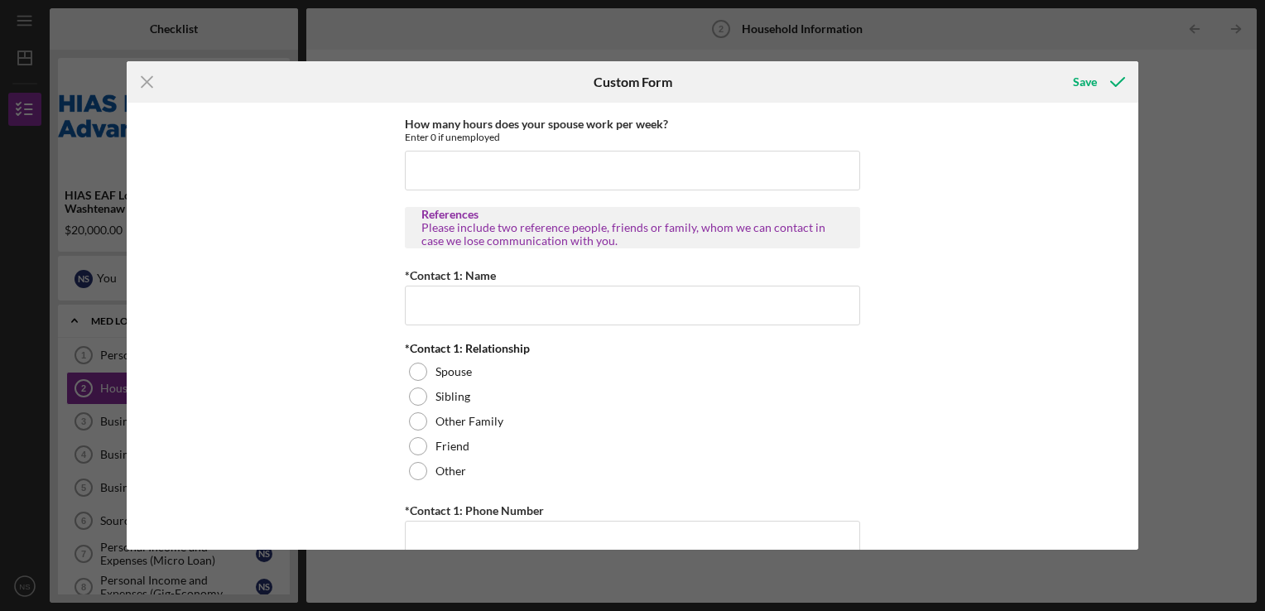
scroll to position [1656, 0]
click at [487, 297] on input "*Contact 1: Name" at bounding box center [632, 303] width 455 height 40
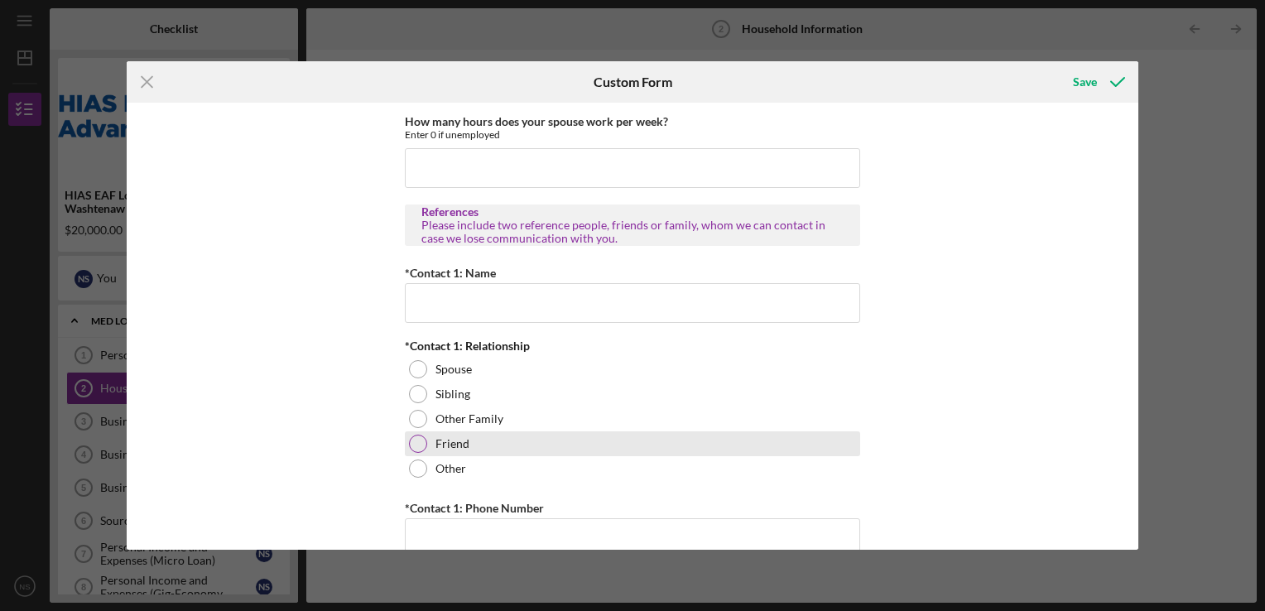
click at [416, 443] on div at bounding box center [418, 444] width 18 height 18
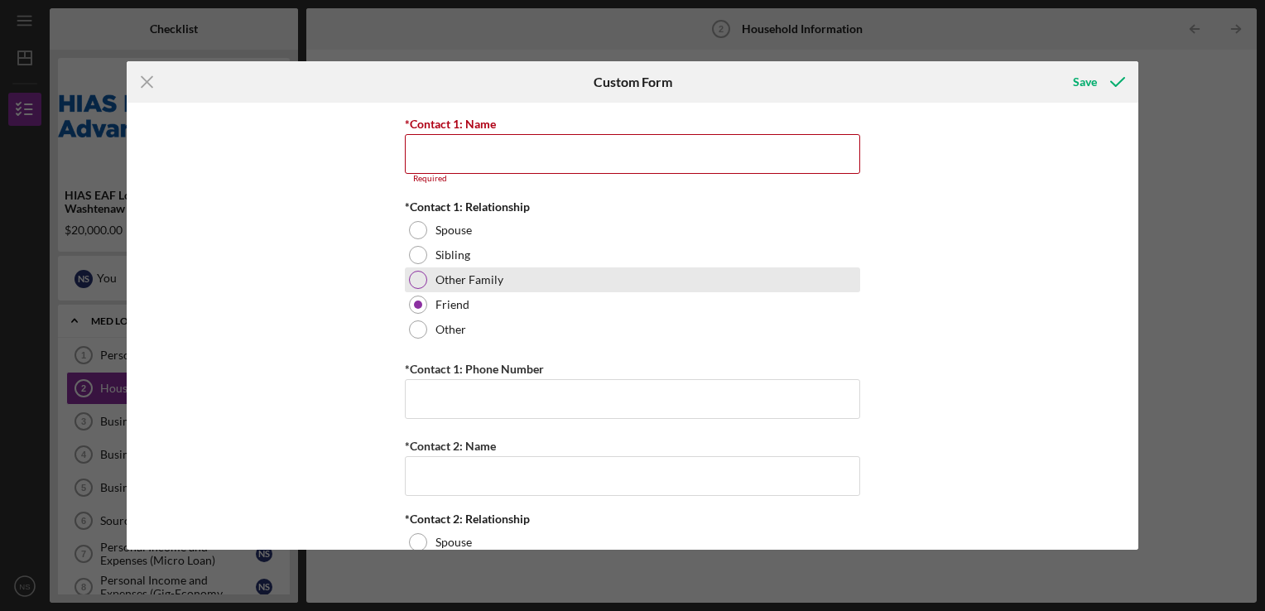
scroll to position [1822, 0]
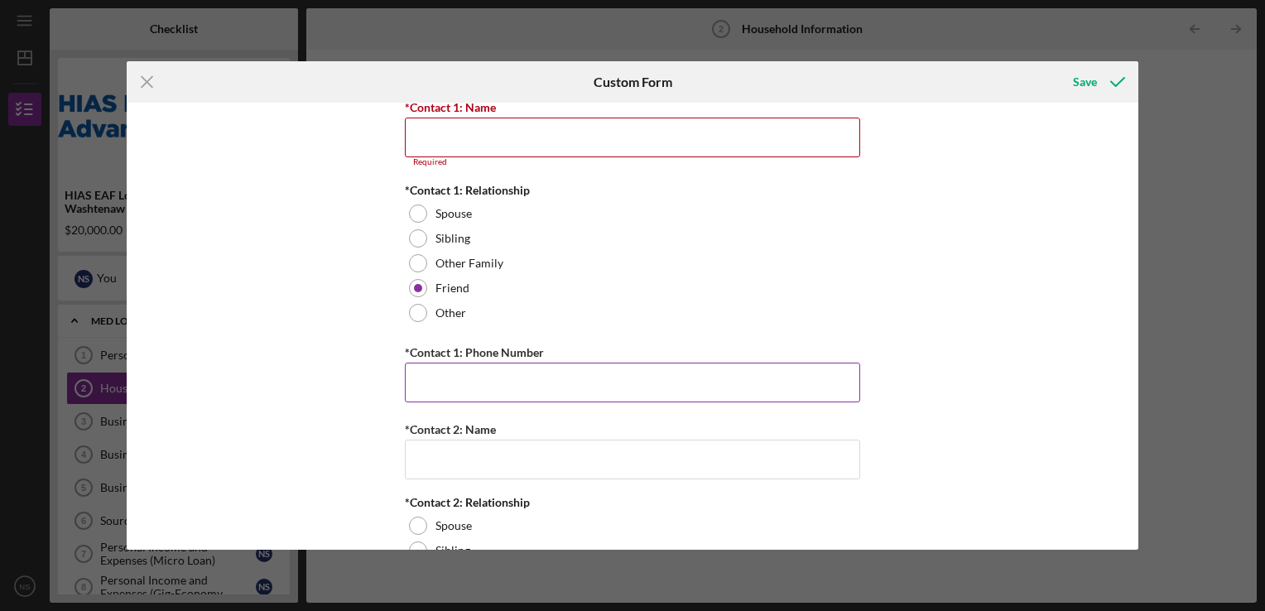
click at [446, 373] on input "*Contact 1: Phone Number" at bounding box center [632, 383] width 455 height 40
click at [373, 368] on div "Borrower Information *Country of origin Venezuela *Date of Arrival When did you…" at bounding box center [633, 326] width 1012 height 447
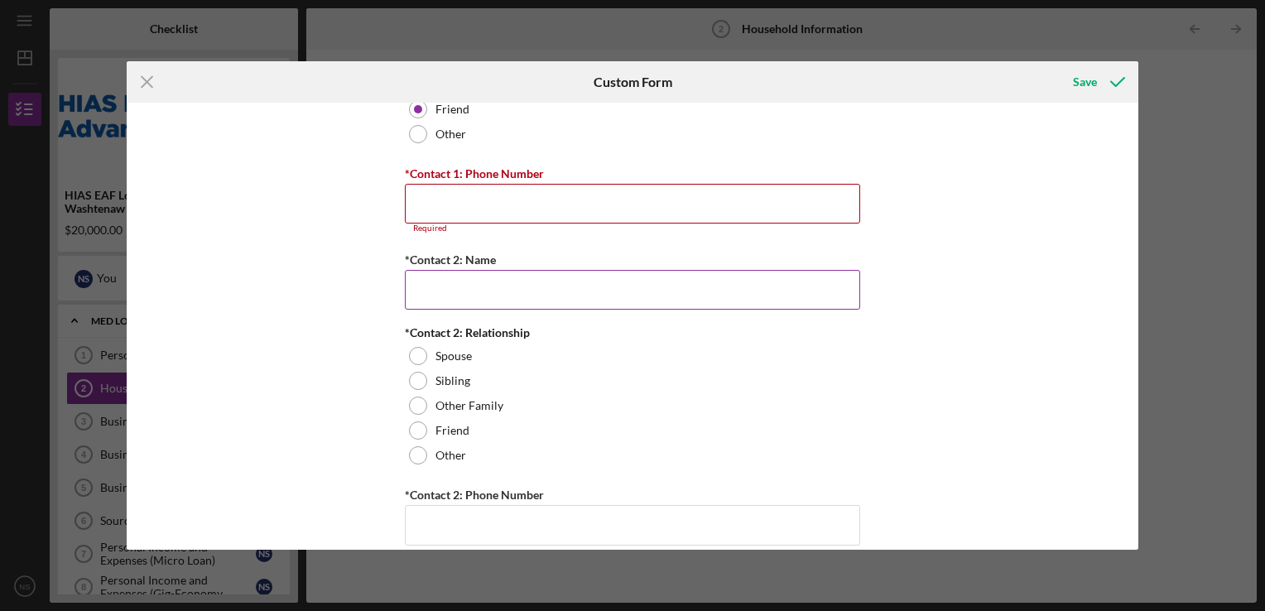
scroll to position [2014, 0]
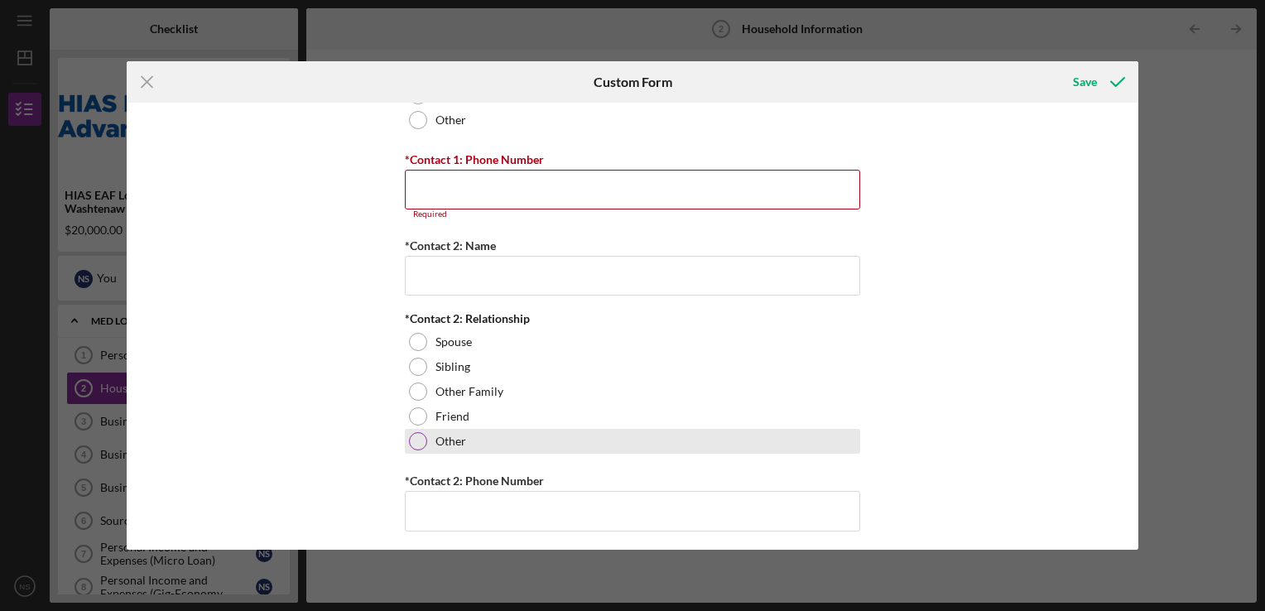
click at [416, 432] on div at bounding box center [418, 441] width 18 height 18
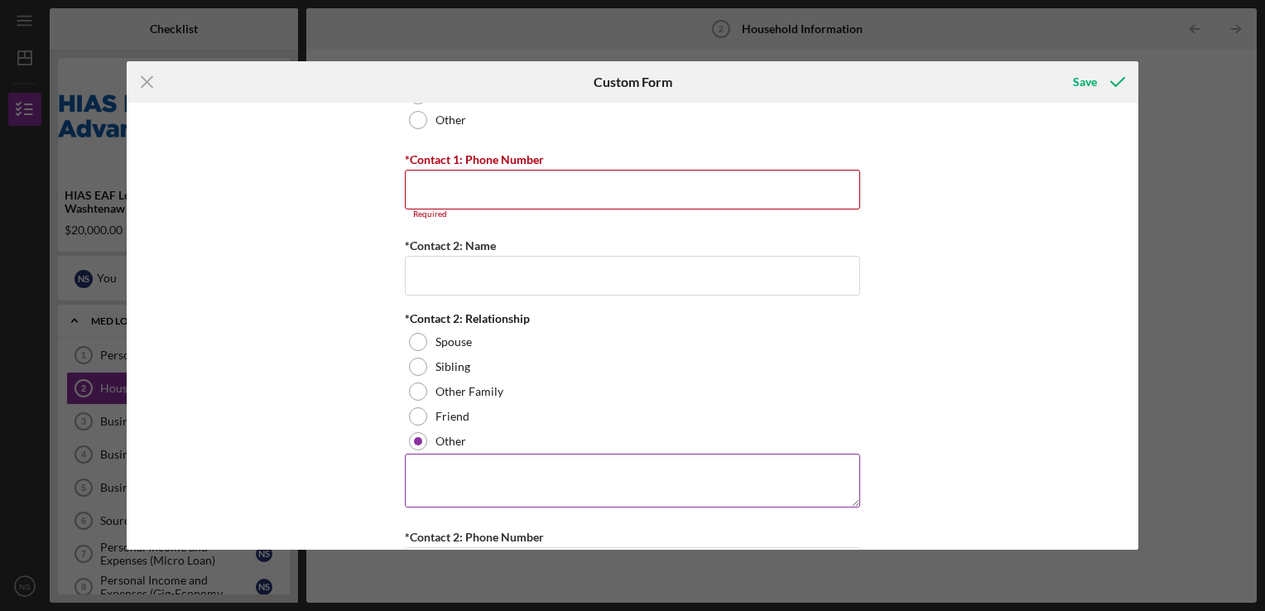
click at [483, 469] on textarea at bounding box center [632, 480] width 455 height 53
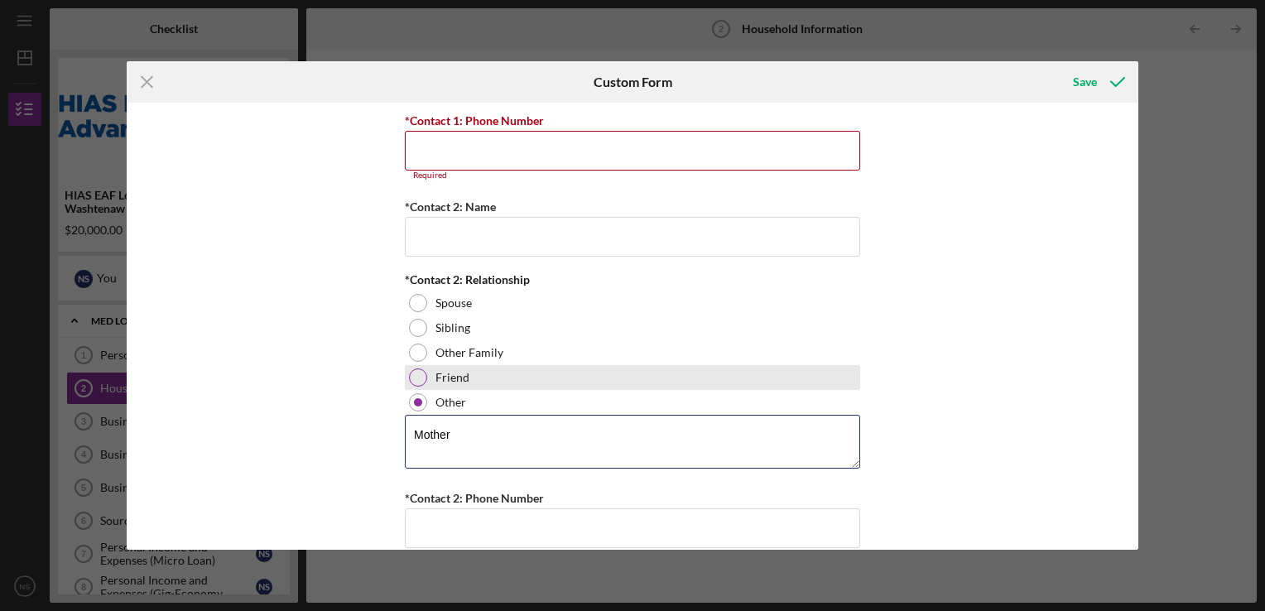
scroll to position [2070, 0]
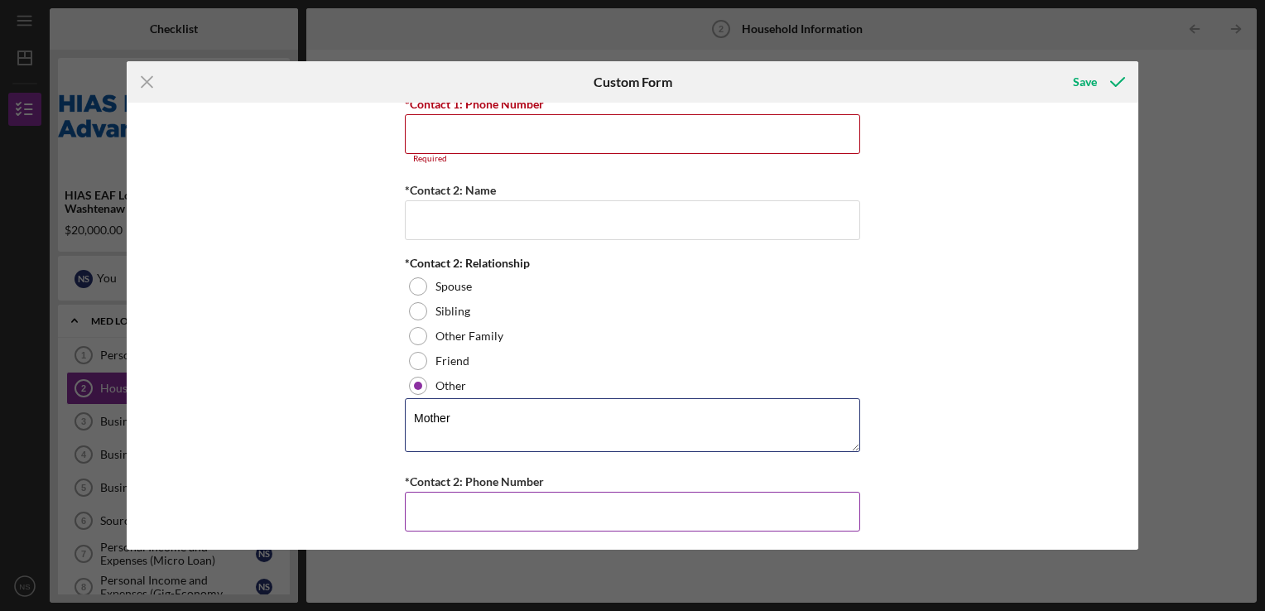
type textarea "Mother"
click at [476, 509] on input "*Contact 2: Phone Number" at bounding box center [632, 512] width 455 height 40
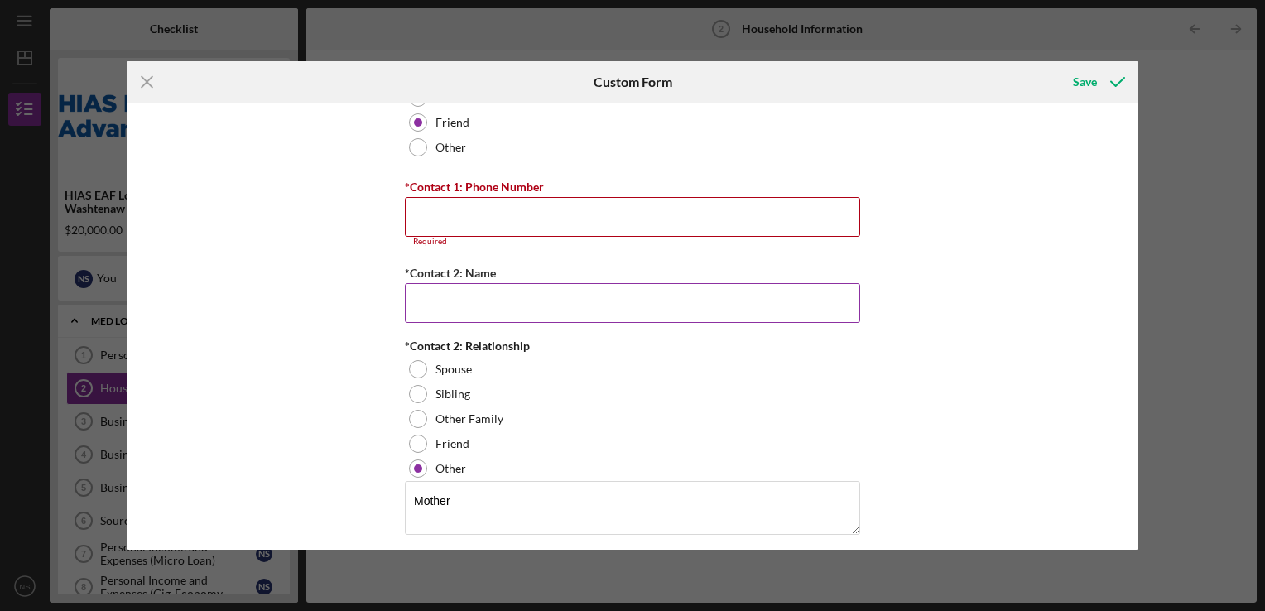
click at [460, 300] on input "*Contact 2: Name" at bounding box center [632, 303] width 455 height 40
click at [450, 203] on input "*Contact 1: Phone Number" at bounding box center [632, 217] width 455 height 40
drag, startPoint x: 491, startPoint y: 299, endPoint x: 469, endPoint y: 302, distance: 22.6
click at [469, 302] on input "Gleymarel Jelly Sosa Lopez" at bounding box center [632, 303] width 455 height 40
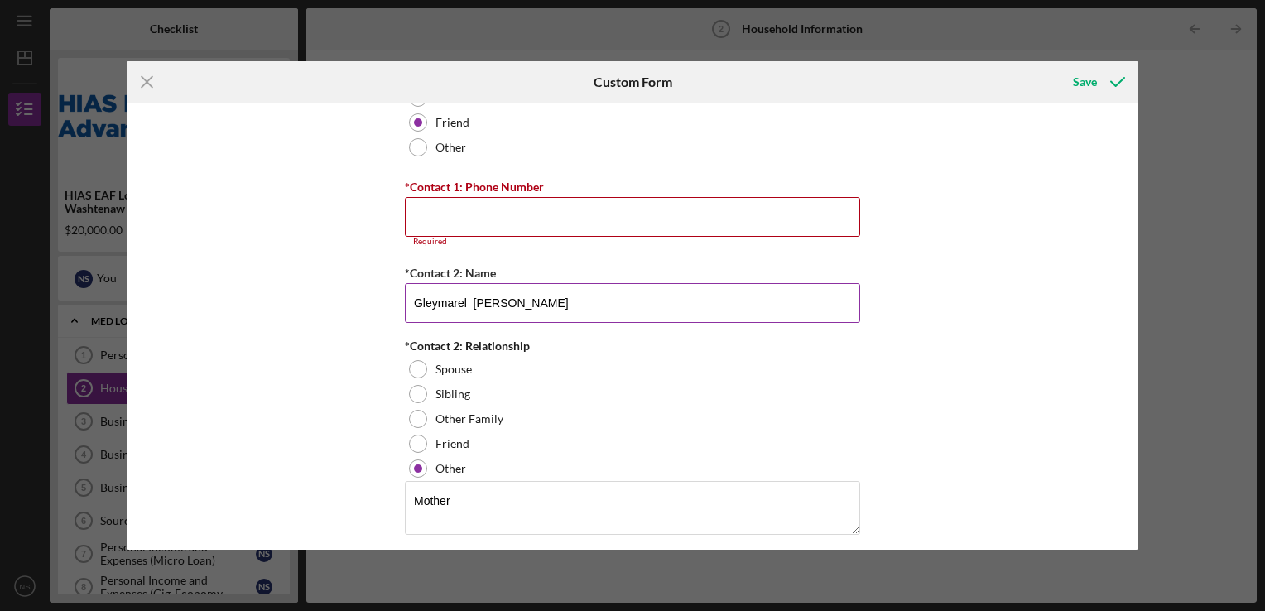
drag, startPoint x: 501, startPoint y: 297, endPoint x: 544, endPoint y: 296, distance: 43.1
click at [544, 296] on input "Gleymarel Sosa Lopez" at bounding box center [632, 303] width 455 height 40
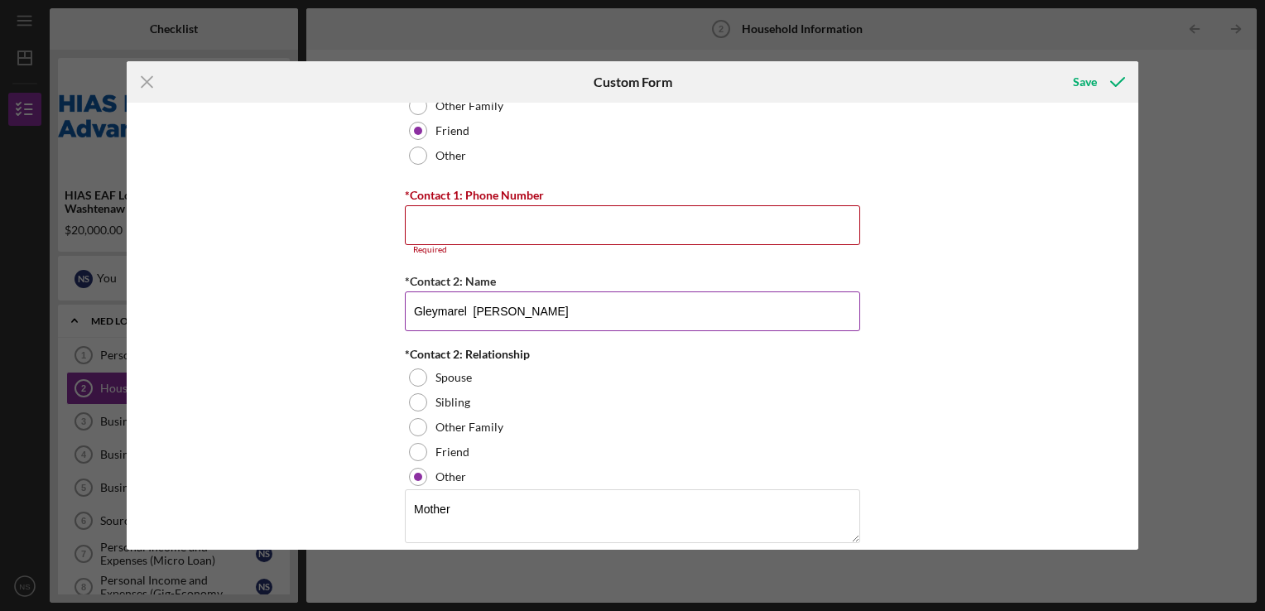
scroll to position [2070, 0]
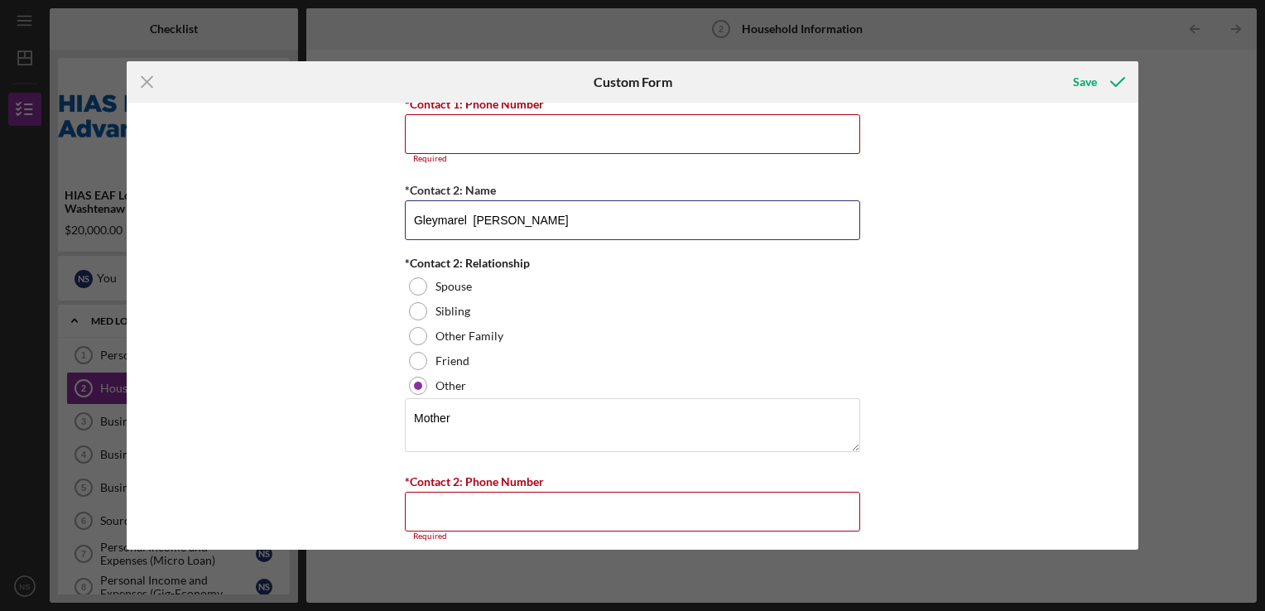
type input "Gleymarel Sosa"
click at [453, 500] on input "*Contact 2: Phone Number" at bounding box center [632, 512] width 455 height 40
paste input "(173) 475-7707"
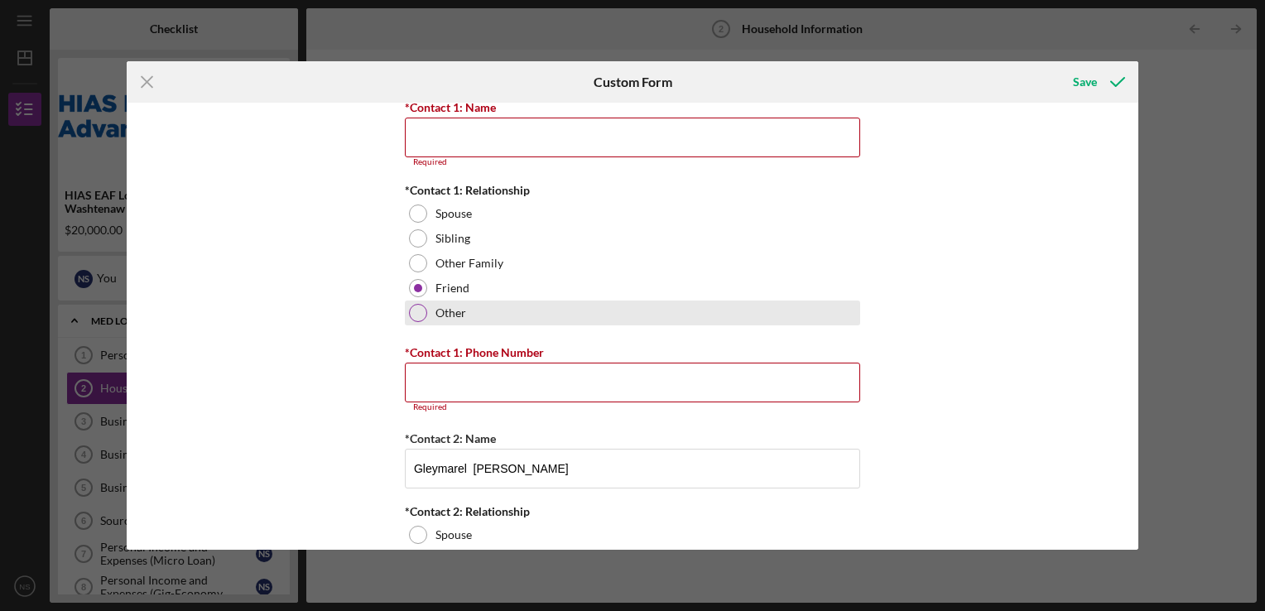
scroll to position [1739, 0]
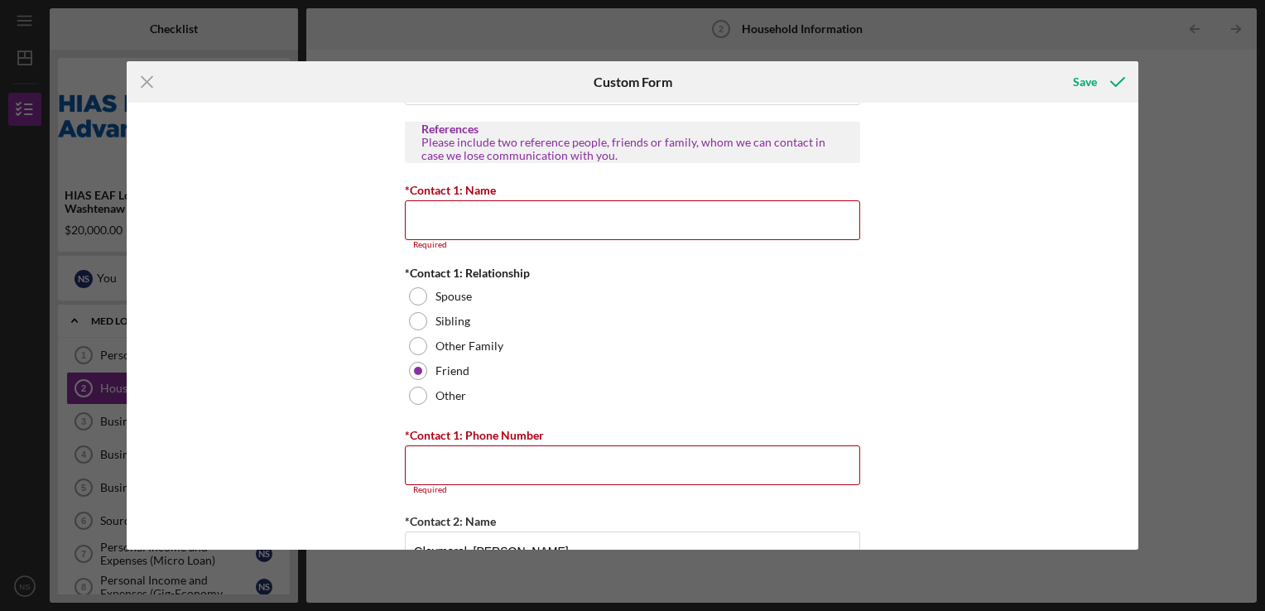
type input "(173) 475-7707"
click at [459, 214] on input "*Contact 1: Name" at bounding box center [632, 220] width 455 height 40
paste input "Alfonso Caro"
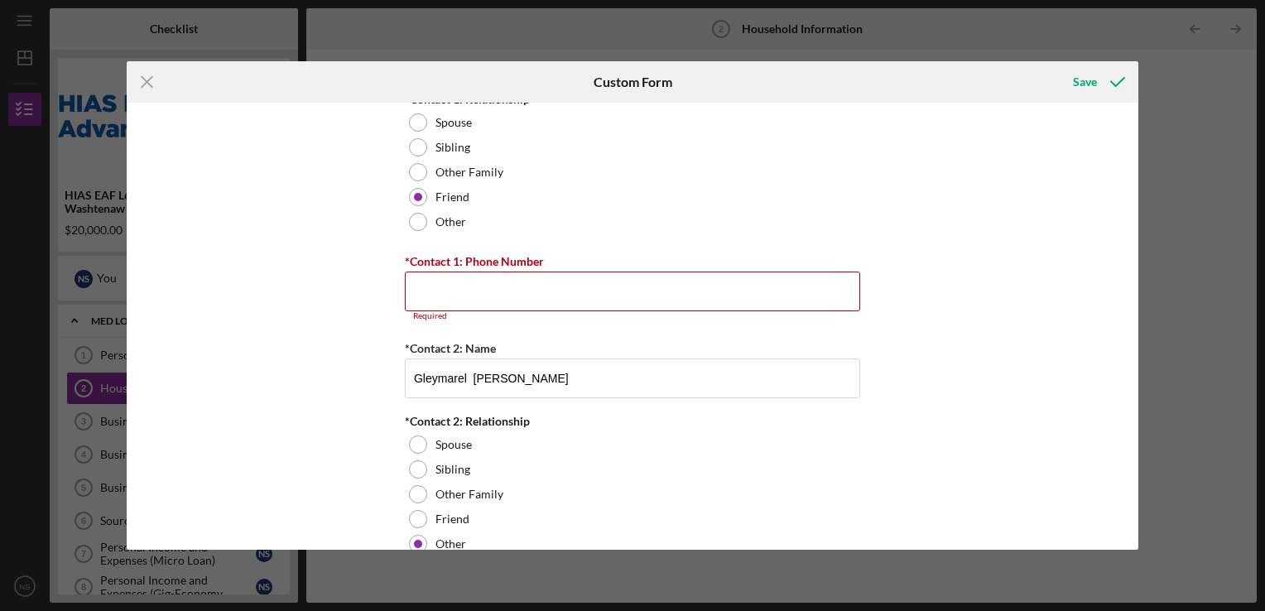
scroll to position [1904, 0]
type input "Alfonso Caro"
click at [455, 280] on input "*Contact 1: Phone Number" at bounding box center [632, 290] width 455 height 40
paste input "(140) 784-9832"
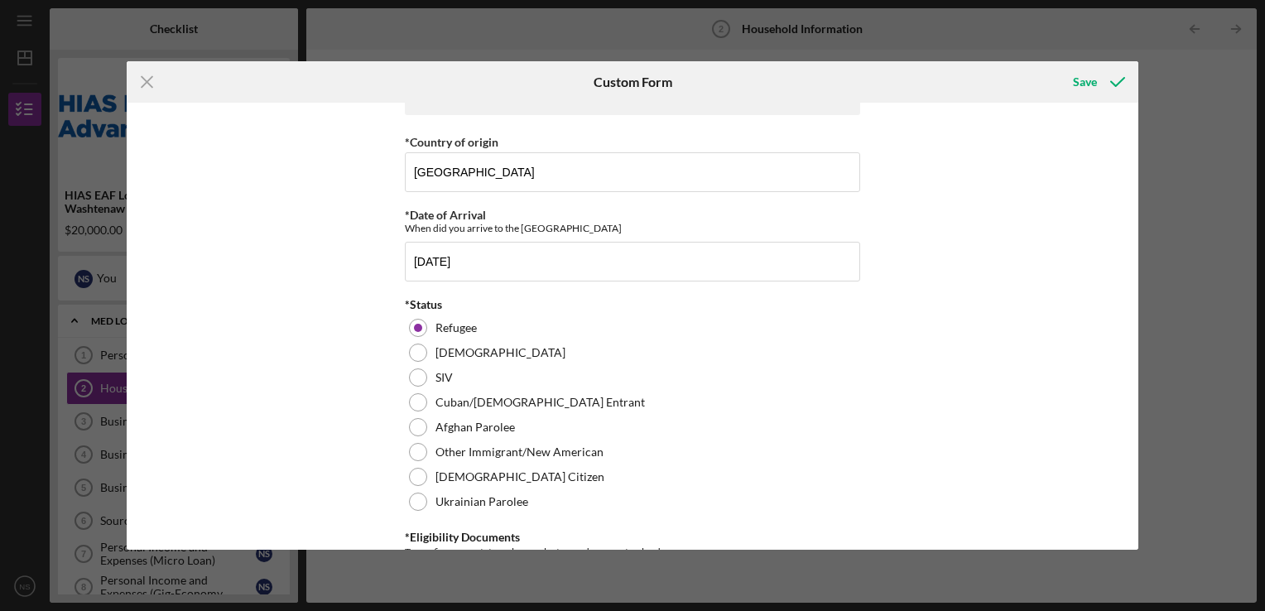
scroll to position [0, 0]
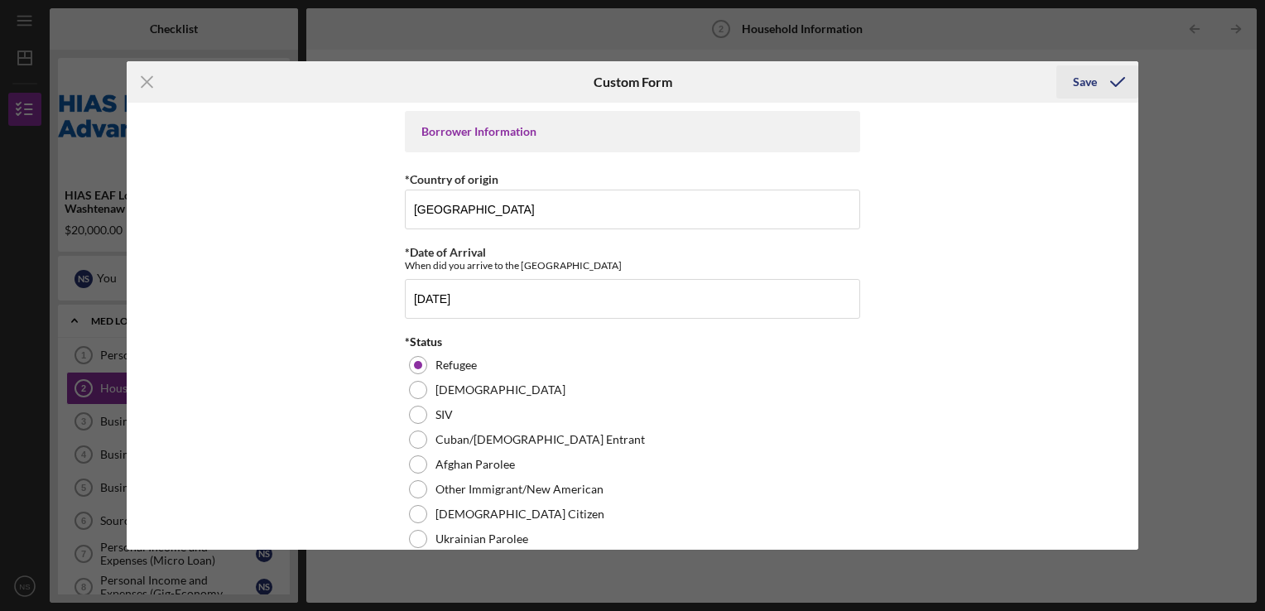
type input "(140) 784-9832"
click at [1090, 81] on div "Save" at bounding box center [1085, 81] width 24 height 33
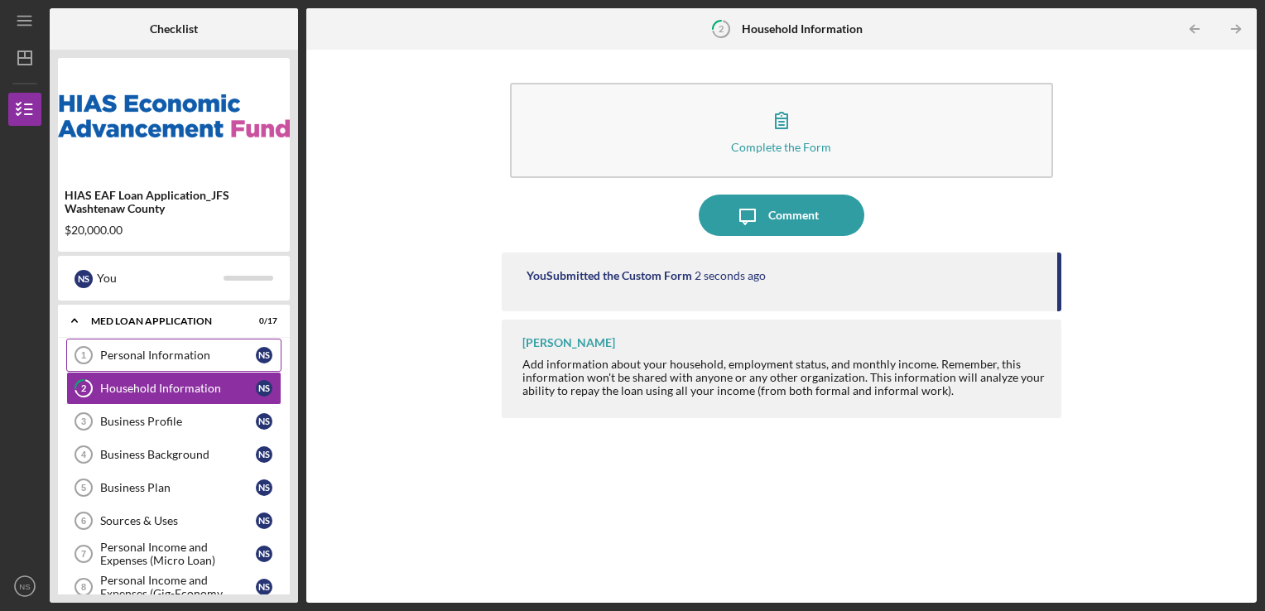
click at [146, 359] on div "Personal Information" at bounding box center [178, 355] width 156 height 13
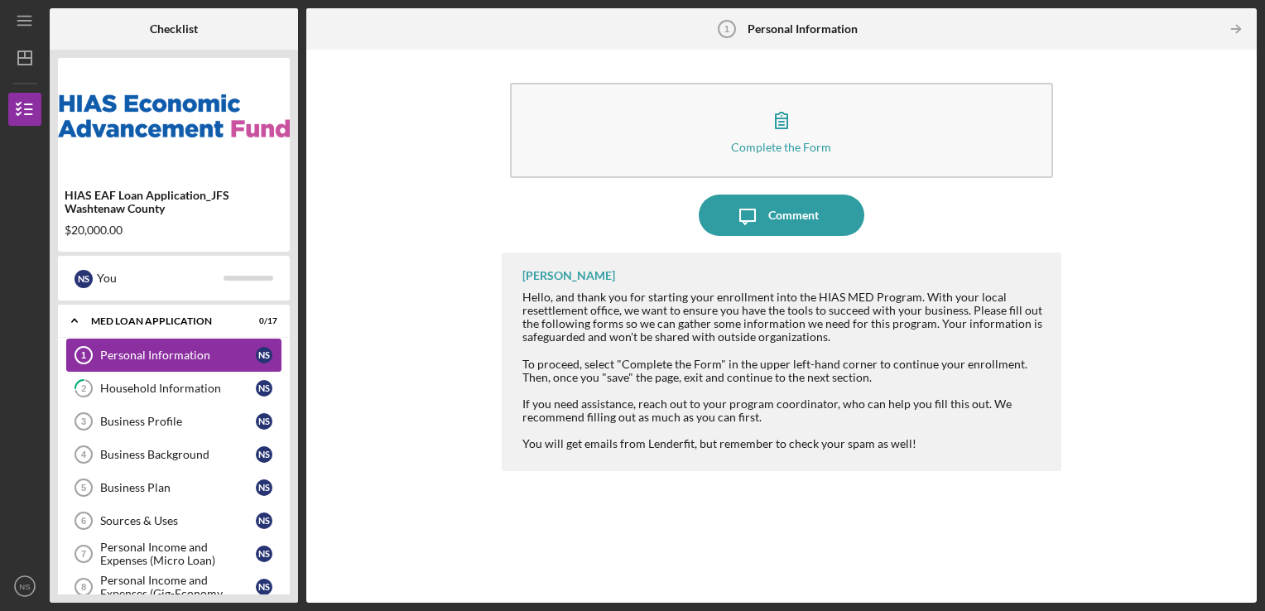
click at [146, 359] on div "Personal Information" at bounding box center [178, 355] width 156 height 13
click at [202, 355] on div "Personal Information" at bounding box center [178, 355] width 156 height 13
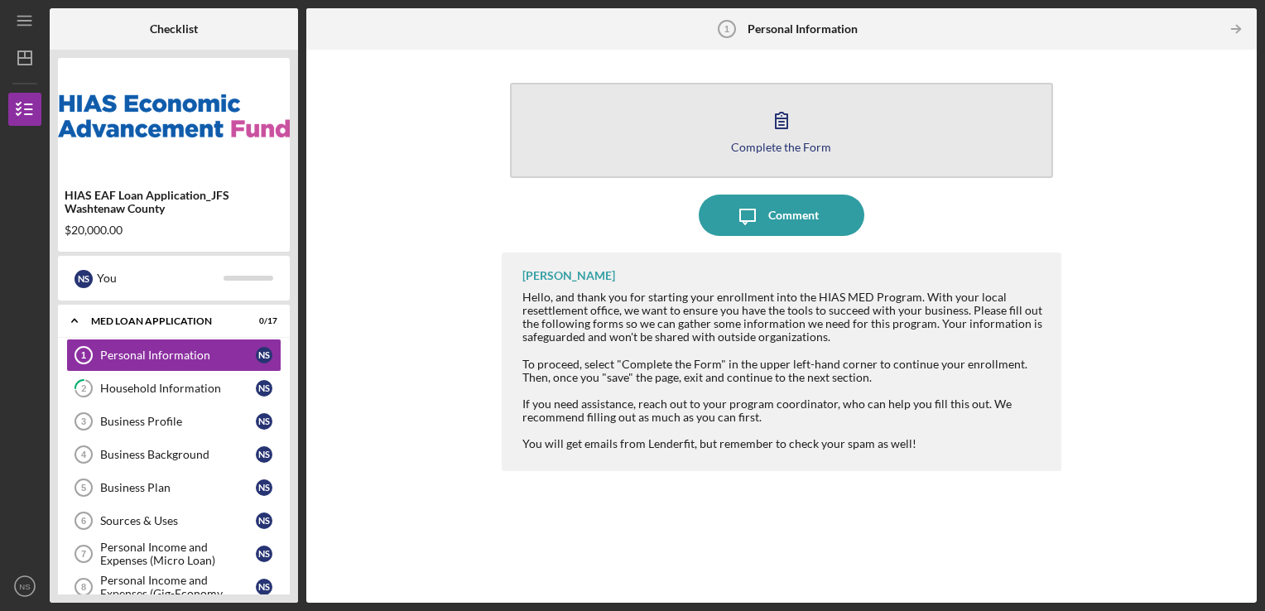
click at [758, 149] on div "Complete the Form" at bounding box center [781, 147] width 100 height 12
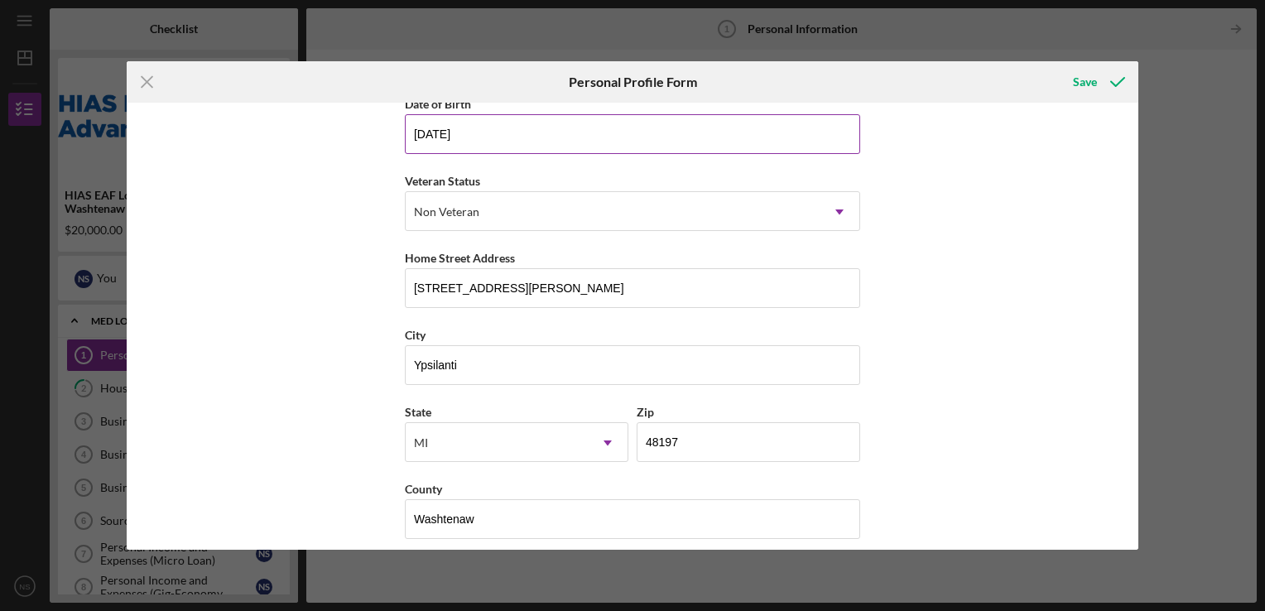
scroll to position [182, 0]
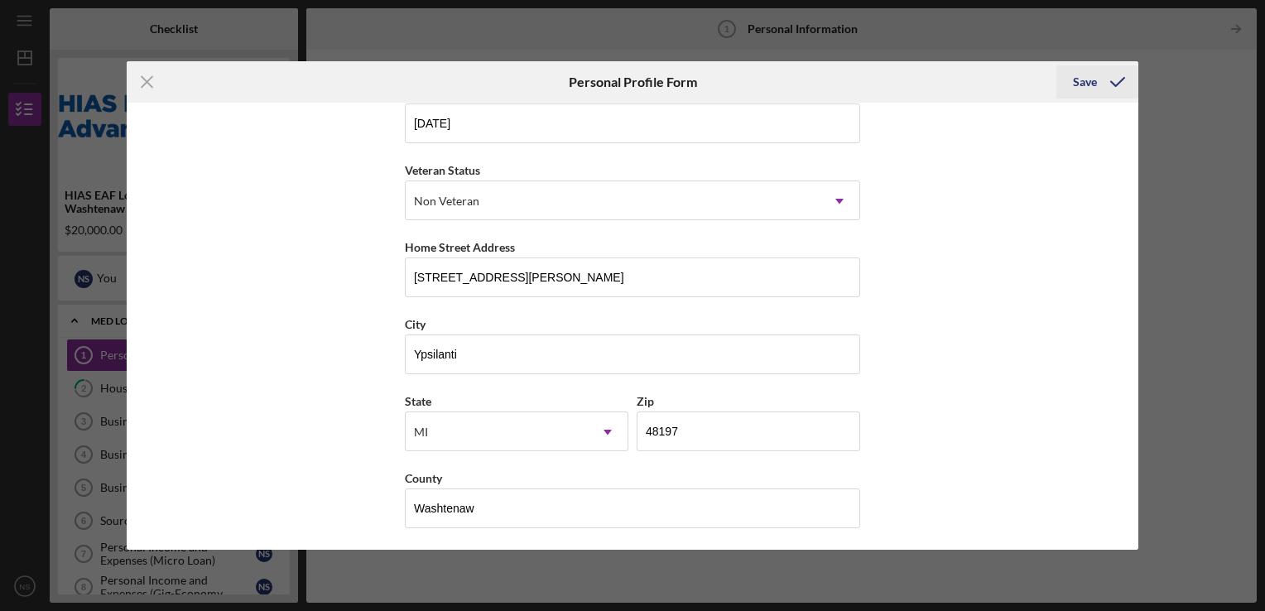
click at [1078, 82] on div "Save" at bounding box center [1085, 81] width 24 height 33
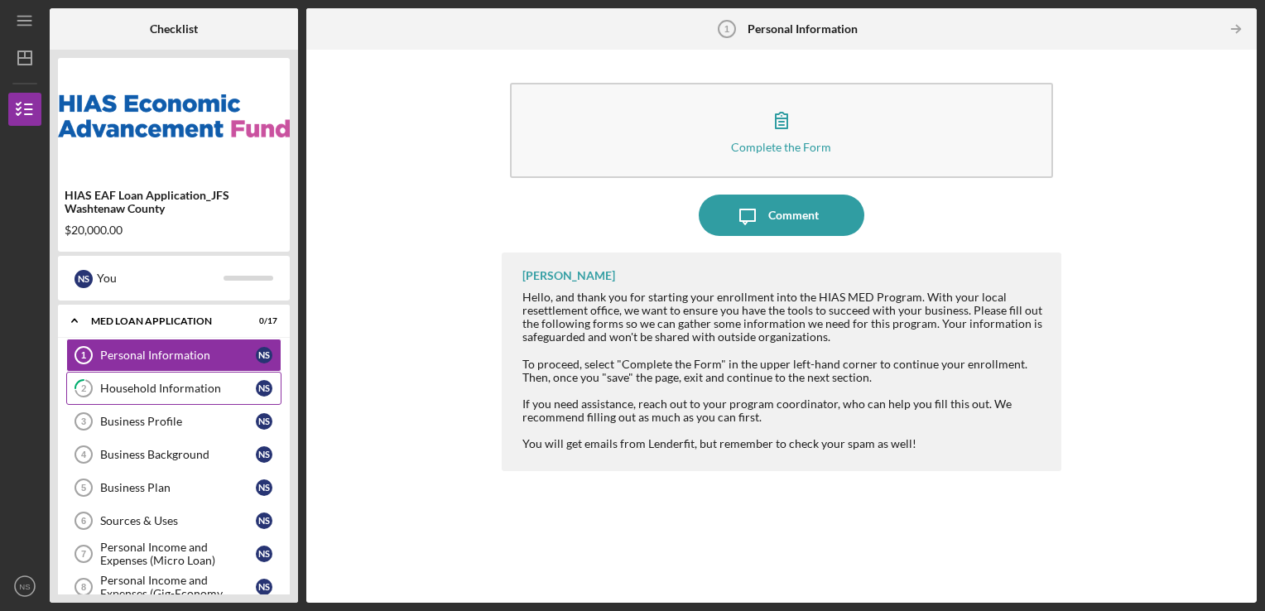
click at [169, 380] on link "2 Household Information N S" at bounding box center [173, 388] width 215 height 33
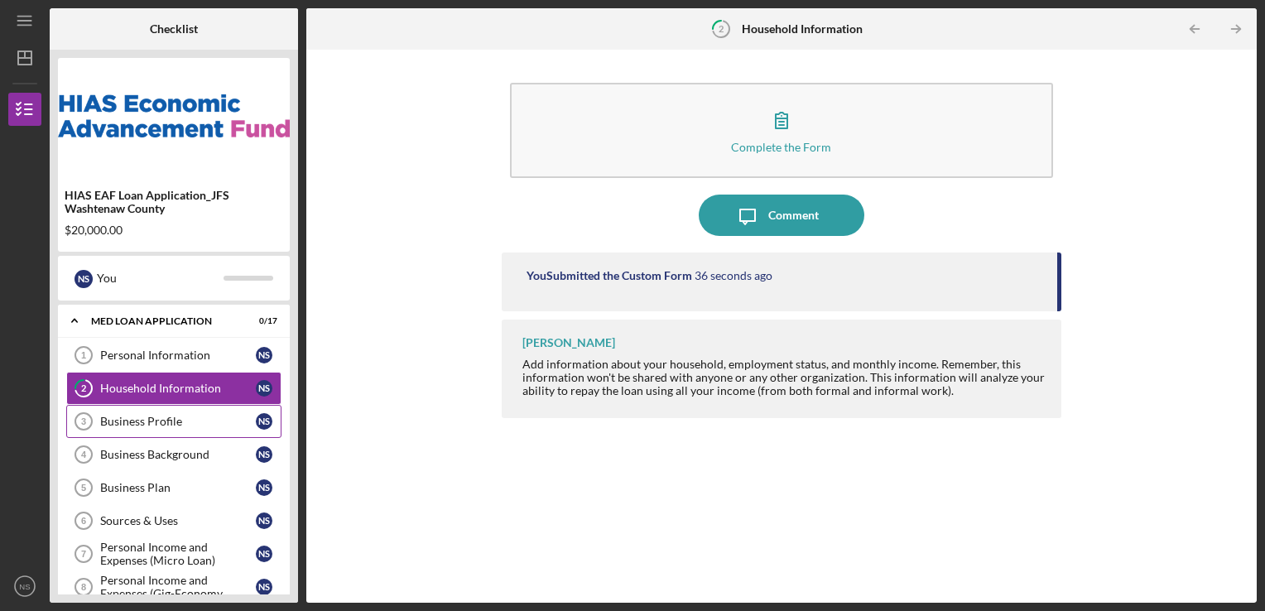
click at [149, 424] on div "Business Profile" at bounding box center [178, 421] width 156 height 13
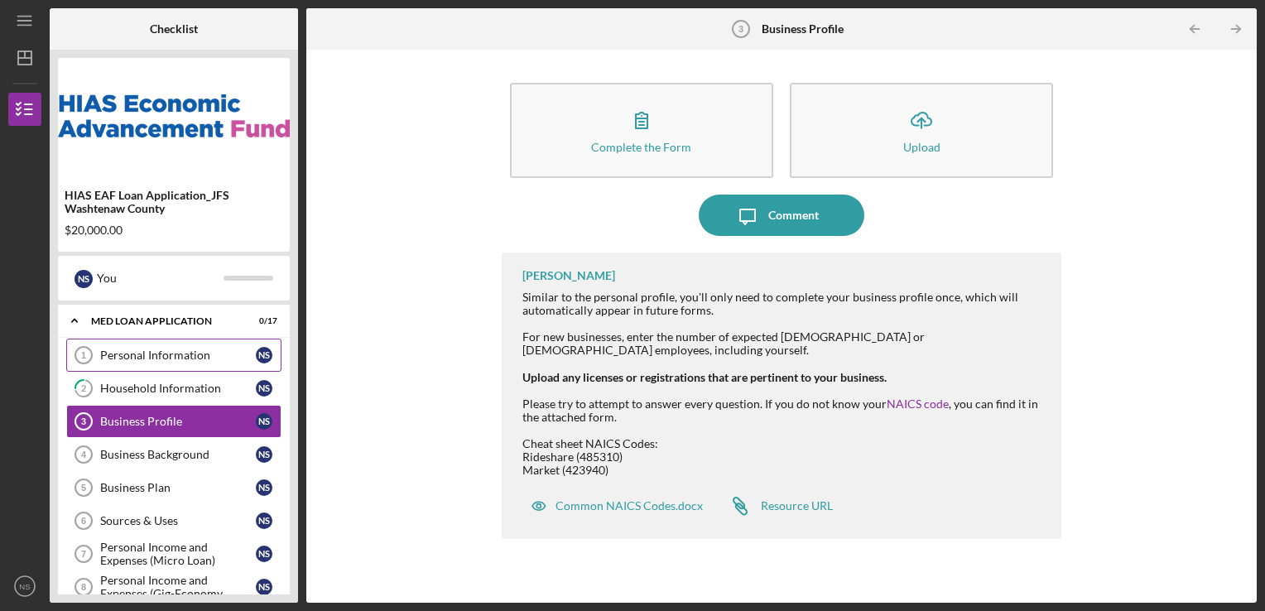
click at [169, 352] on div "Personal Information" at bounding box center [178, 355] width 156 height 13
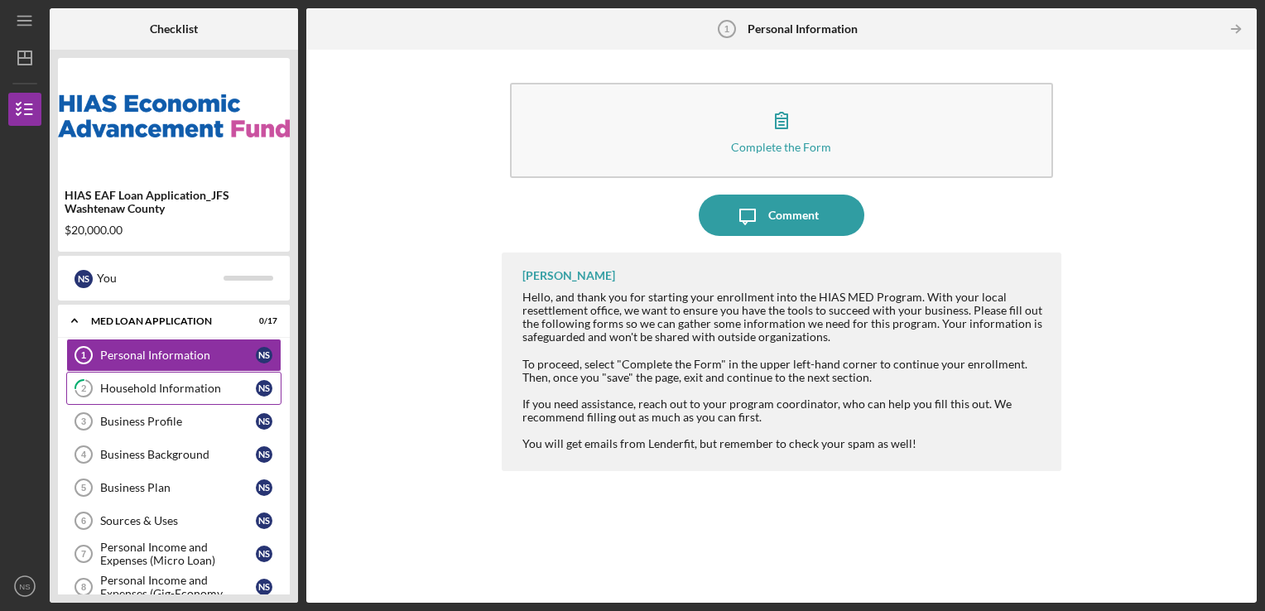
click at [154, 392] on div "Household Information" at bounding box center [178, 388] width 156 height 13
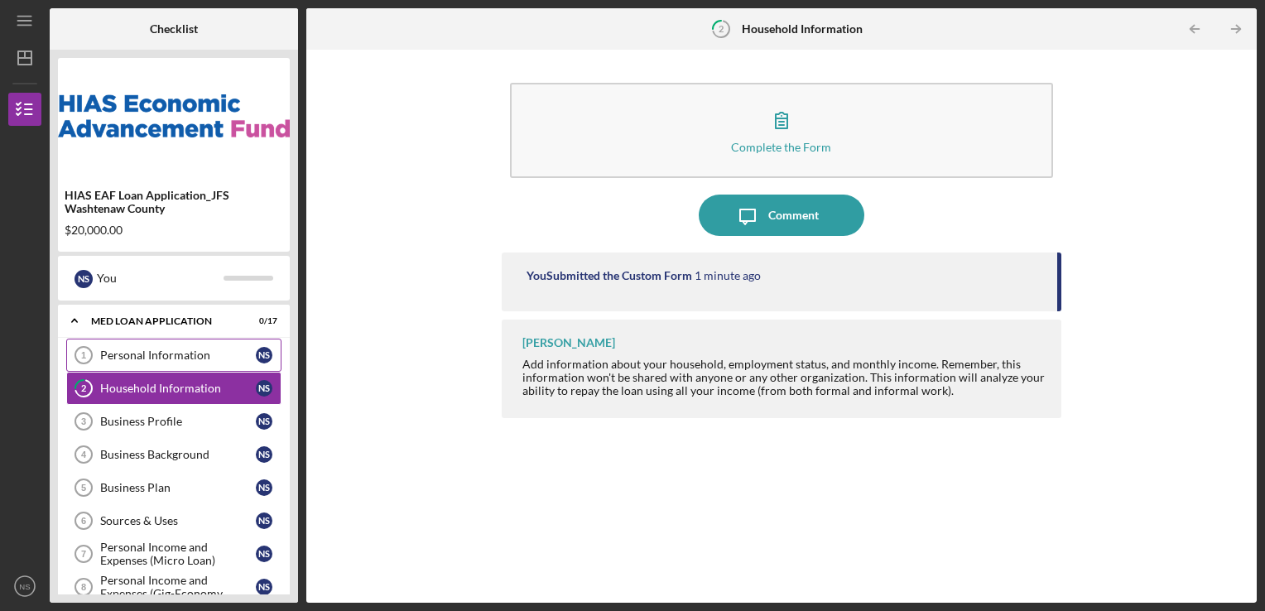
click at [187, 358] on div "Personal Information" at bounding box center [178, 355] width 156 height 13
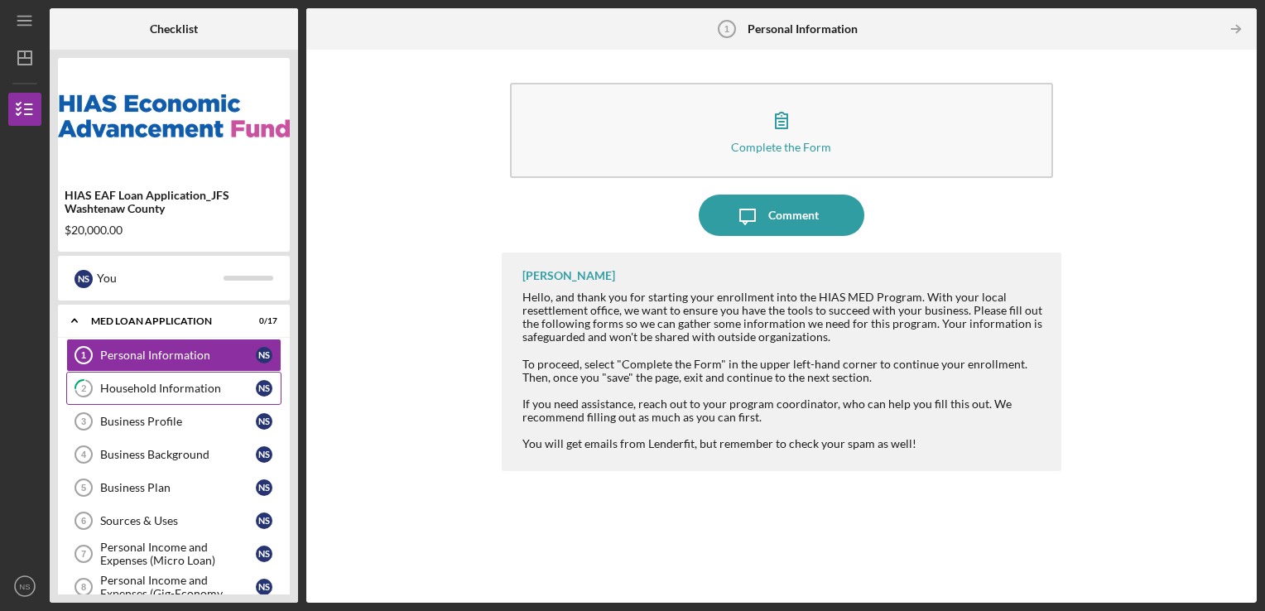
click at [174, 401] on link "2 Household Information N S" at bounding box center [173, 388] width 215 height 33
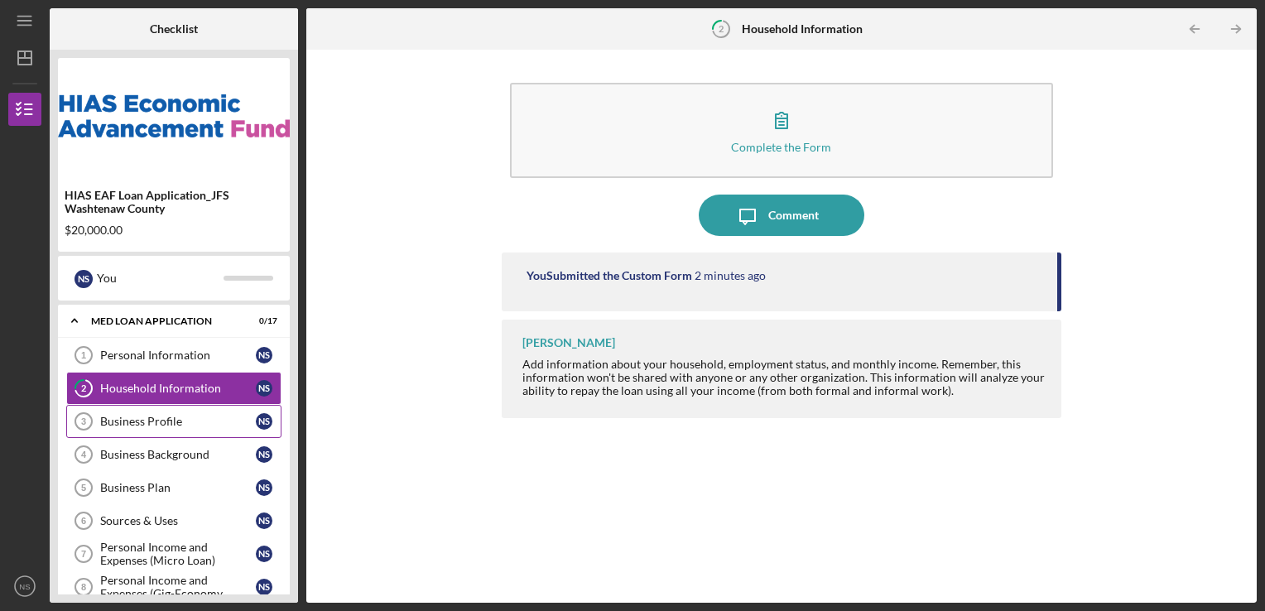
click at [170, 417] on div "Business Profile" at bounding box center [178, 421] width 156 height 13
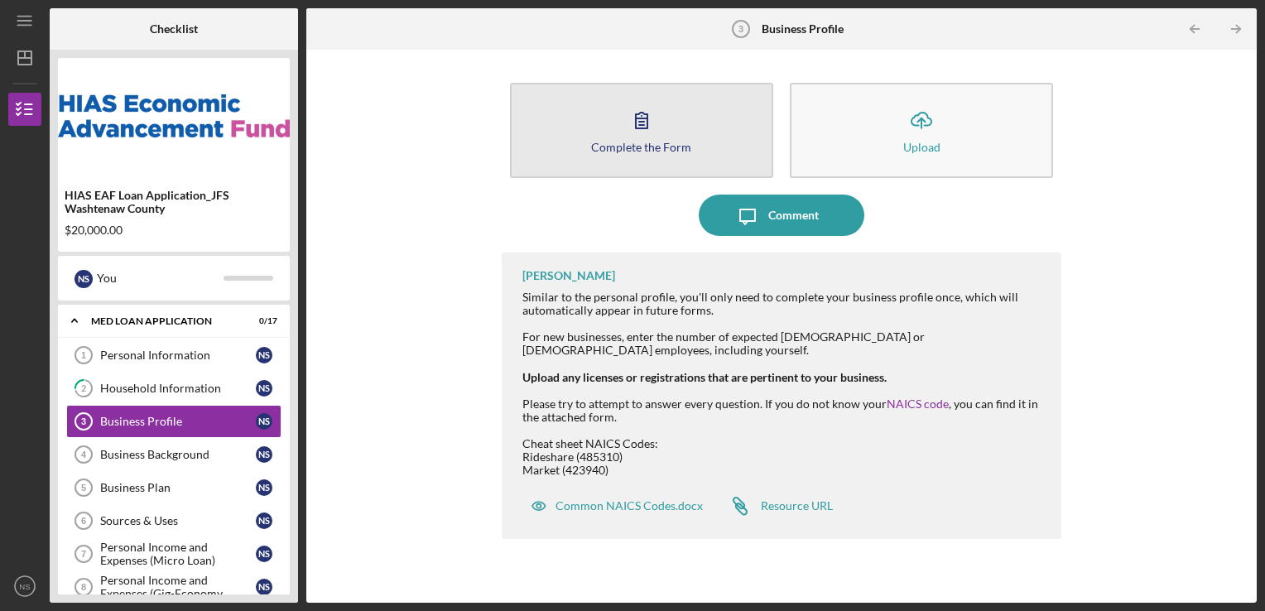
click at [654, 153] on button "Complete the Form Form" at bounding box center [641, 130] width 263 height 95
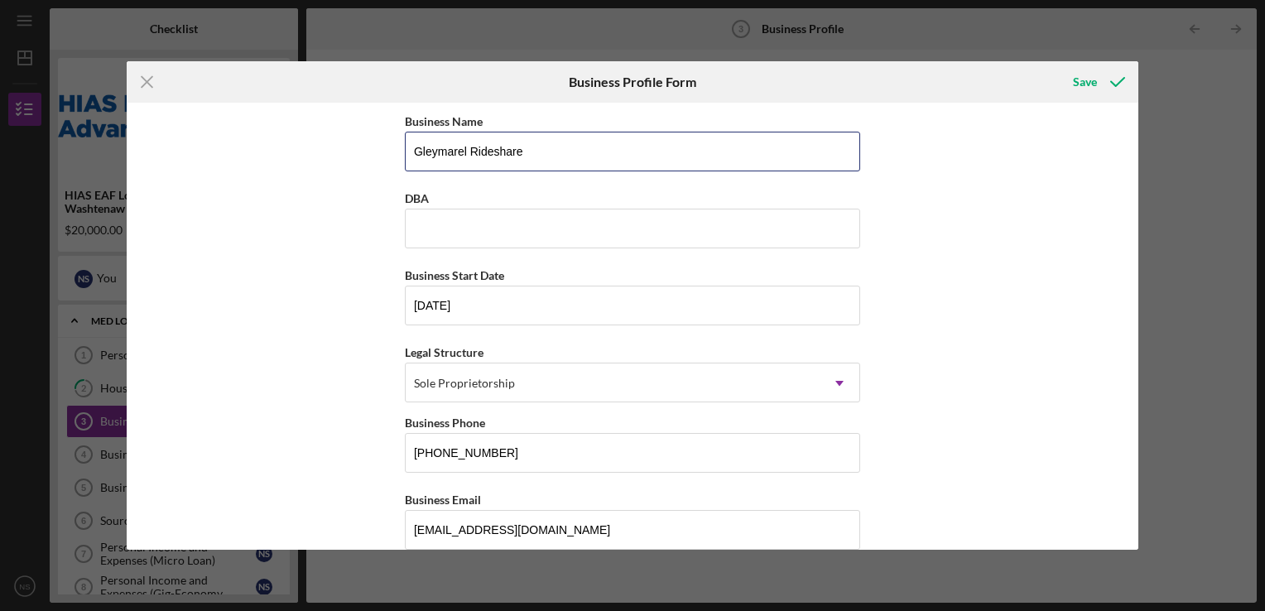
drag, startPoint x: 525, startPoint y: 149, endPoint x: 363, endPoint y: 135, distance: 162.1
click at [363, 135] on div "Business Name Gleymarel Rideshare DBA Business Start Date 09/13/2023 Legal Stru…" at bounding box center [633, 326] width 1012 height 447
type input "Nicol Sosa"
click at [482, 233] on input "DBA" at bounding box center [632, 229] width 455 height 40
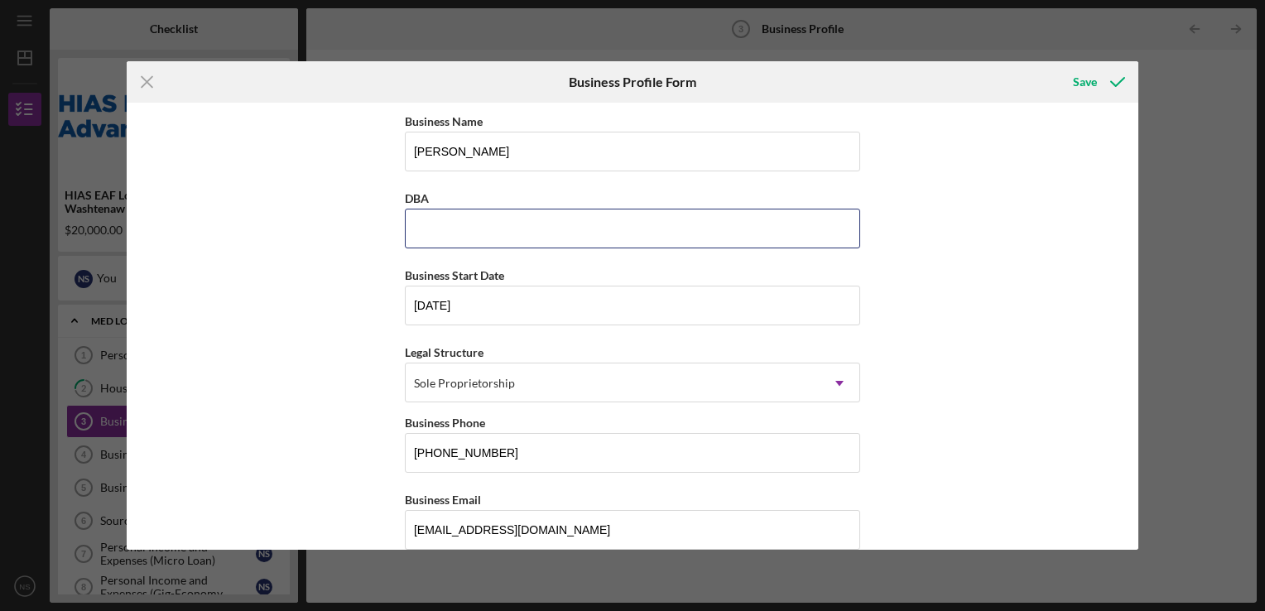
paste input "Jardín de estrellas"
paste input "Garden of the Stars Pre-K School"
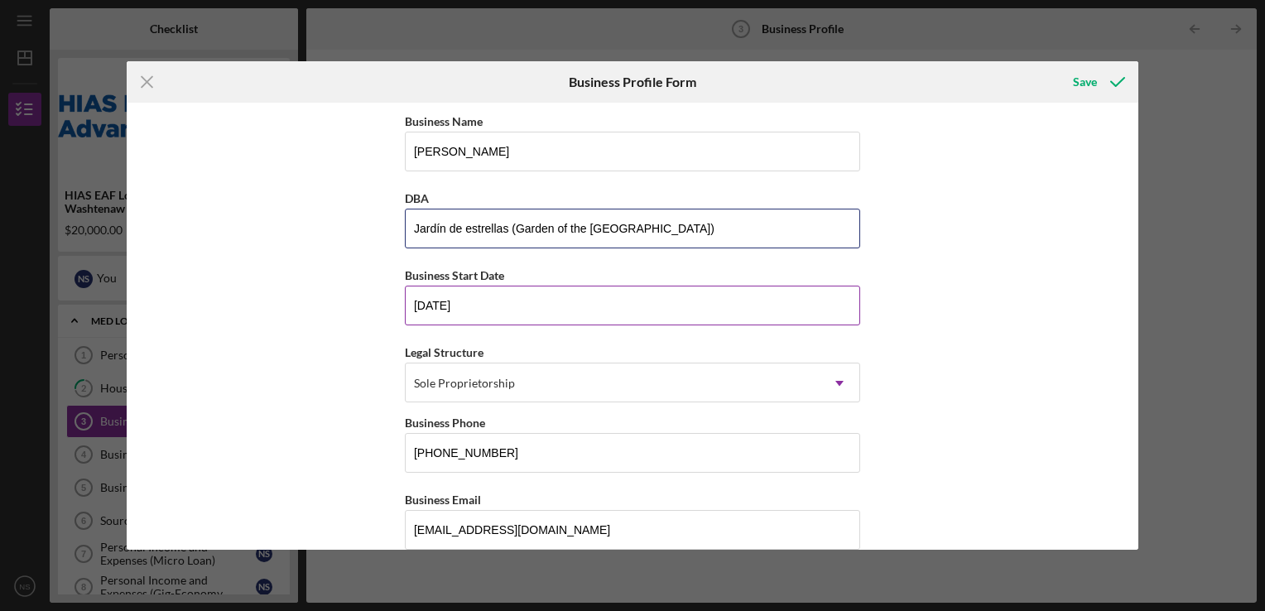
type input "Jardín de estrellas (Garden of the Stars Pre-K School)"
click at [438, 302] on input "09/13/2023" at bounding box center [632, 306] width 455 height 40
click at [474, 299] on input "09/19/2023" at bounding box center [632, 306] width 455 height 40
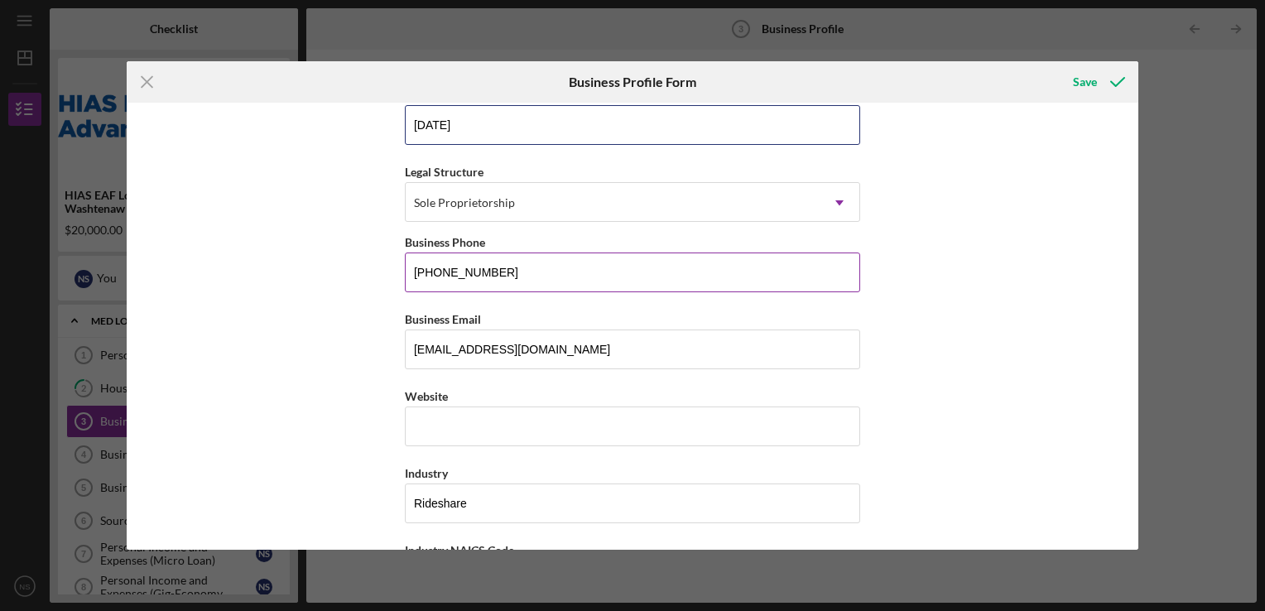
scroll to position [248, 0]
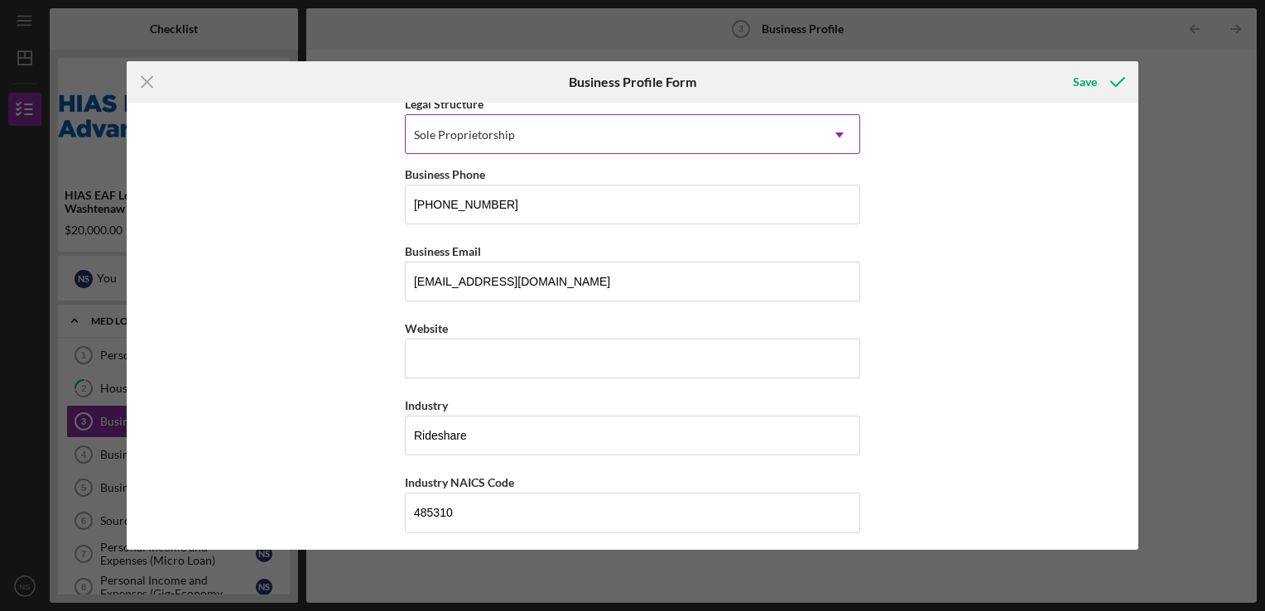
type input "09/19/2025"
click at [513, 134] on div "Sole Proprietorship" at bounding box center [613, 135] width 414 height 38
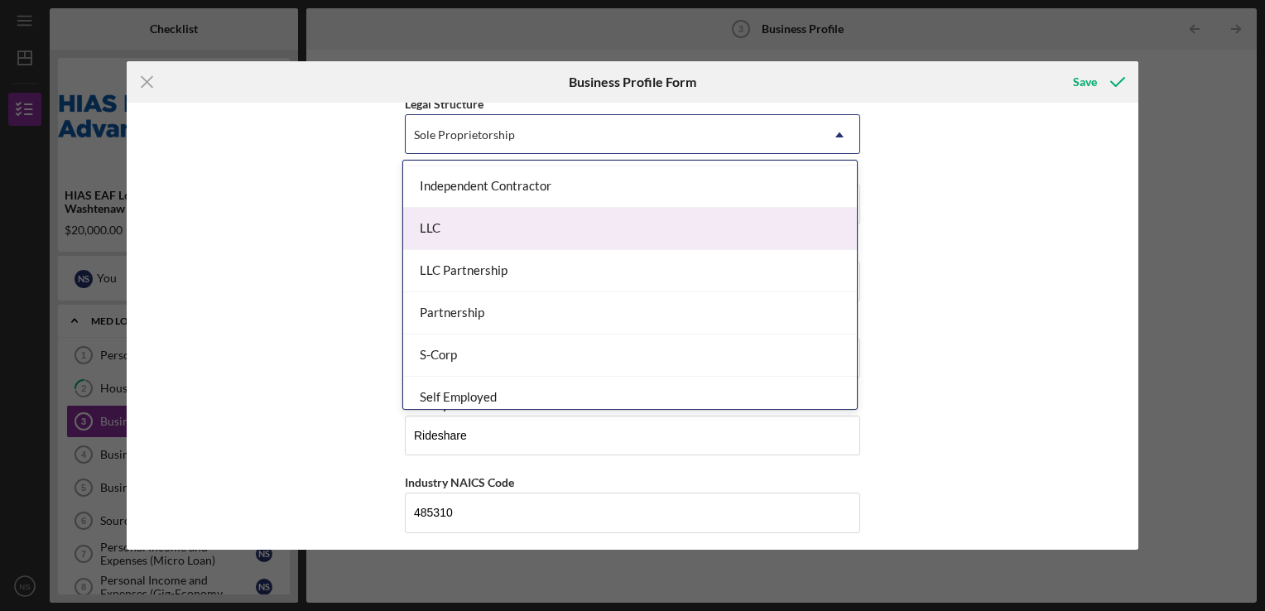
click at [429, 231] on div "LLC" at bounding box center [630, 229] width 454 height 42
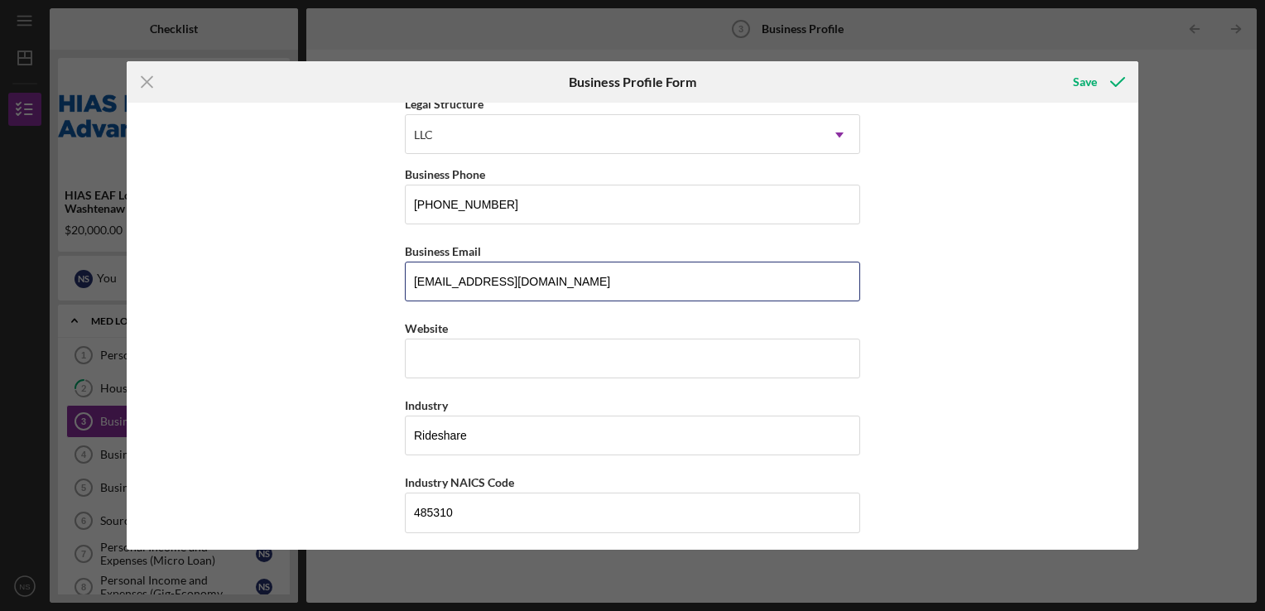
drag, startPoint x: 557, startPoint y: 277, endPoint x: 376, endPoint y: 282, distance: 181.4
click at [376, 282] on div "Business Name Nicol Sosa DBA Jardín de estrellas (Garden of the Stars Pre-K Sch…" at bounding box center [633, 326] width 1012 height 447
paste input "csosa414"
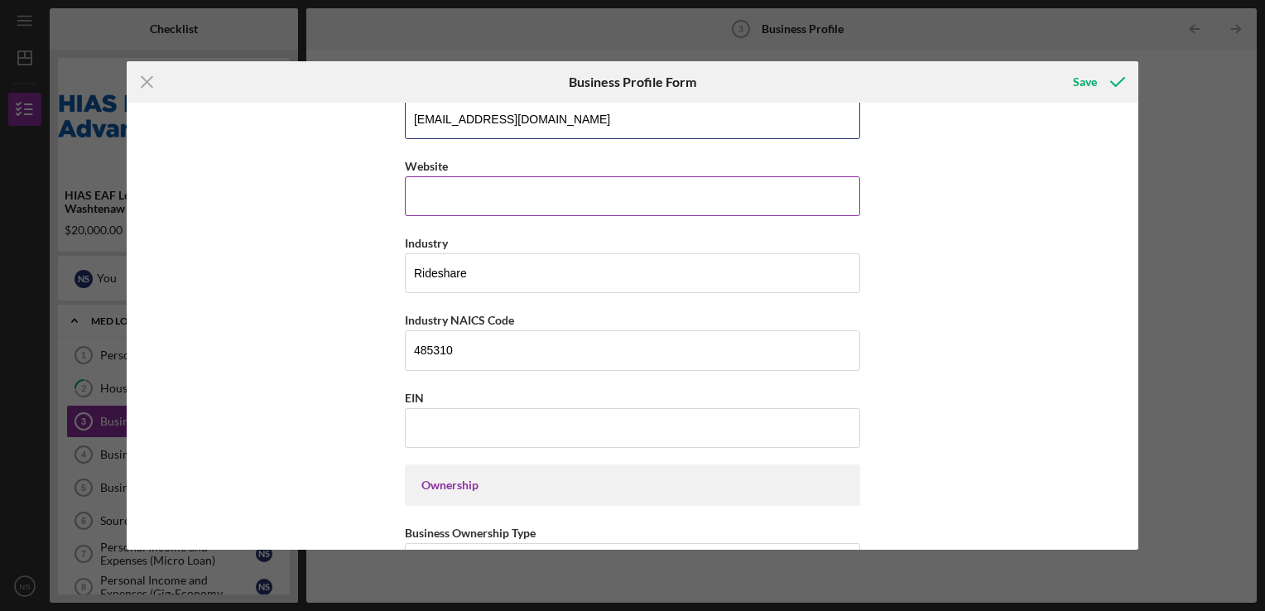
scroll to position [414, 0]
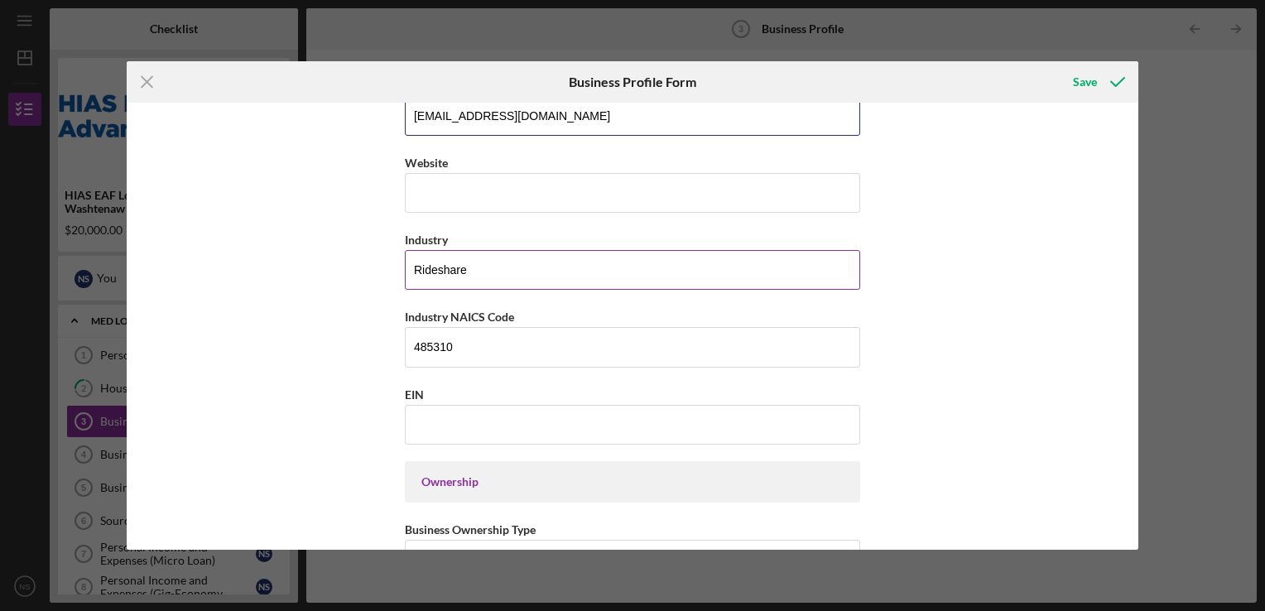
type input "[EMAIL_ADDRESS][DOMAIN_NAME]"
drag, startPoint x: 473, startPoint y: 266, endPoint x: 413, endPoint y: 267, distance: 59.6
click at [413, 267] on input "Rideshare" at bounding box center [632, 270] width 455 height 40
drag, startPoint x: 489, startPoint y: 263, endPoint x: 397, endPoint y: 257, distance: 92.1
click at [397, 257] on div "Business Name Nicol Sosa DBA Jardín de estrellas (Garden of the Stars Pre-K Sch…" at bounding box center [633, 326] width 1012 height 447
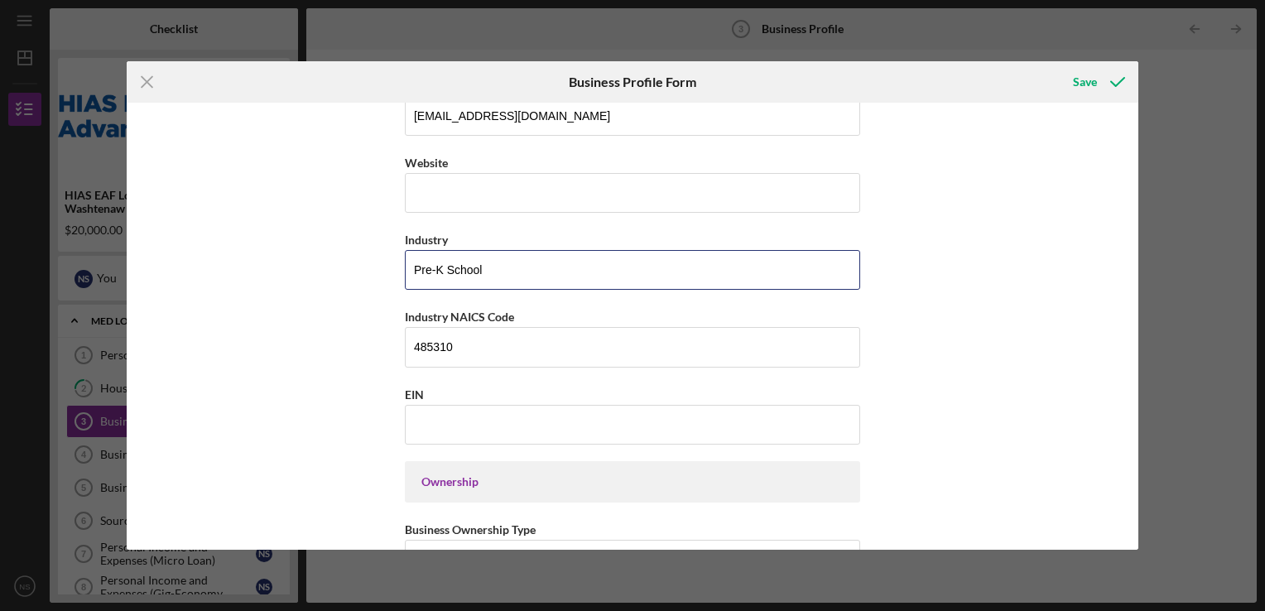
type input "Pre-K School"
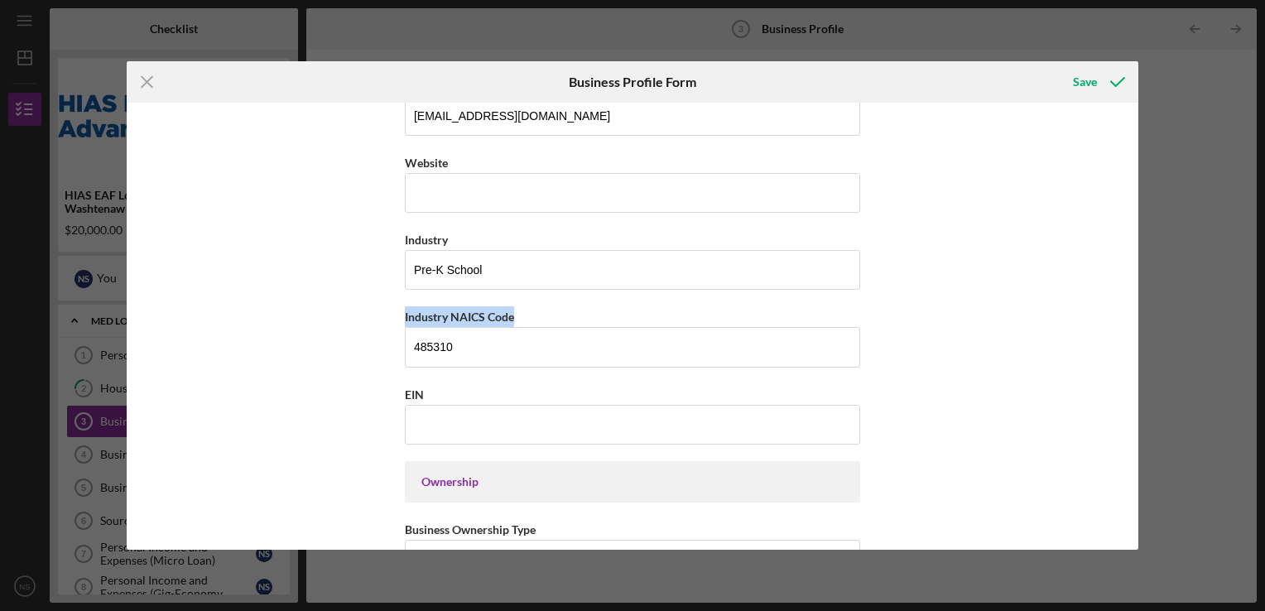
drag, startPoint x: 522, startPoint y: 315, endPoint x: 401, endPoint y: 320, distance: 121.8
click at [401, 320] on div "Business Name Nicol Sosa DBA Jardín de estrellas (Garden of the Stars Pre-K Sch…" at bounding box center [633, 326] width 1012 height 447
copy label "Industry NAICS Code"
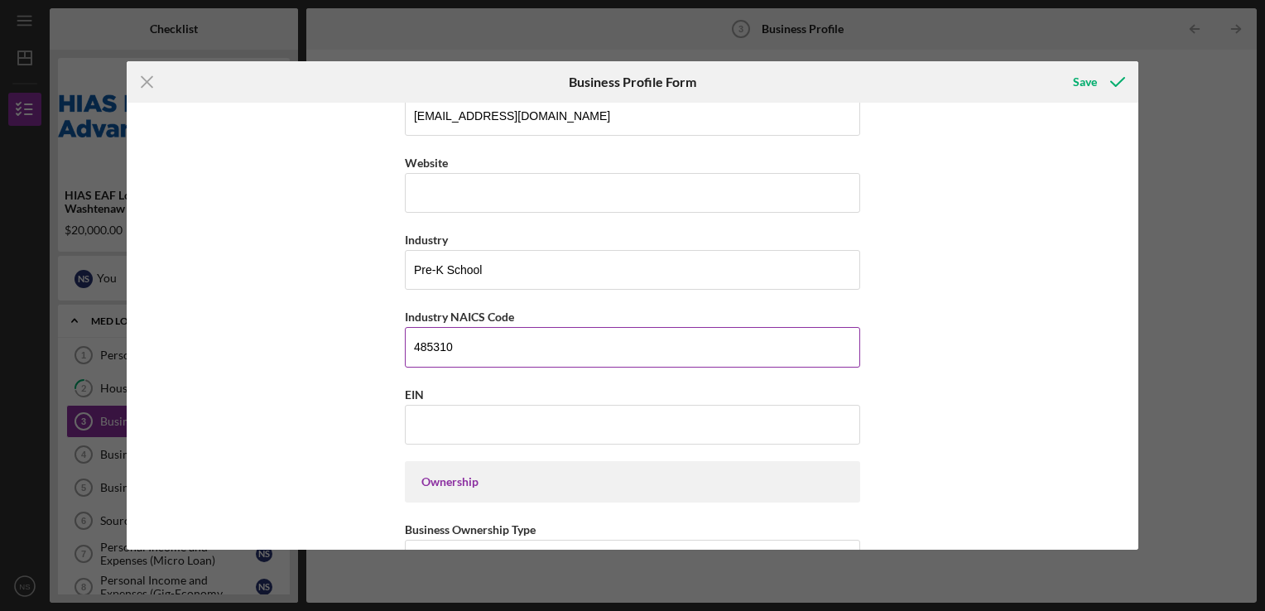
click at [469, 349] on input "485310" at bounding box center [632, 347] width 455 height 40
paste input "624410"
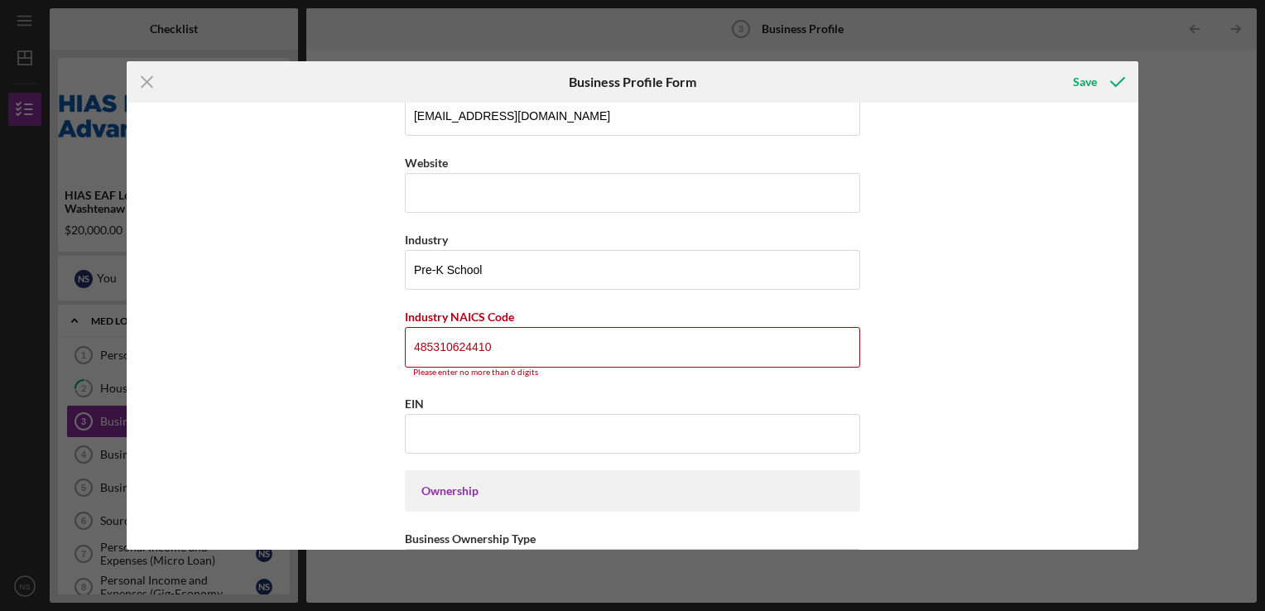
drag, startPoint x: 493, startPoint y: 344, endPoint x: 401, endPoint y: 346, distance: 91.9
click at [401, 346] on div "Business Name Nicol Sosa DBA Jardín de estrellas (Garden of the Stars Pre-K Sch…" at bounding box center [633, 326] width 1012 height 447
paste input
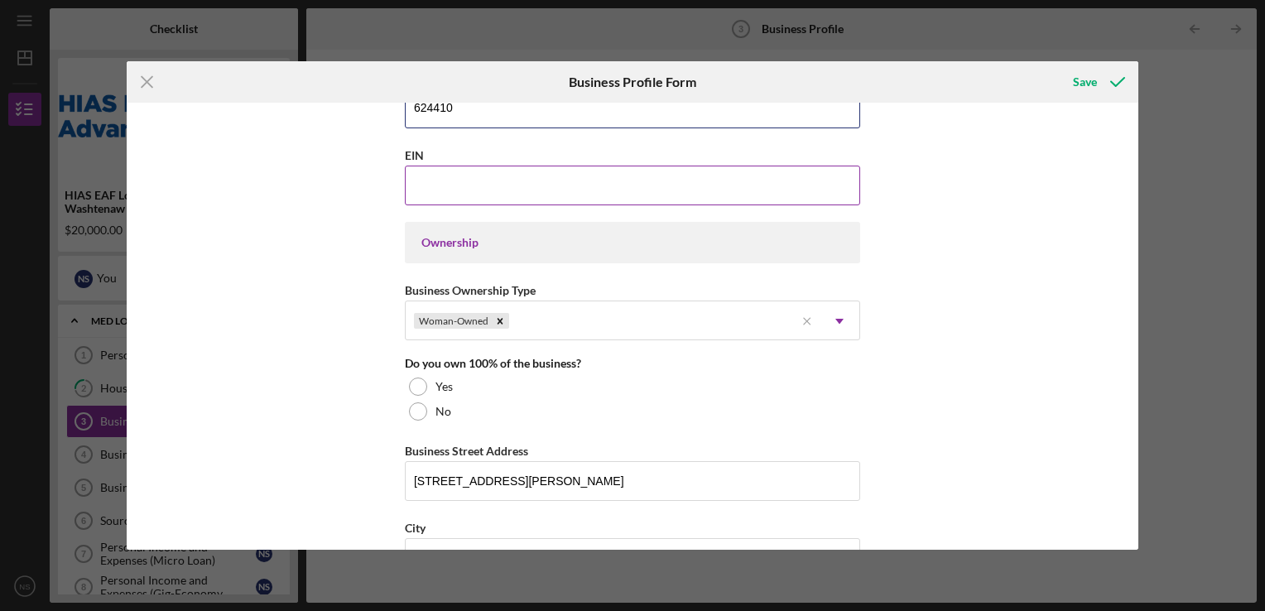
scroll to position [662, 0]
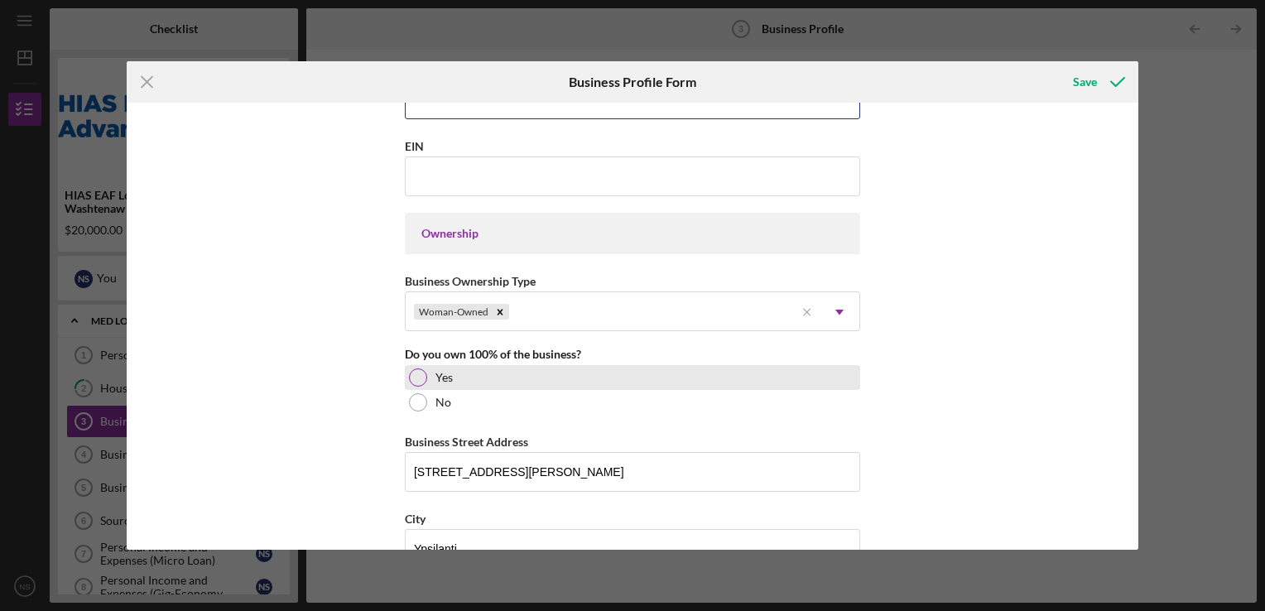
type input "624410"
click at [412, 376] on div at bounding box center [418, 377] width 18 height 18
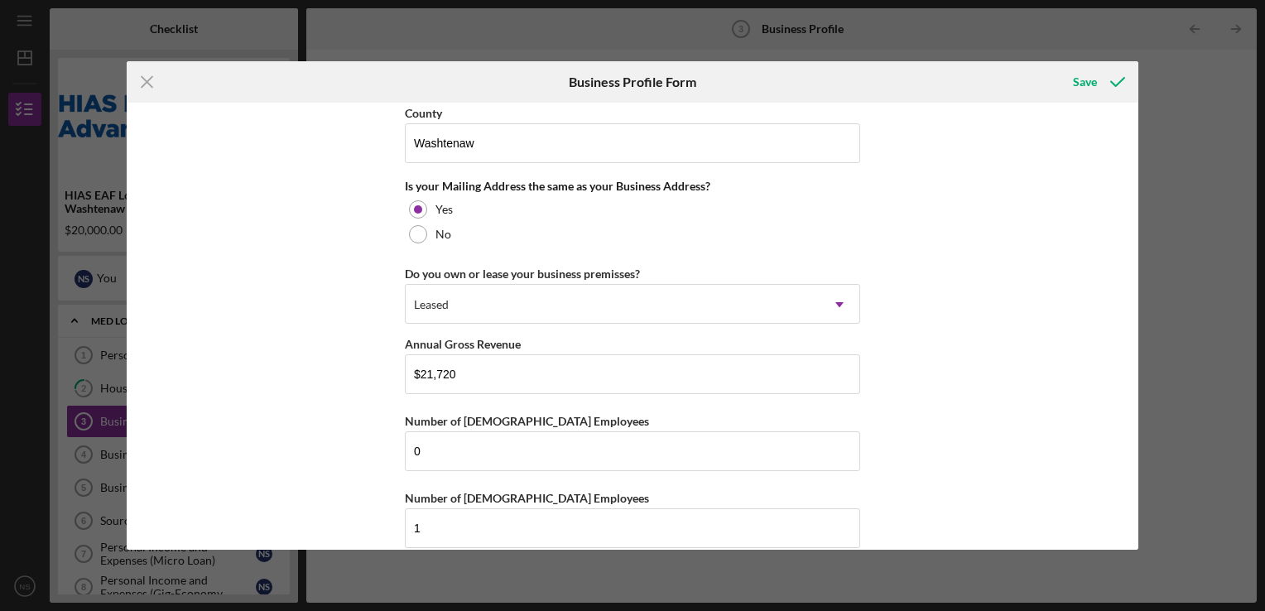
scroll to position [1239, 0]
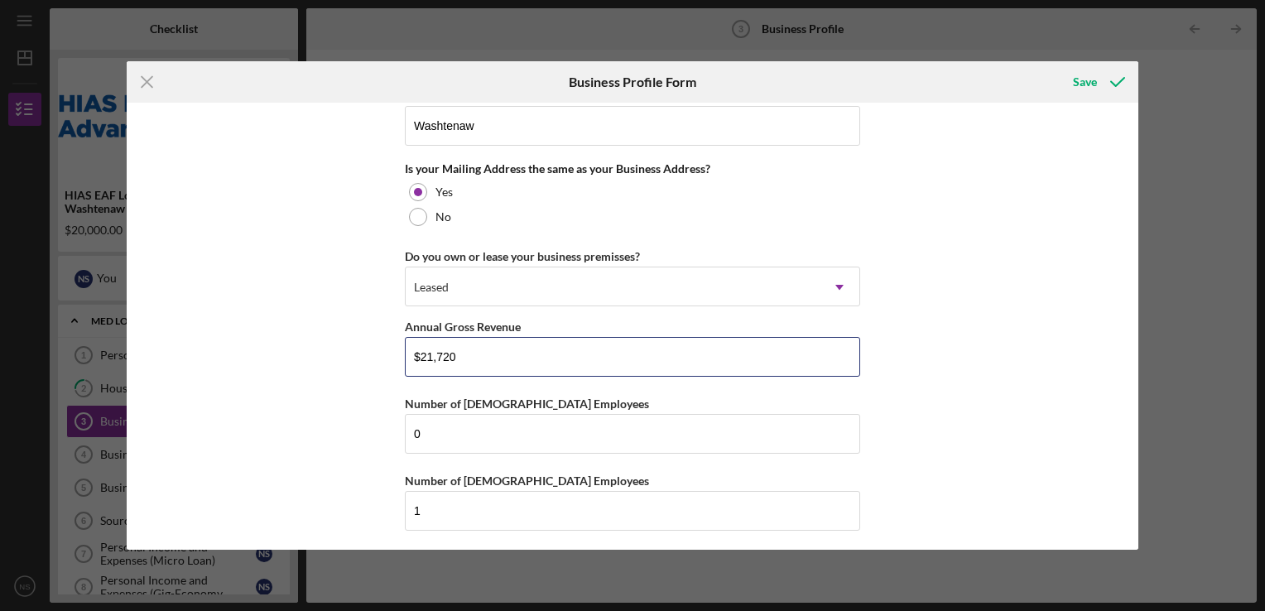
drag, startPoint x: 464, startPoint y: 354, endPoint x: 398, endPoint y: 349, distance: 65.5
click at [398, 349] on div "Business Name Nicol Sosa DBA Jardín de estrellas (Garden of the Stars Pre-K Sch…" at bounding box center [633, 326] width 1012 height 447
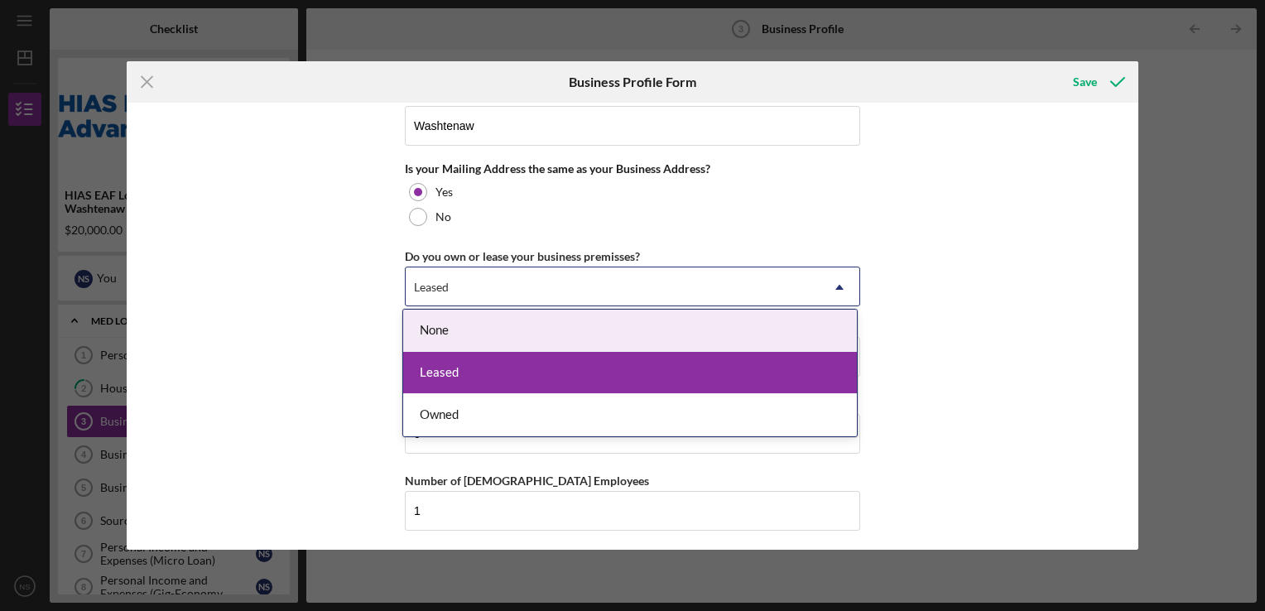
click at [455, 286] on div "Leased" at bounding box center [613, 287] width 414 height 38
click at [440, 332] on div "None" at bounding box center [630, 331] width 454 height 42
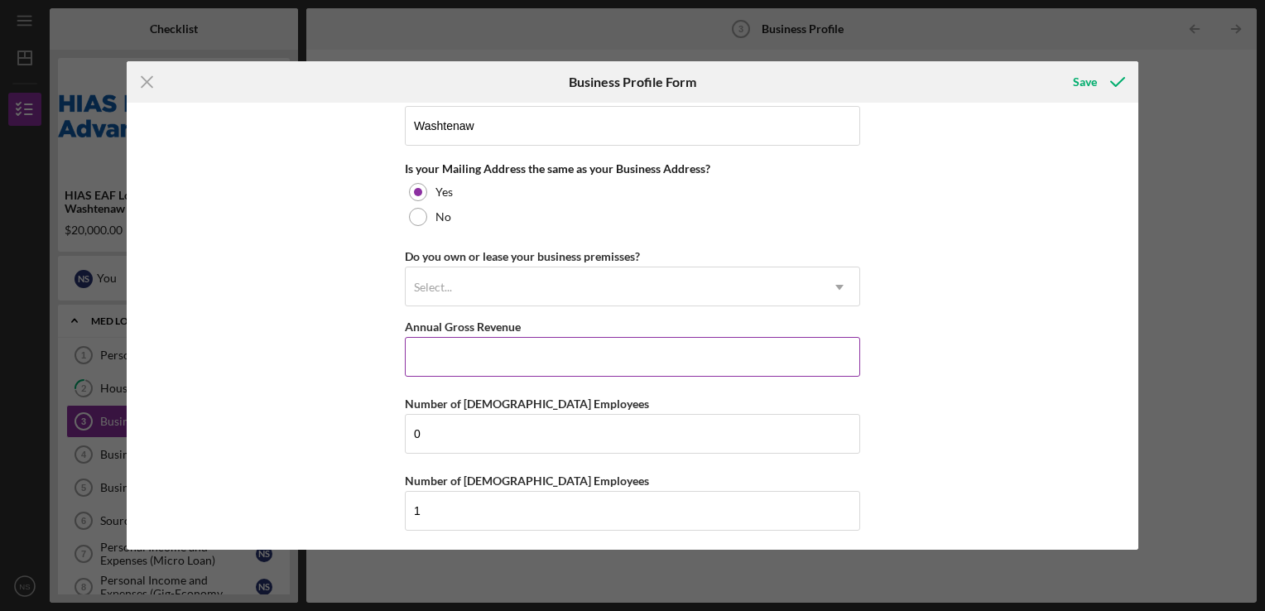
click at [493, 353] on input "Annual Gross Revenue" at bounding box center [632, 357] width 455 height 40
type input "$0"
click at [439, 429] on input "0" at bounding box center [632, 434] width 455 height 40
type input "2"
click at [427, 505] on input "1" at bounding box center [632, 511] width 455 height 40
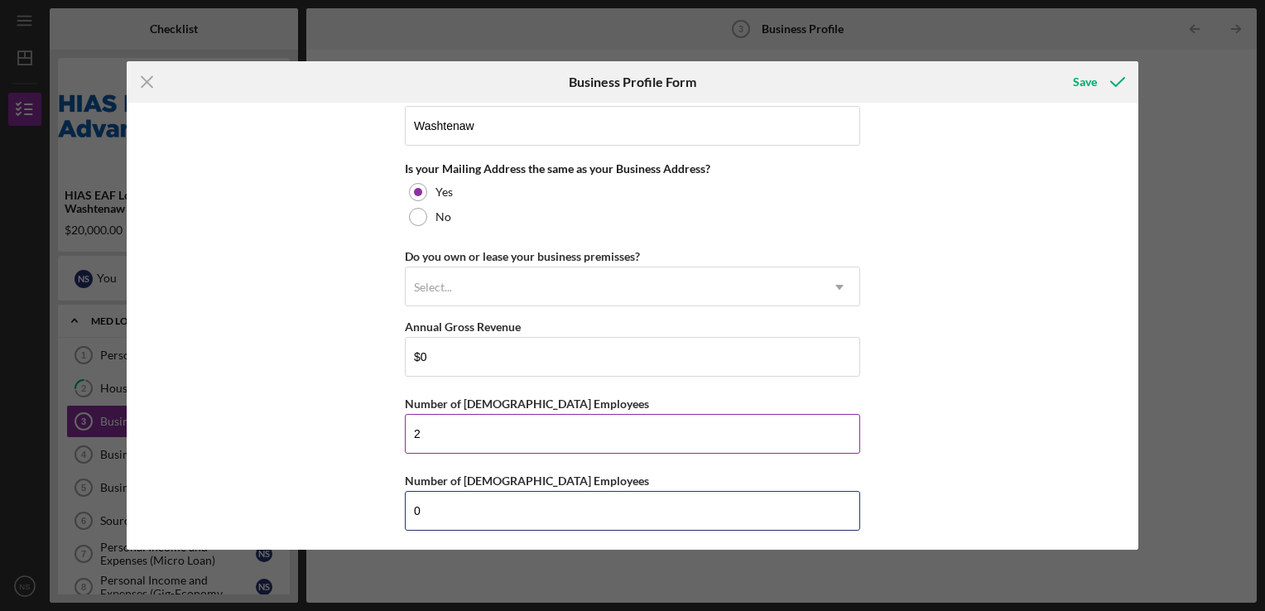
type input "0"
click at [424, 431] on input "2" at bounding box center [632, 434] width 455 height 40
click at [1069, 88] on button "Save" at bounding box center [1097, 81] width 82 height 33
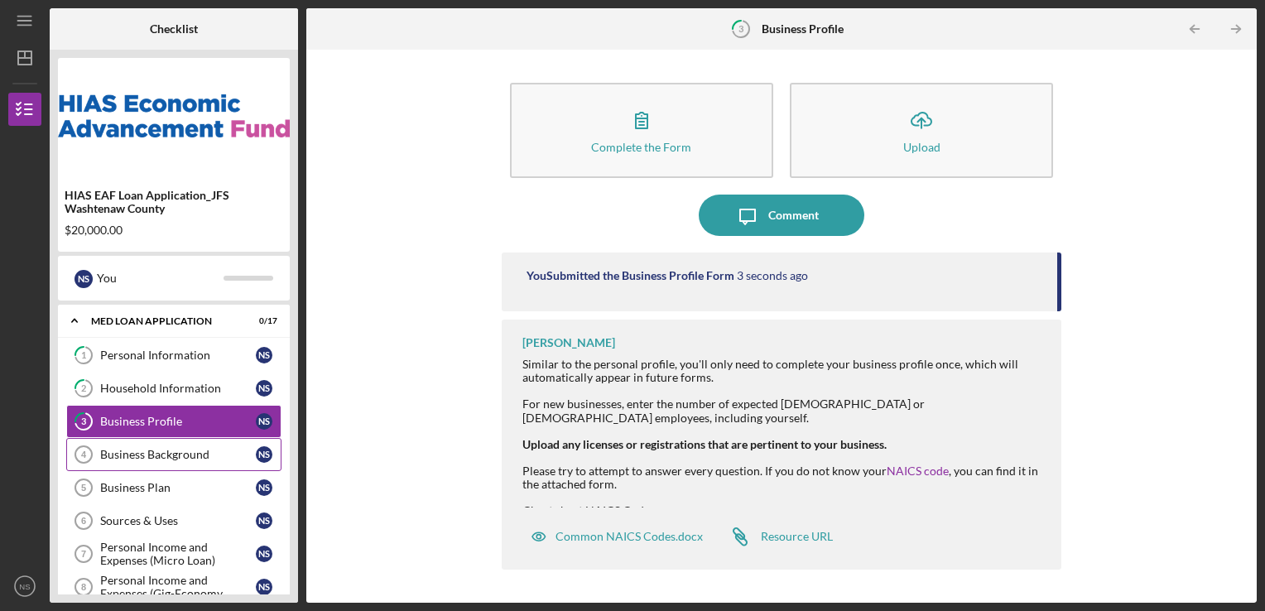
click at [152, 452] on div "Business Background" at bounding box center [178, 454] width 156 height 13
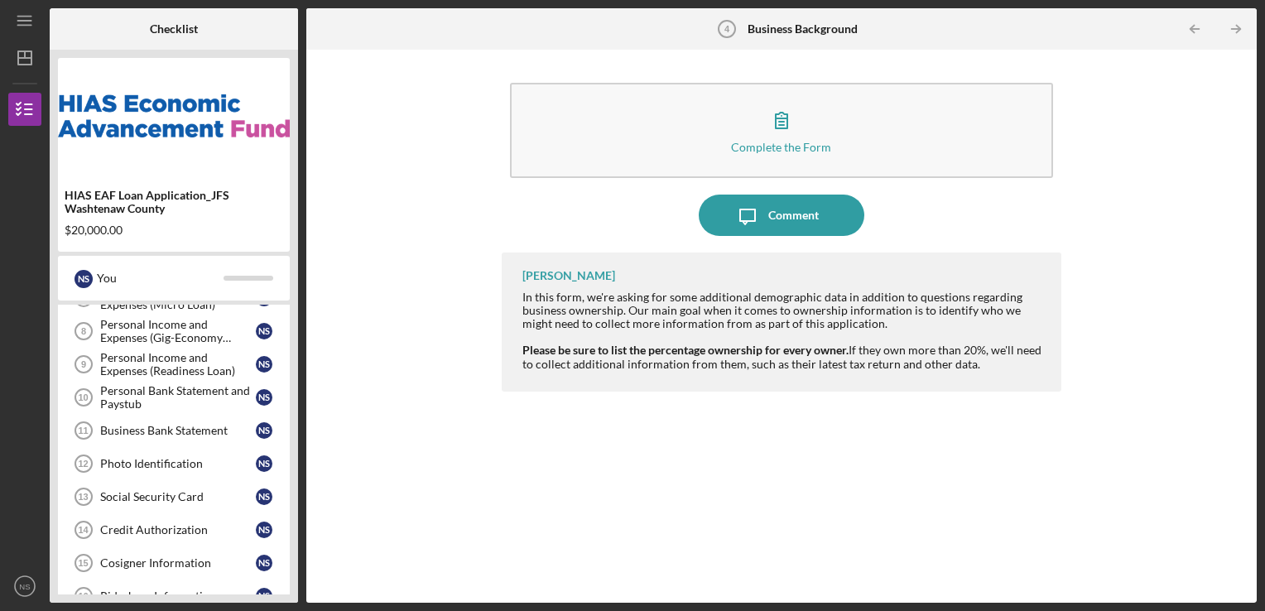
scroll to position [248, 0]
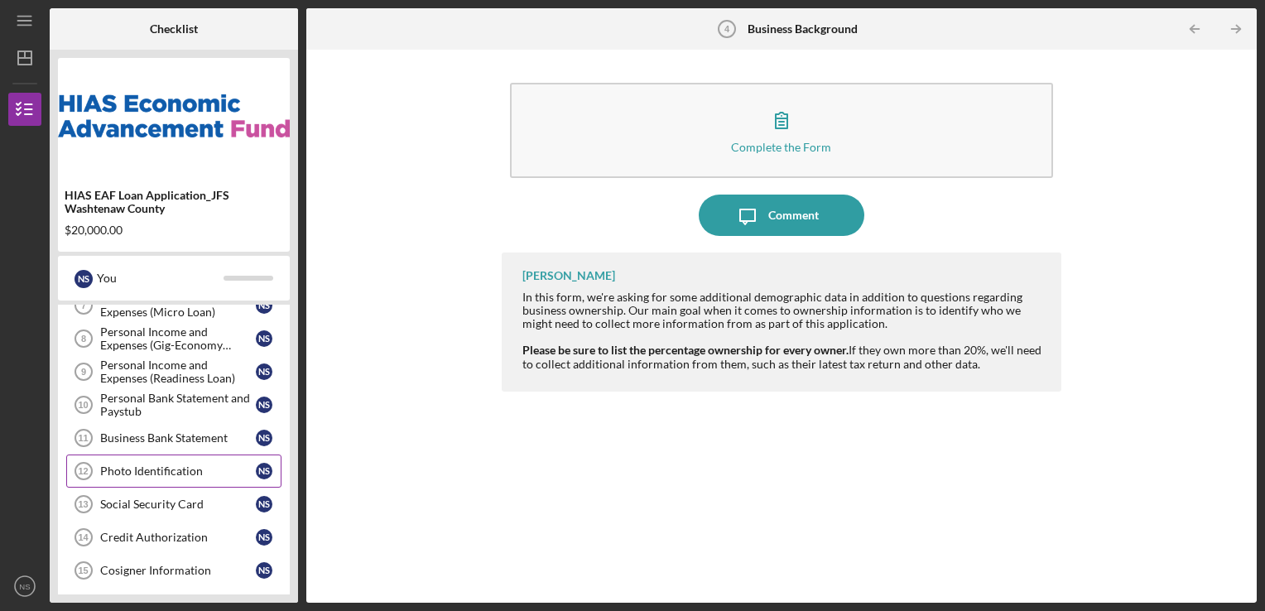
click at [159, 466] on div "Photo Identification" at bounding box center [178, 470] width 156 height 13
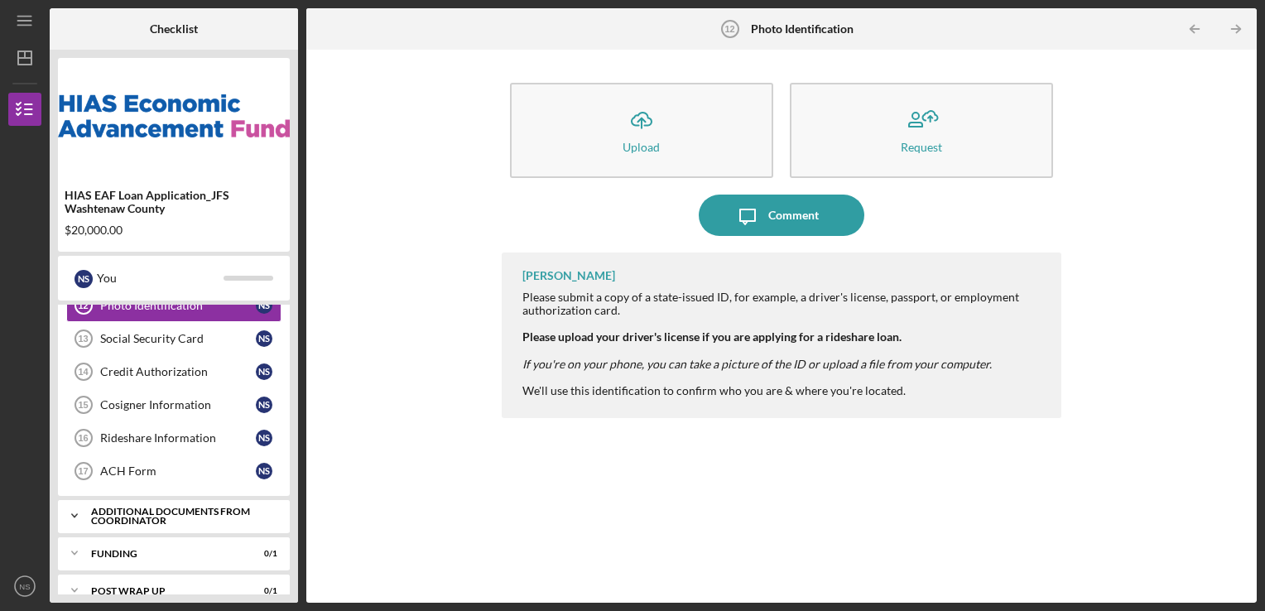
scroll to position [467, 0]
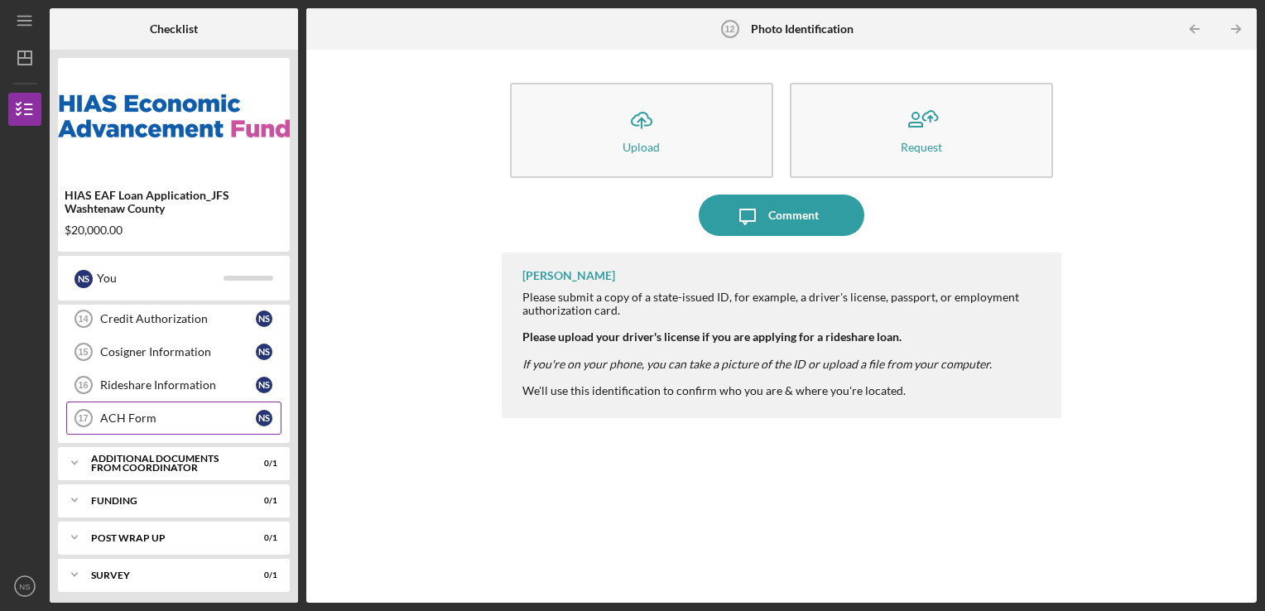
click at [136, 417] on div "ACH Form" at bounding box center [178, 418] width 156 height 13
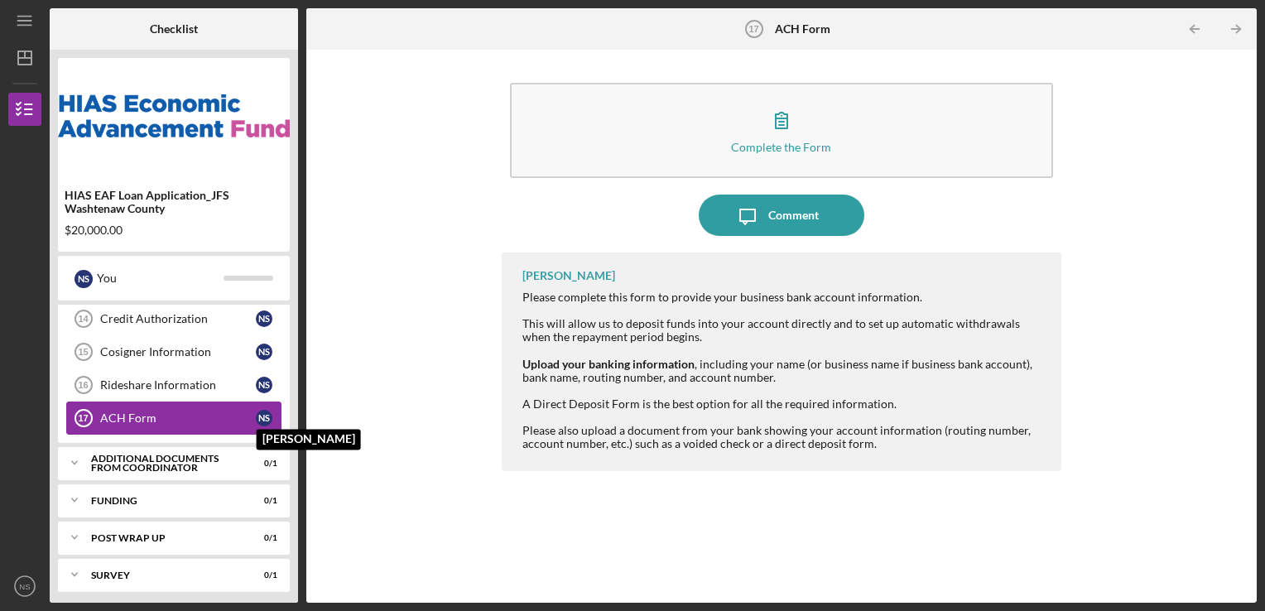
click at [266, 414] on div "N S" at bounding box center [264, 418] width 17 height 17
drag, startPoint x: 232, startPoint y: 409, endPoint x: 354, endPoint y: 439, distance: 125.3
click at [354, 439] on div "Complete the Form Form Icon/Message Comment Mibrak Tewolde Please complete this…" at bounding box center [782, 326] width 934 height 537
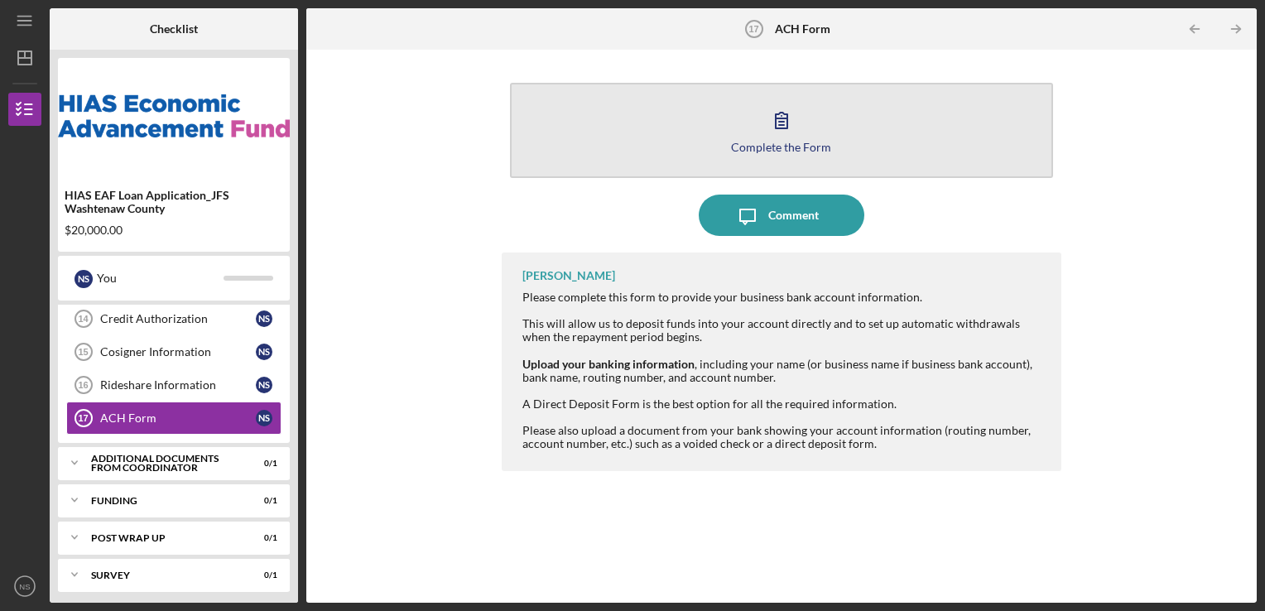
click at [792, 151] on div "Complete the Form" at bounding box center [781, 147] width 100 height 12
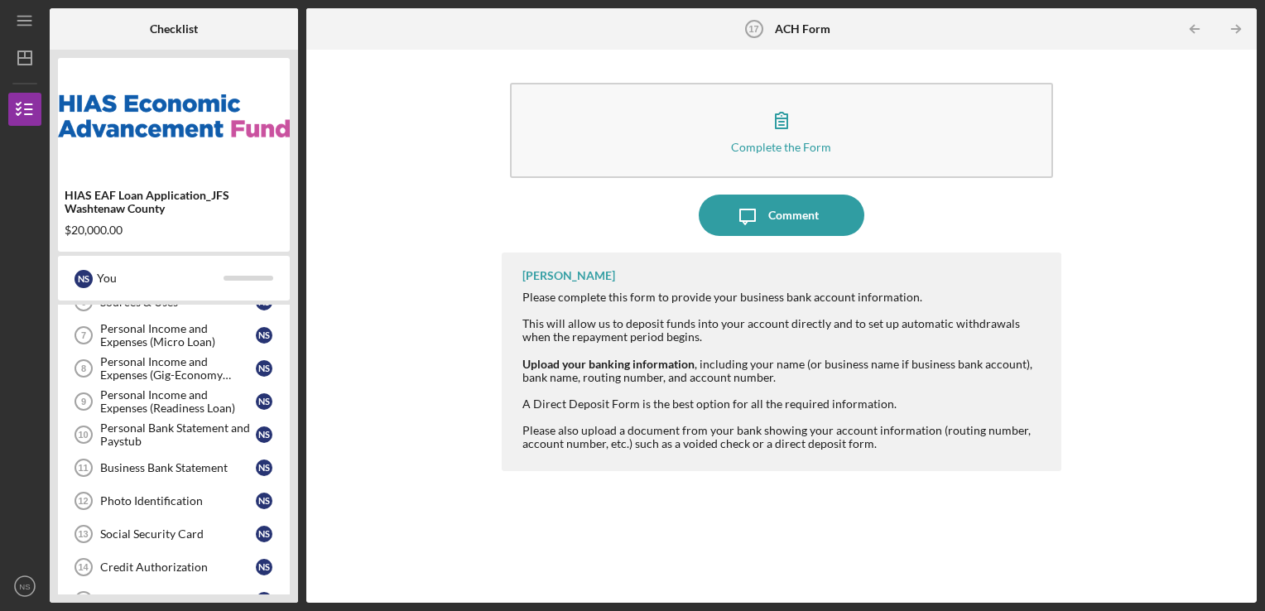
scroll to position [136, 0]
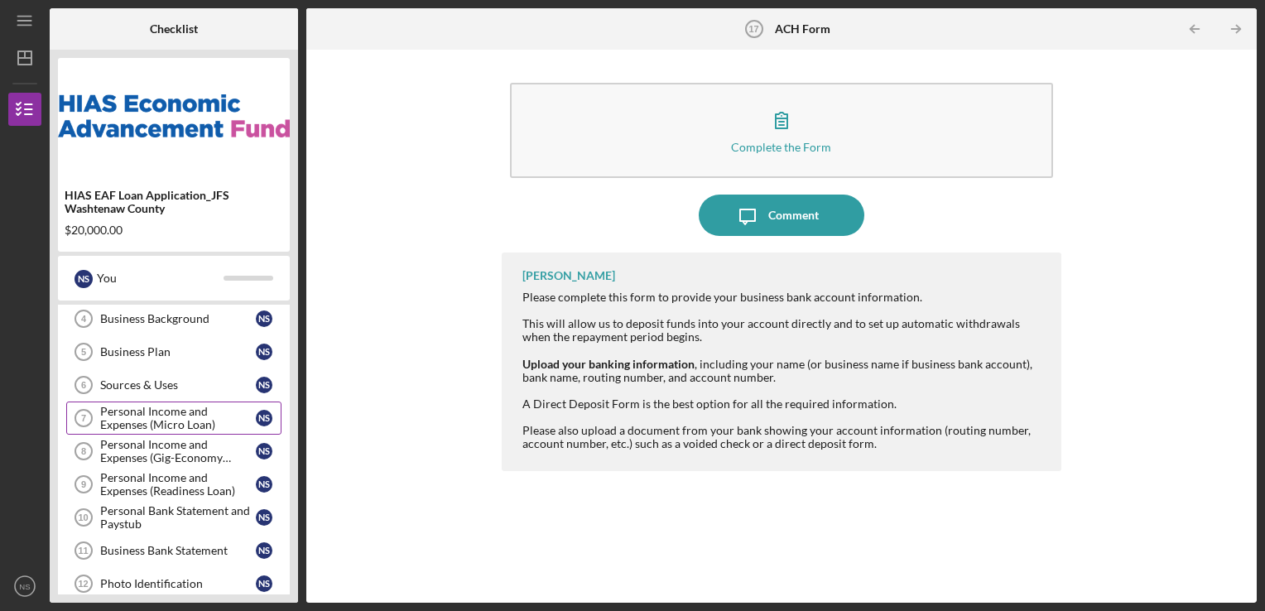
click at [162, 418] on div "Personal Income and Expenses (Micro Loan)" at bounding box center [178, 418] width 156 height 26
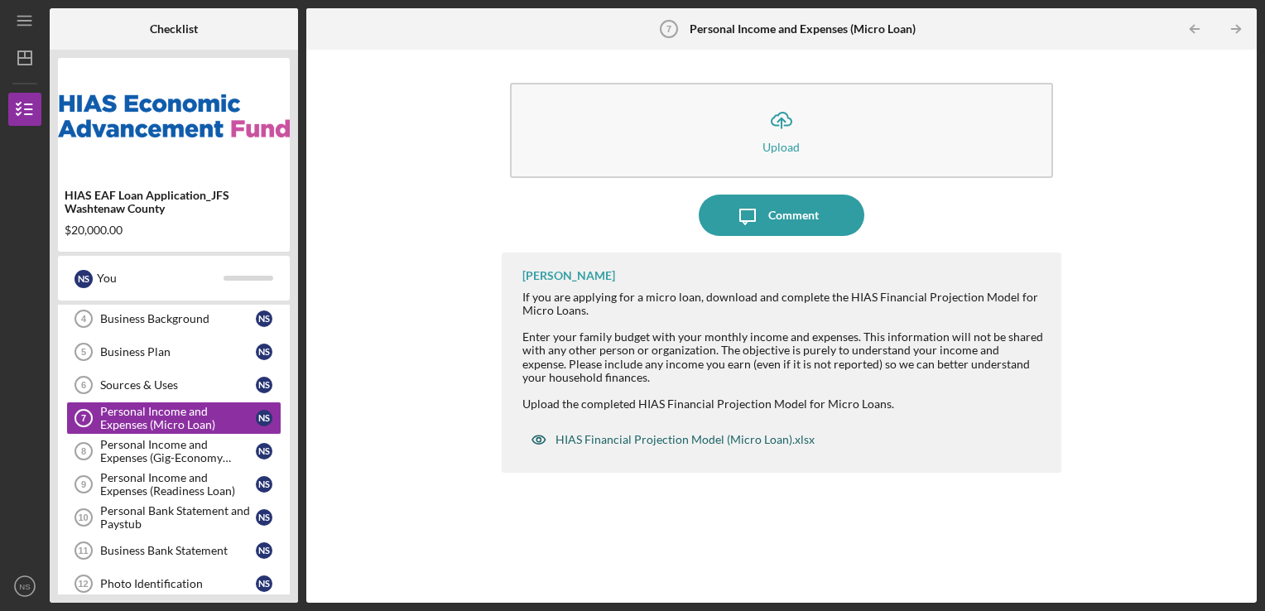
click at [599, 441] on div "HIAS Financial Projection Model (Micro Loan).xlsx" at bounding box center [685, 439] width 259 height 13
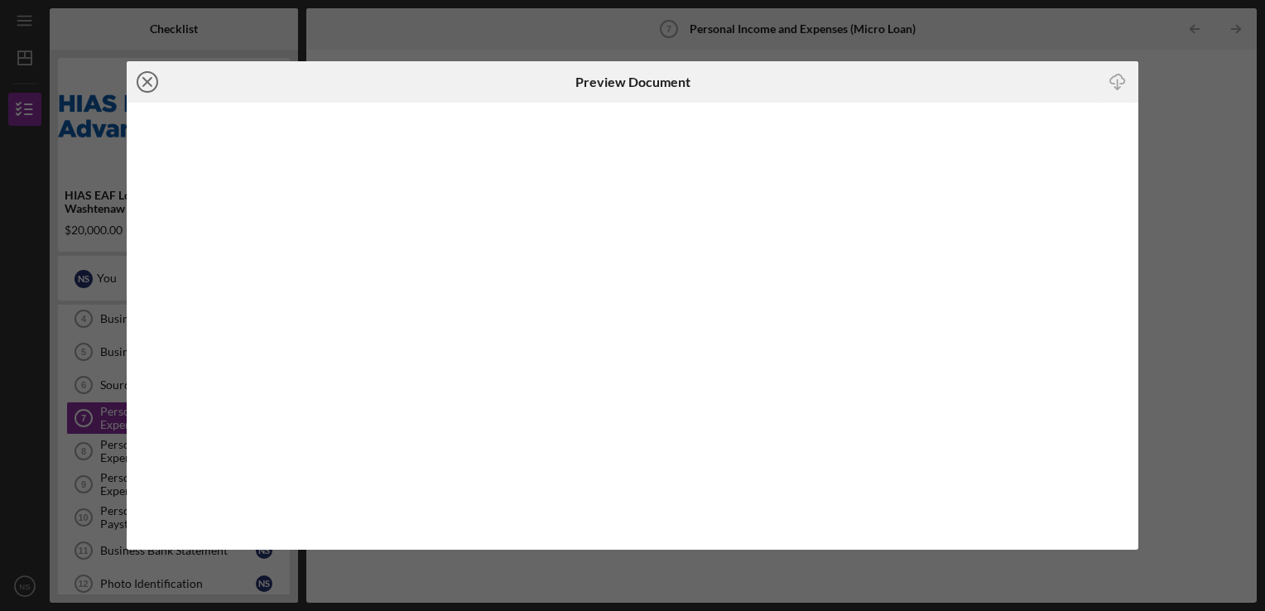
click at [139, 84] on icon "Icon/Close" at bounding box center [147, 81] width 41 height 41
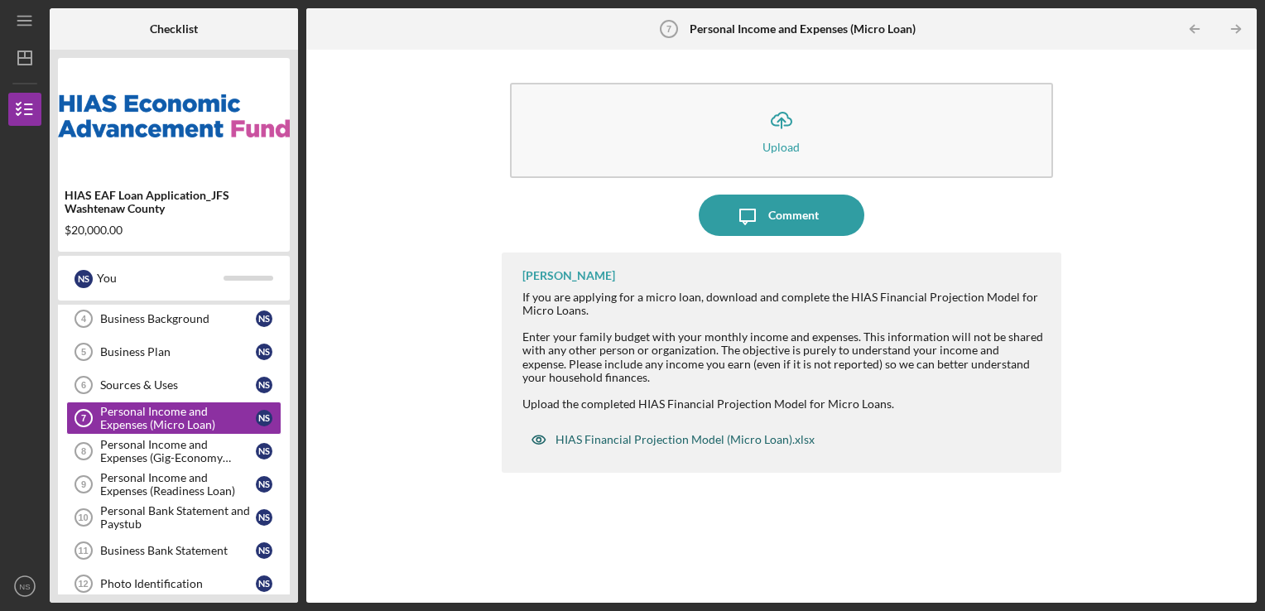
click at [690, 442] on div "HIAS Financial Projection Model (Micro Loan).xlsx" at bounding box center [685, 439] width 259 height 13
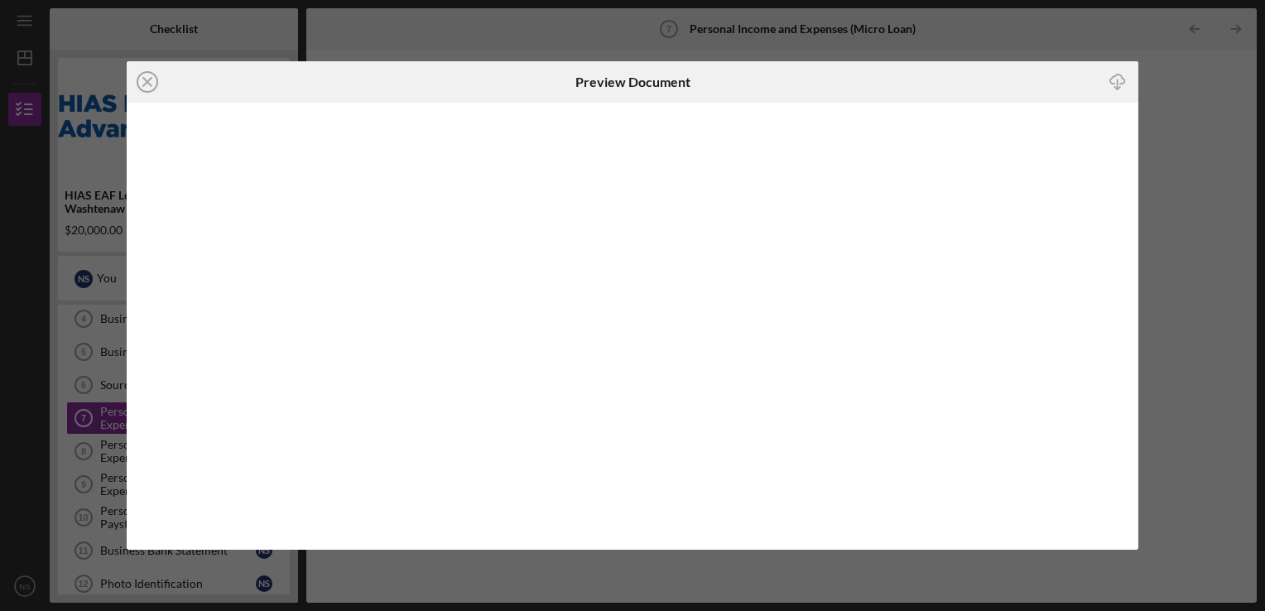
click at [1114, 81] on icon "Icon/Download" at bounding box center [1118, 81] width 37 height 37
click at [148, 84] on icon "Icon/Close" at bounding box center [147, 81] width 41 height 41
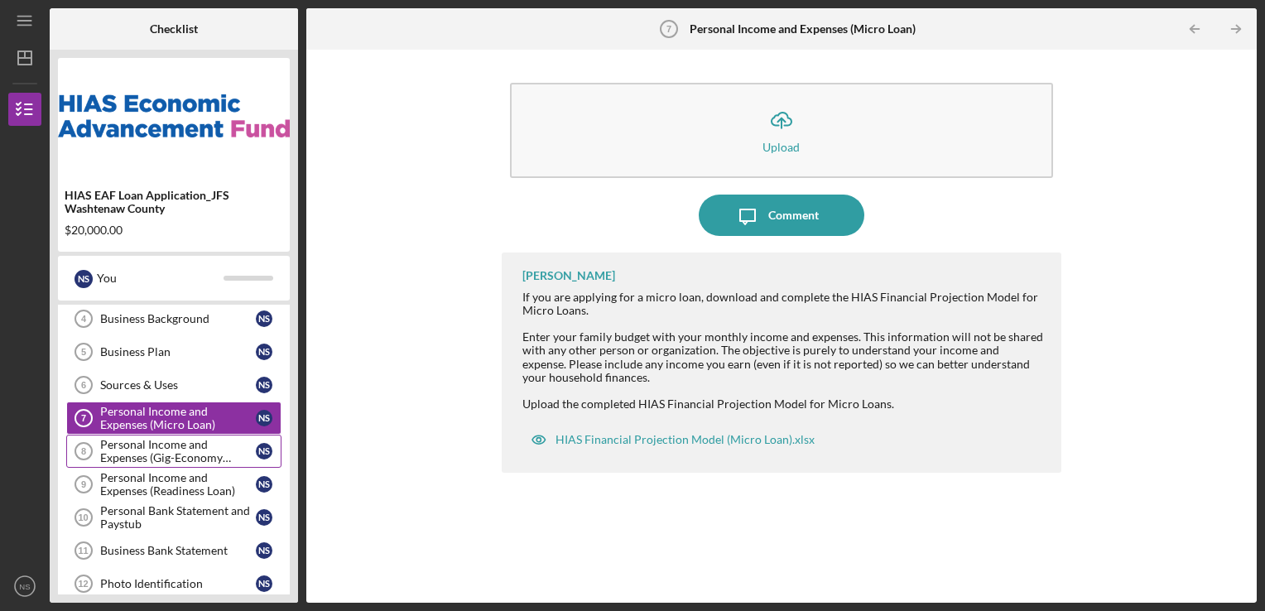
click at [135, 454] on div "Personal Income and Expenses (Gig-Economy Loans)" at bounding box center [178, 451] width 156 height 26
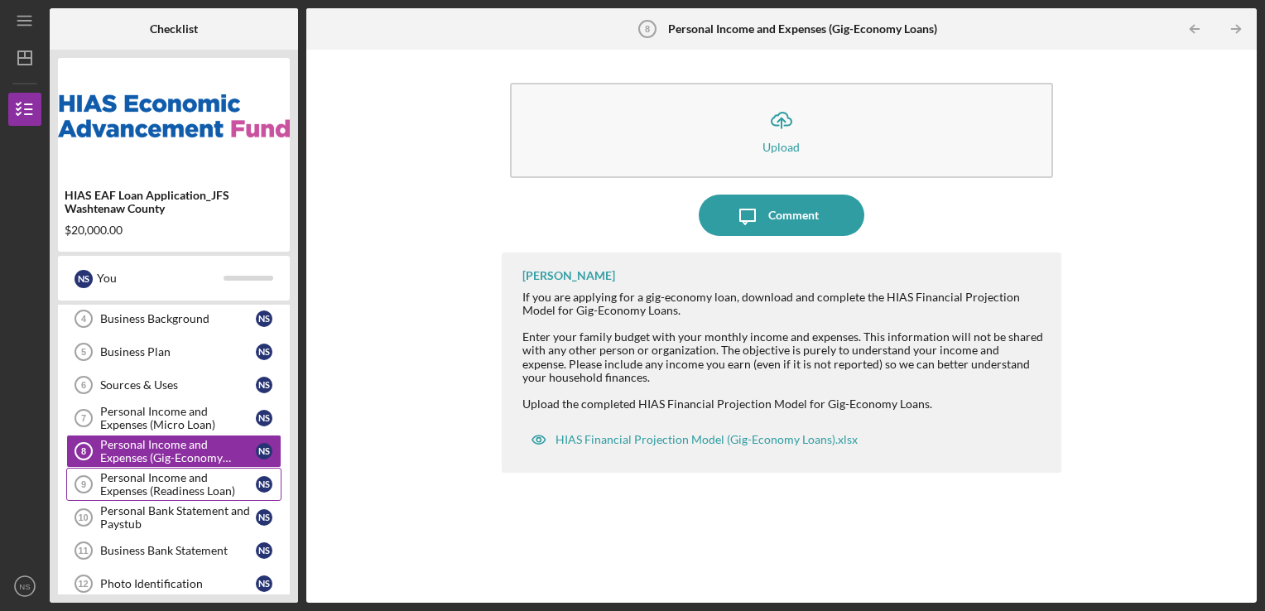
click at [166, 473] on div "Personal Income and Expenses (Readiness Loan)" at bounding box center [178, 484] width 156 height 26
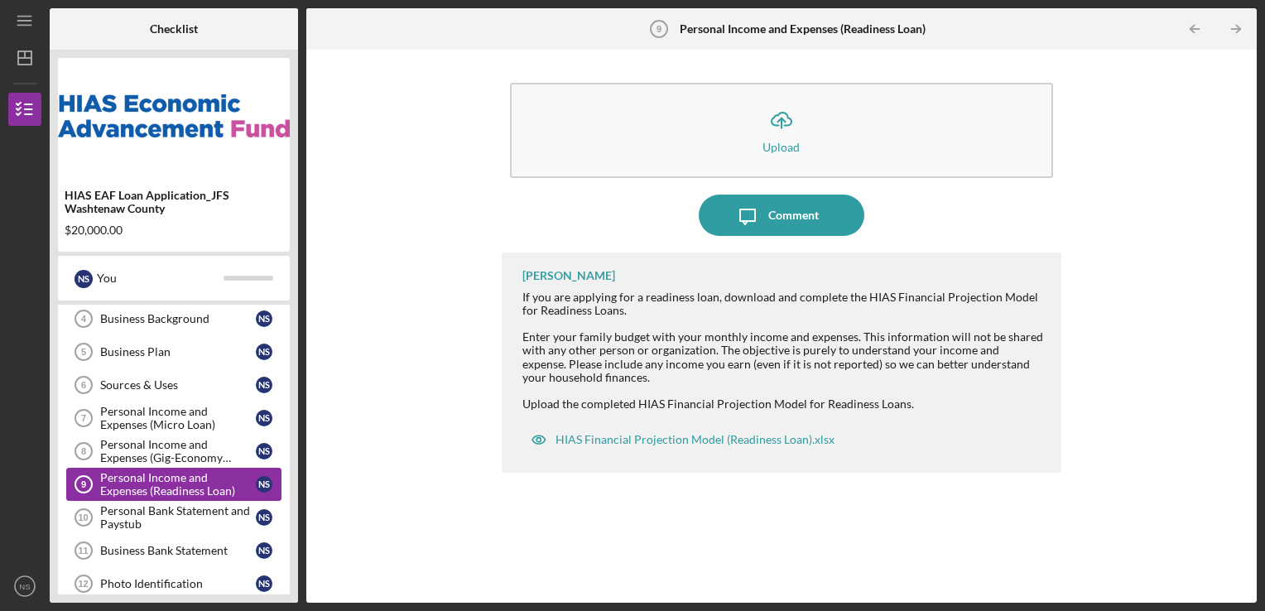
scroll to position [219, 0]
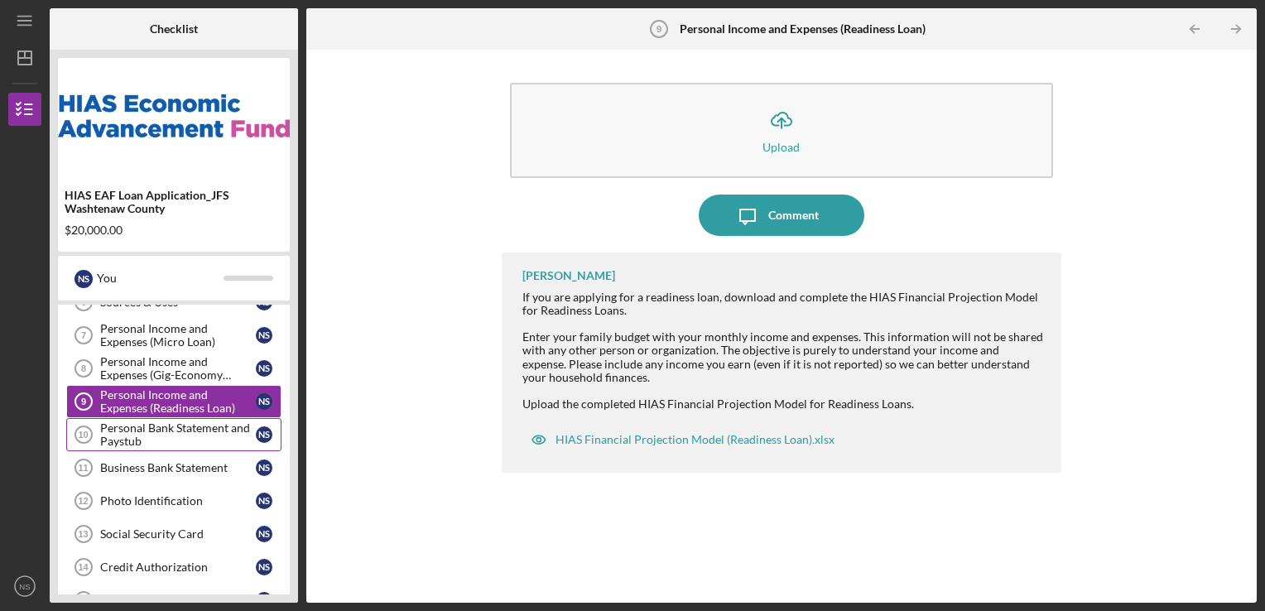
click at [157, 426] on div "Personal Bank Statement and Paystub" at bounding box center [178, 434] width 156 height 26
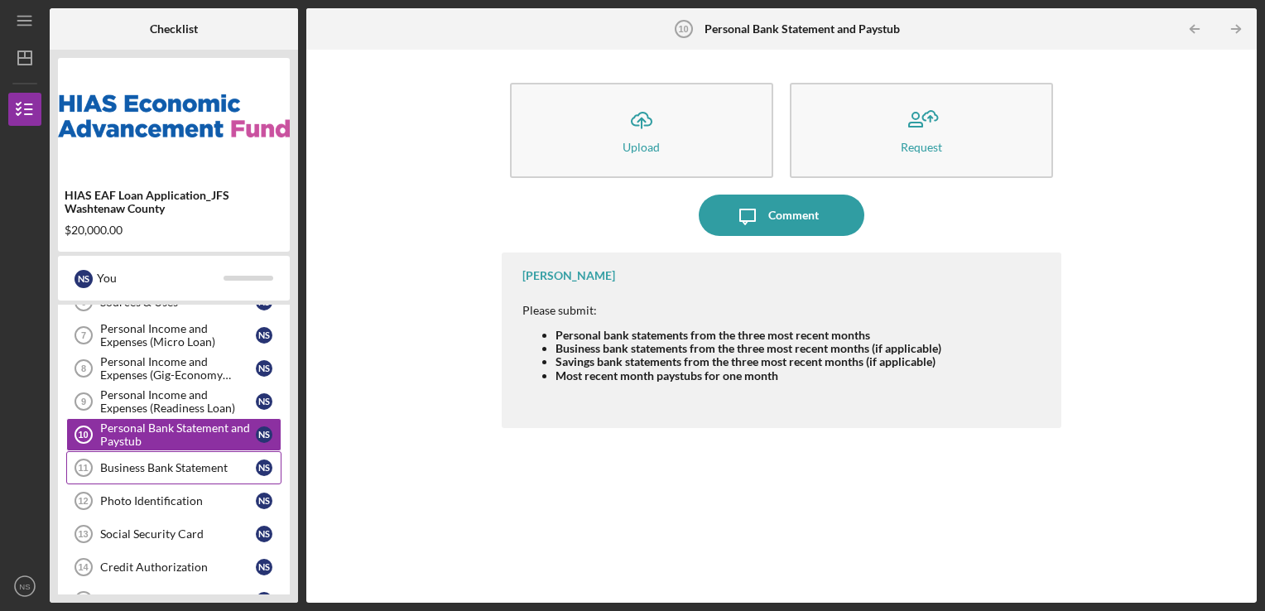
click at [156, 461] on div "Business Bank Statement" at bounding box center [178, 467] width 156 height 13
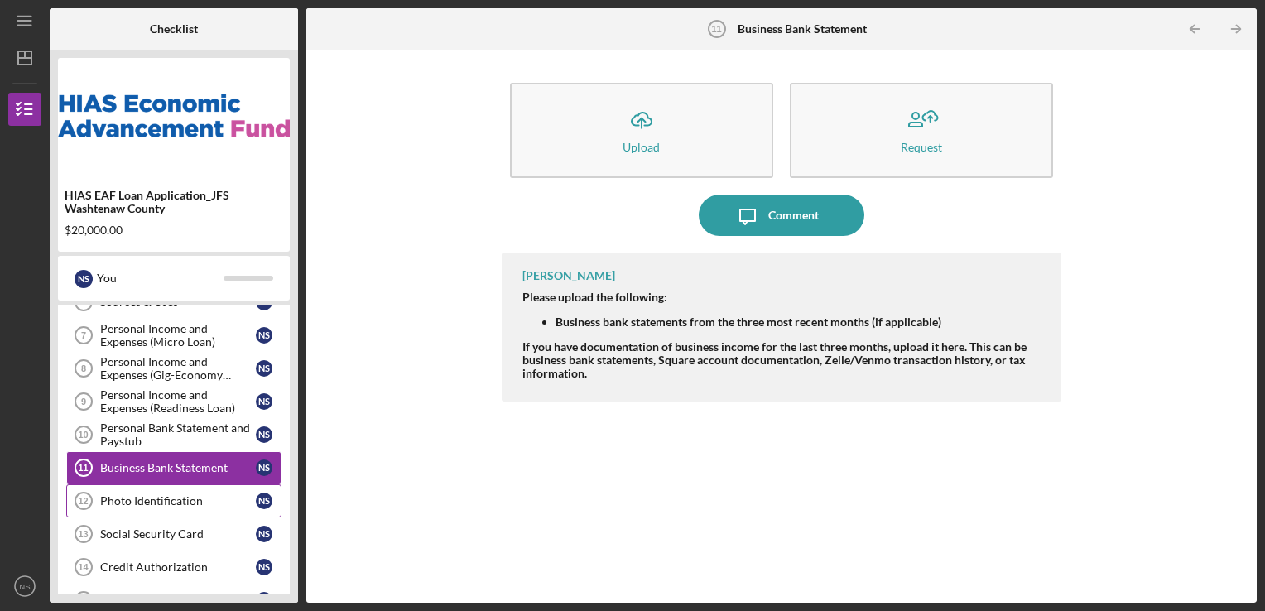
click at [163, 502] on div "Photo Identification" at bounding box center [178, 500] width 156 height 13
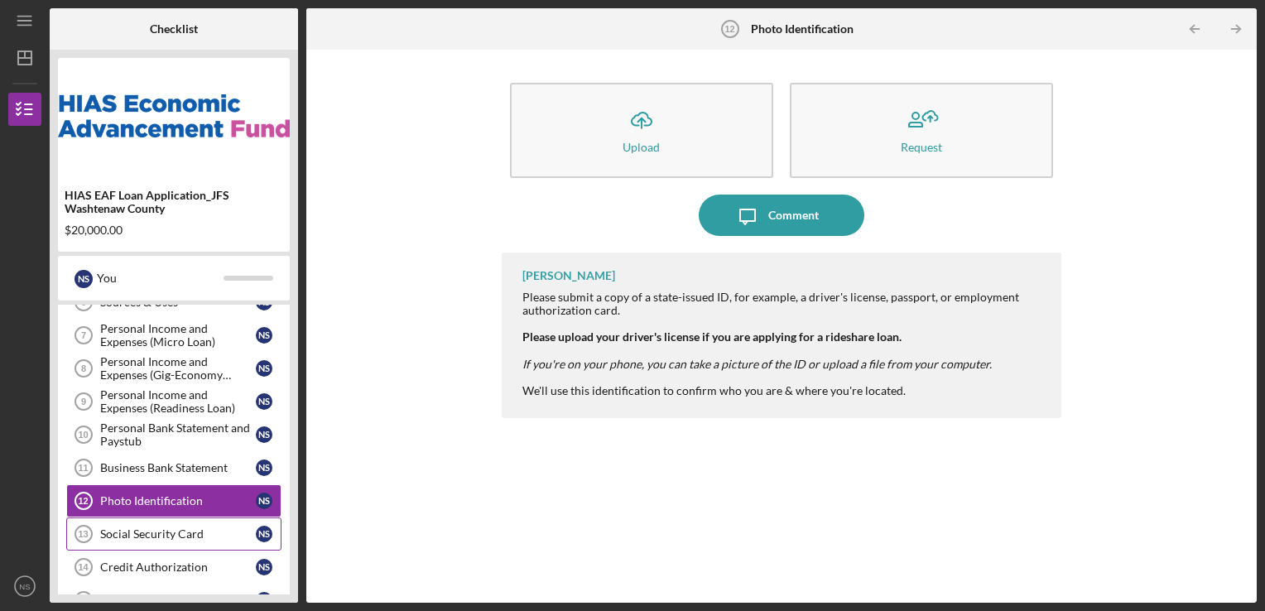
click at [156, 527] on div "Social Security Card" at bounding box center [178, 533] width 156 height 13
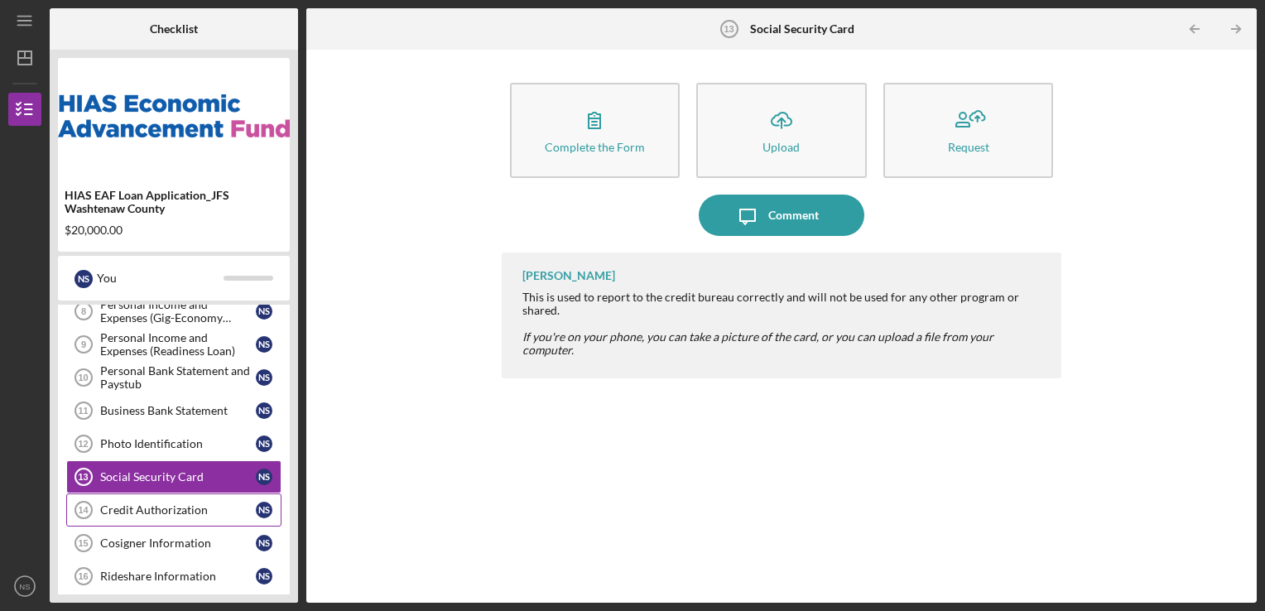
scroll to position [301, 0]
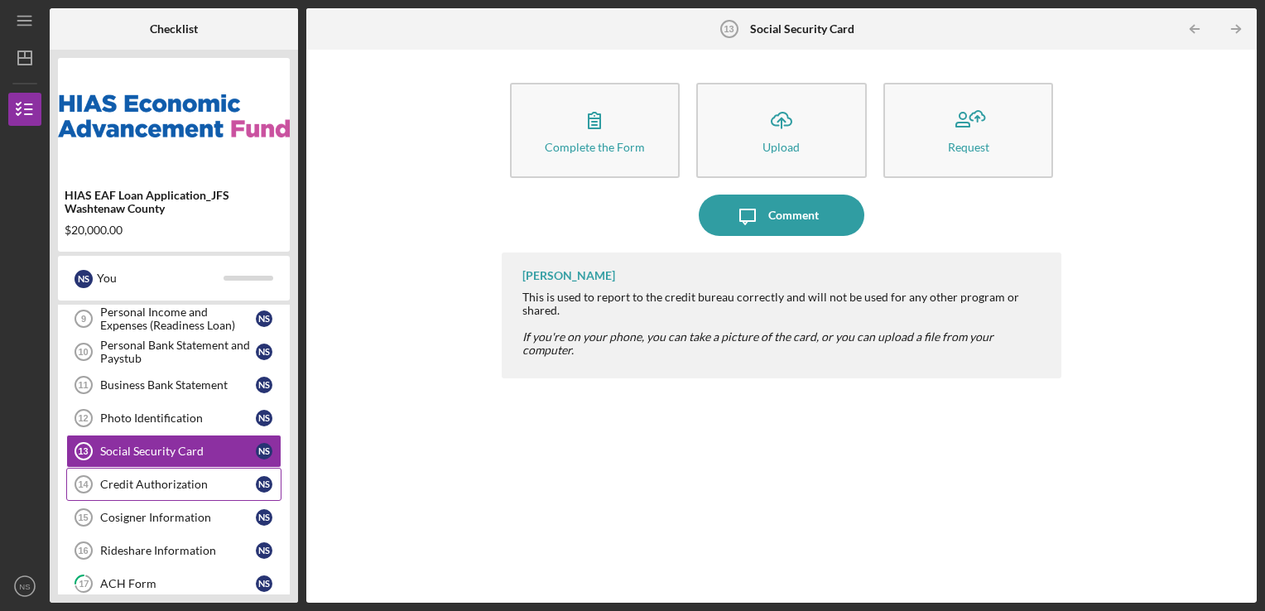
click at [156, 474] on link "Credit Authorization 14 Credit Authorization N S" at bounding box center [173, 484] width 215 height 33
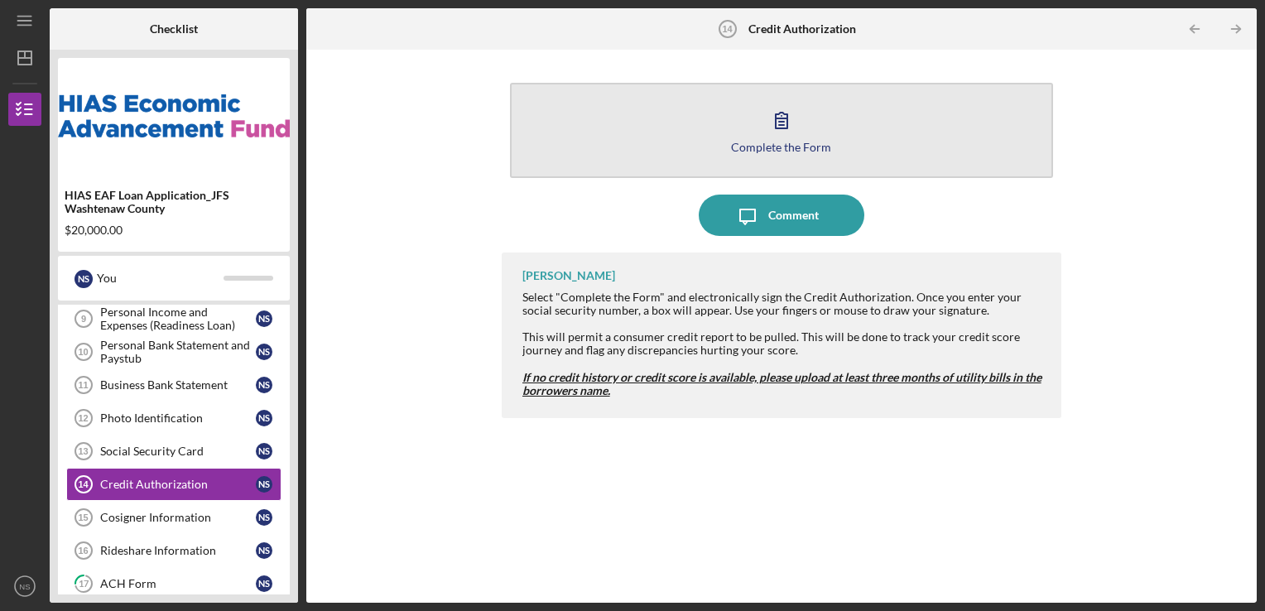
click at [793, 151] on div "Complete the Form" at bounding box center [781, 147] width 100 height 12
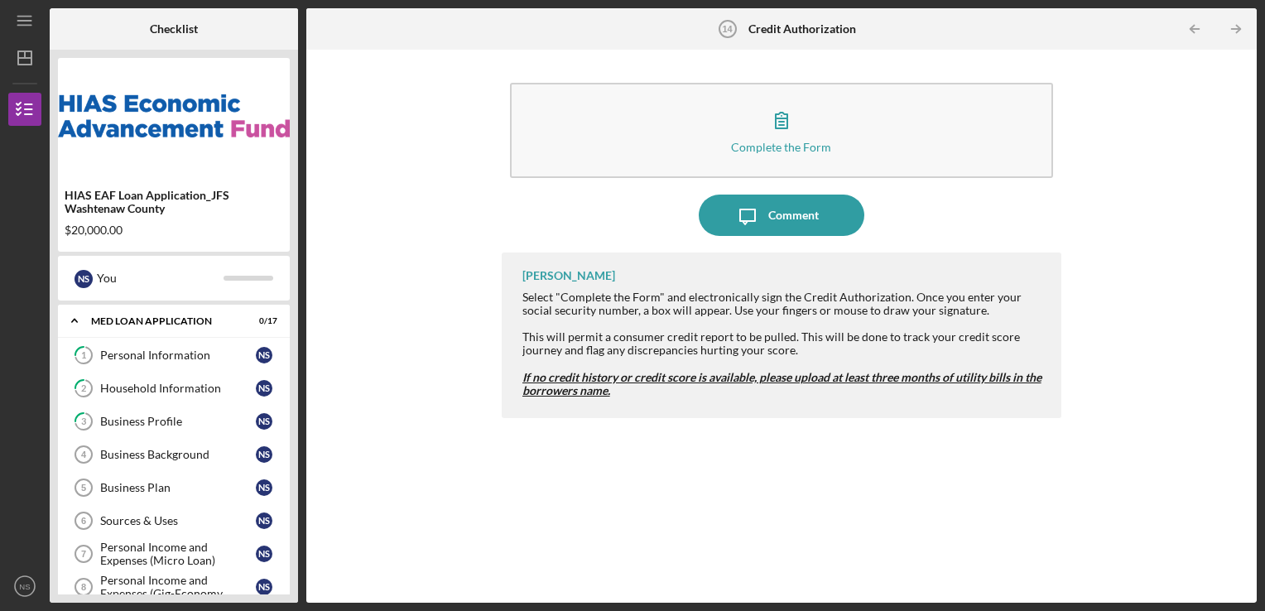
drag, startPoint x: 72, startPoint y: 54, endPoint x: 434, endPoint y: 204, distance: 391.6
click at [434, 204] on div "Complete the Form Form Icon/Message Comment Mibrak Tewolde Select "Complete the…" at bounding box center [782, 326] width 934 height 537
click at [30, 56] on icon "Icon/Dashboard" at bounding box center [24, 57] width 41 height 41
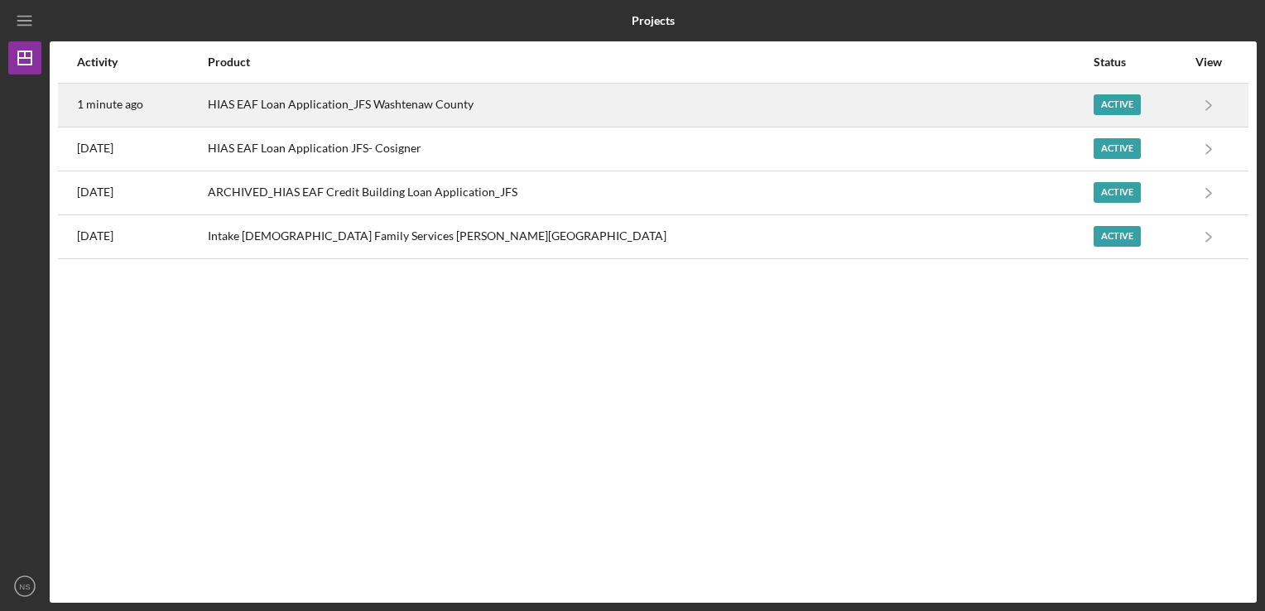
click at [325, 106] on div "HIAS EAF Loan Application_JFS Washtenaw County" at bounding box center [650, 104] width 885 height 41
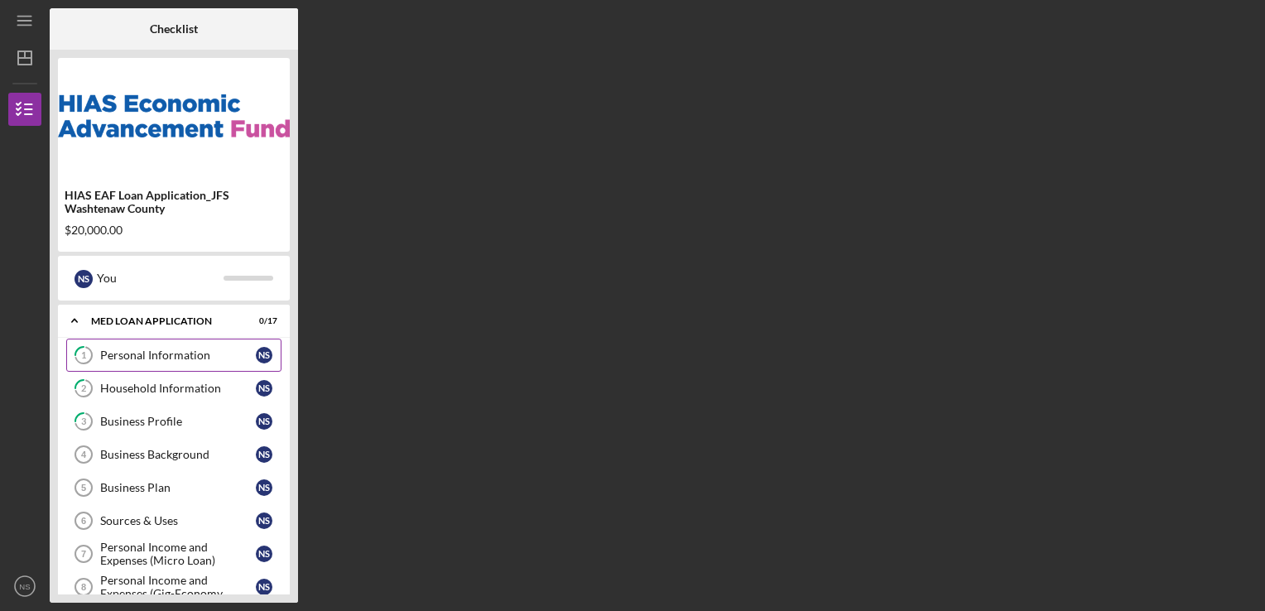
click at [175, 354] on div "Personal Information" at bounding box center [178, 355] width 156 height 13
